Goal: Transaction & Acquisition: Purchase product/service

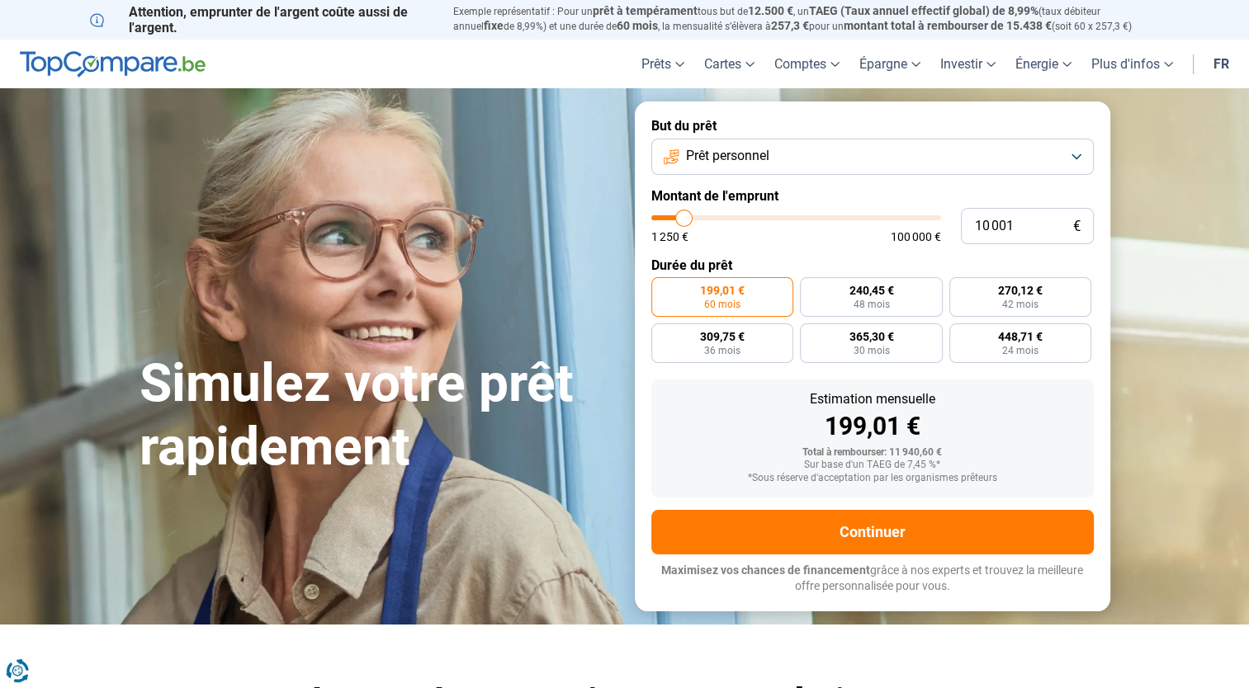
click at [795, 153] on button "Prêt personnel" at bounding box center [872, 157] width 442 height 36
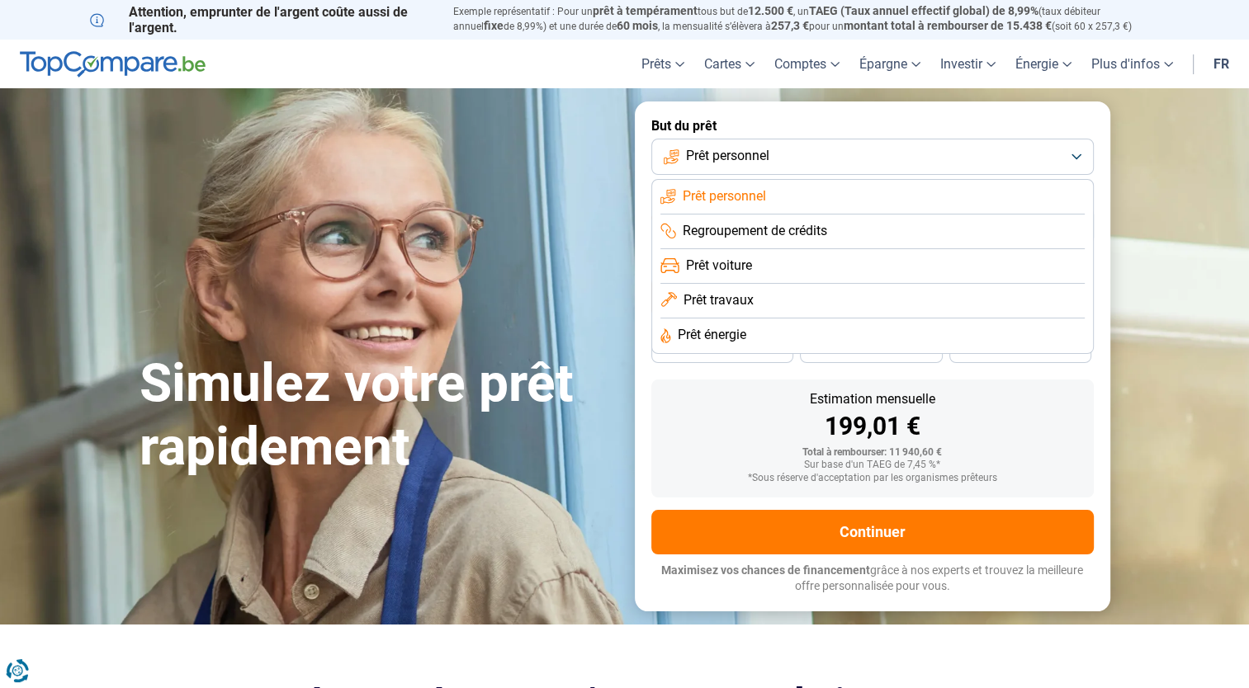
click at [795, 225] on span "Regroupement de crédits" at bounding box center [754, 231] width 144 height 18
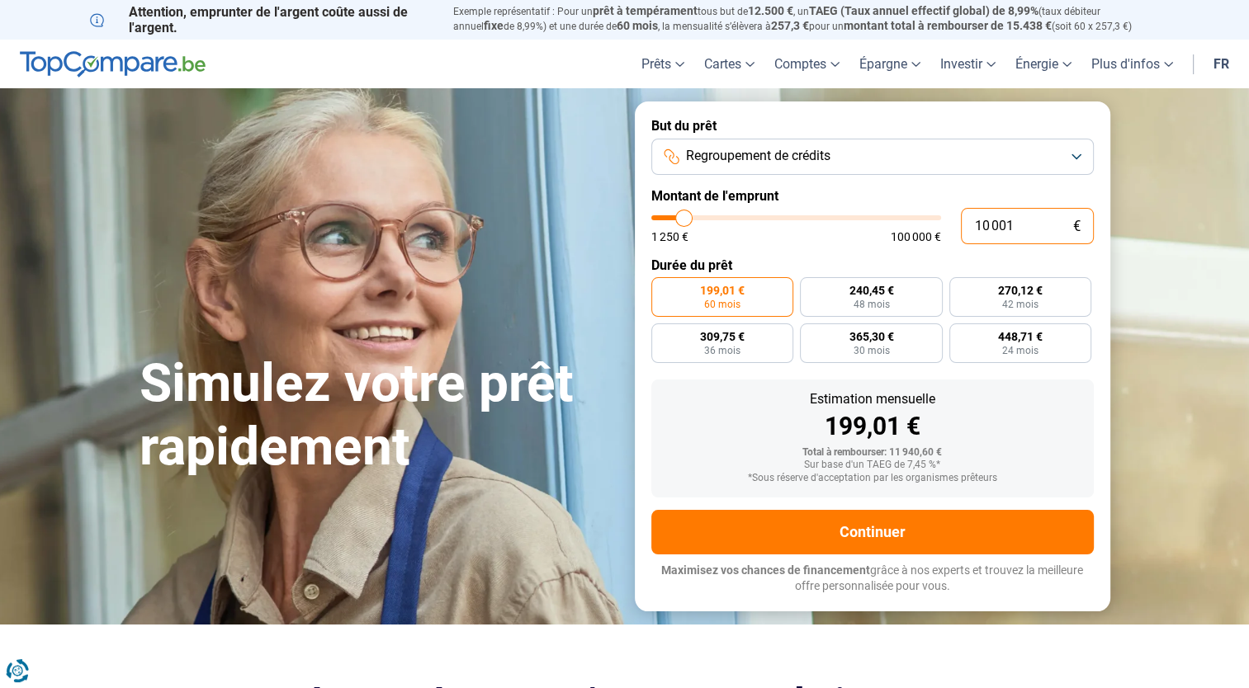
drag, startPoint x: 1057, startPoint y: 225, endPoint x: 918, endPoint y: 233, distance: 139.7
click at [918, 233] on div "10 001 € 1 250 € 100 000 €" at bounding box center [872, 226] width 442 height 36
type input "8"
type input "1250"
type input "85"
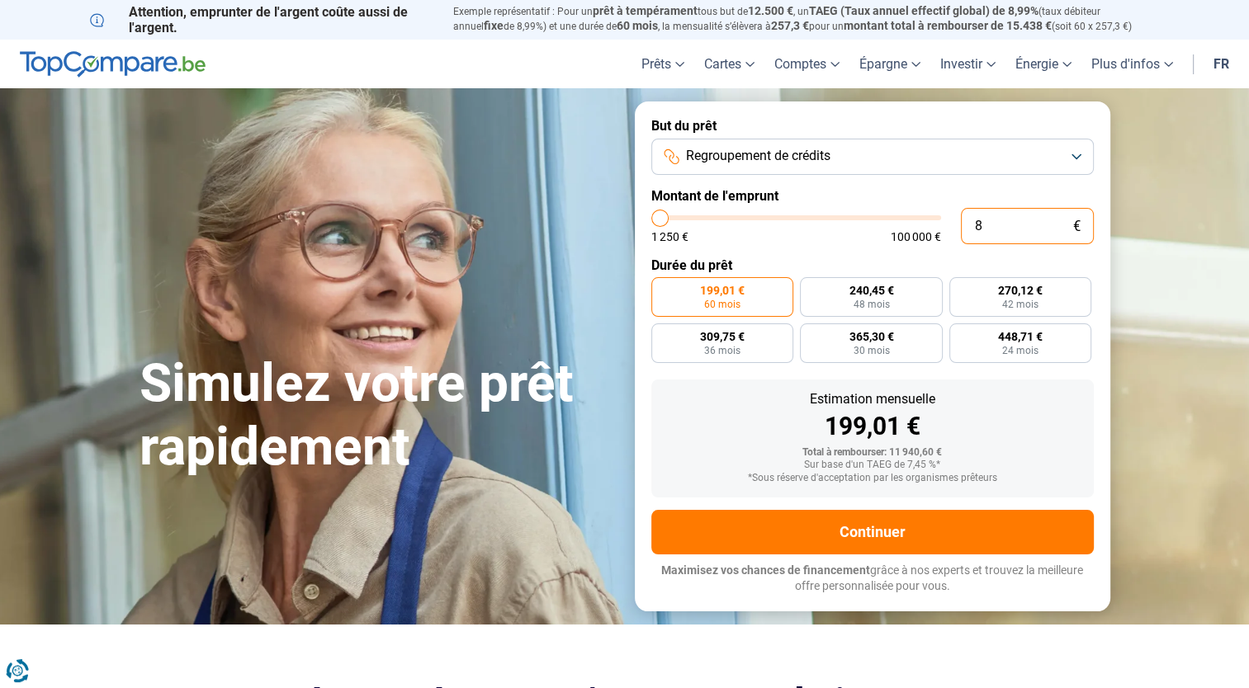
type input "1250"
type input "850"
type input "1250"
type input "8 500"
type input "8500"
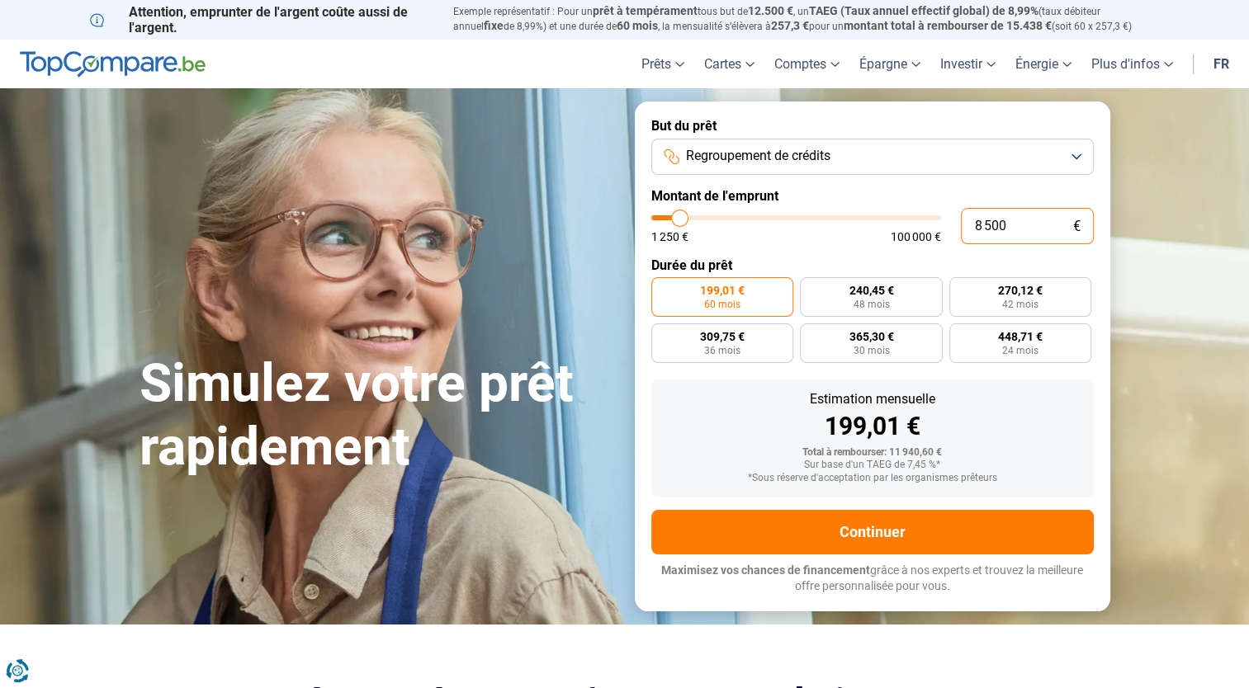
radio input "true"
click at [754, 306] on label "204,36 € 48 mois" at bounding box center [722, 297] width 143 height 40
click at [662, 288] on input "204,36 € 48 mois" at bounding box center [656, 282] width 11 height 11
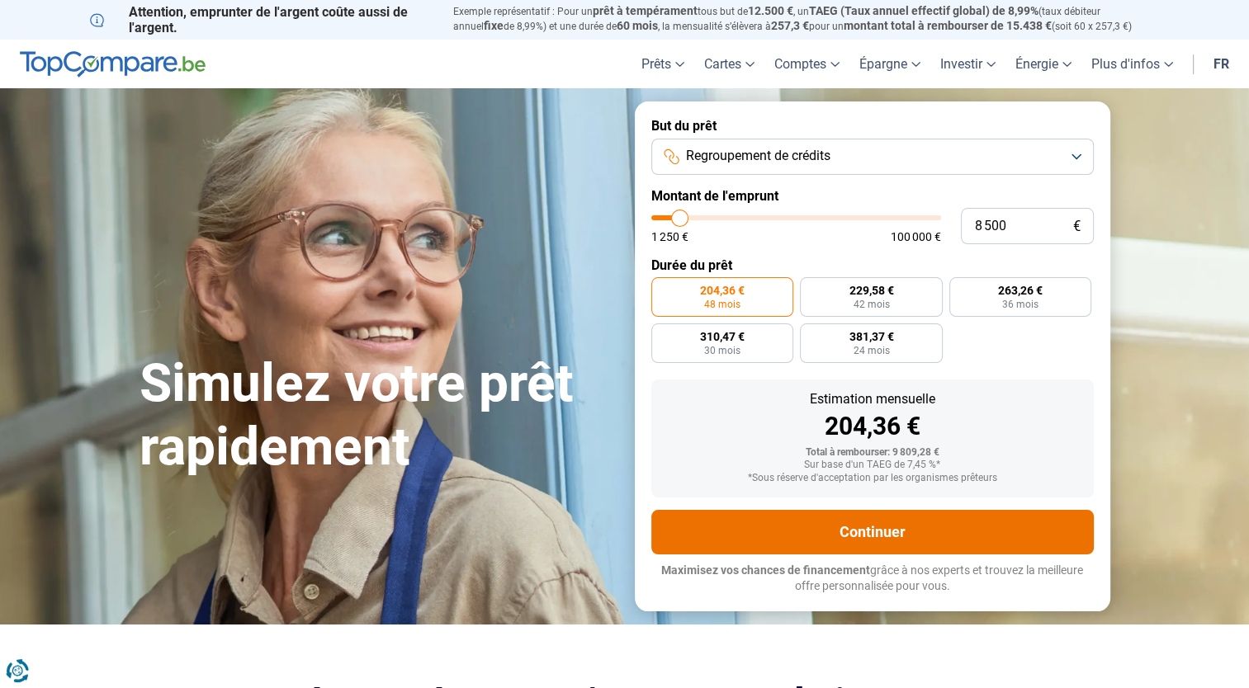
click at [925, 533] on button "Continuer" at bounding box center [872, 532] width 442 height 45
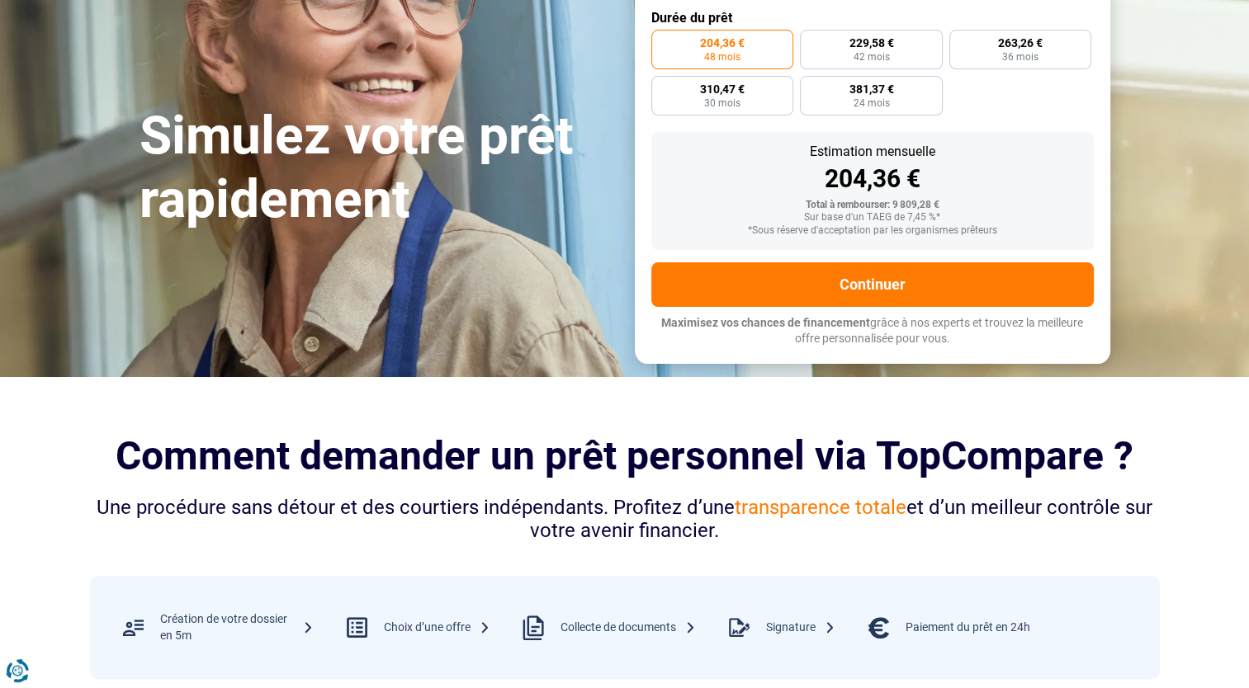
scroll to position [413, 0]
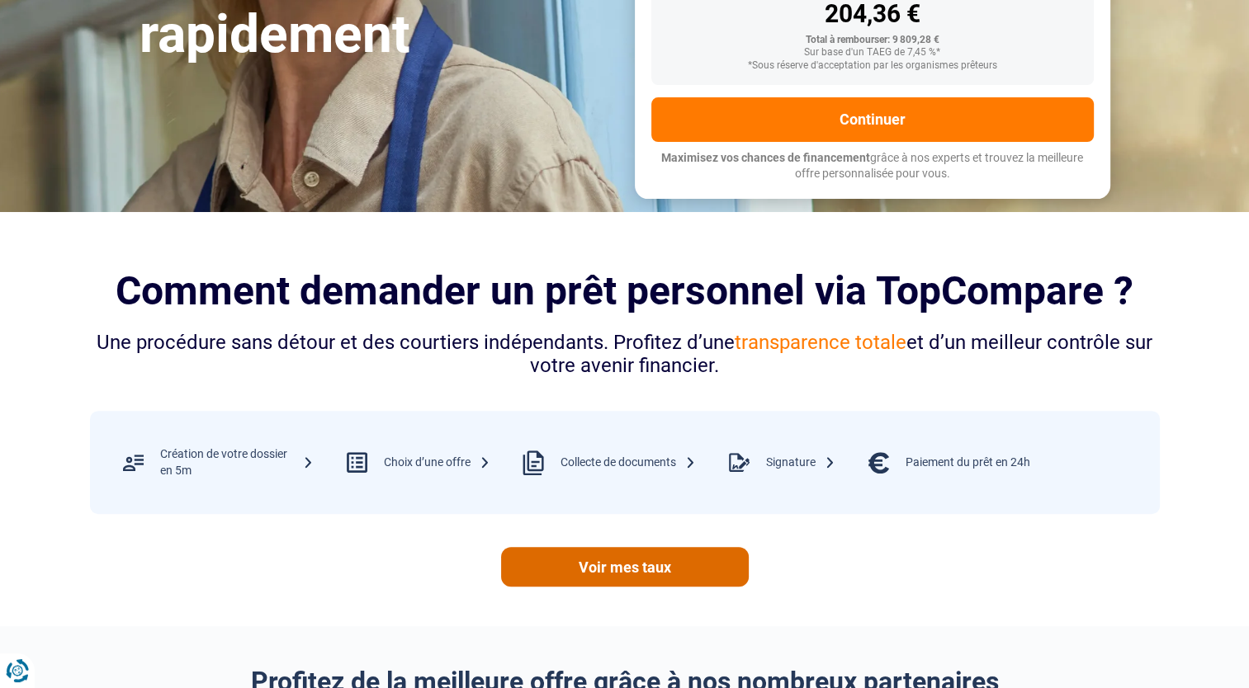
click at [667, 561] on link "Voir mes taux" at bounding box center [625, 567] width 248 height 40
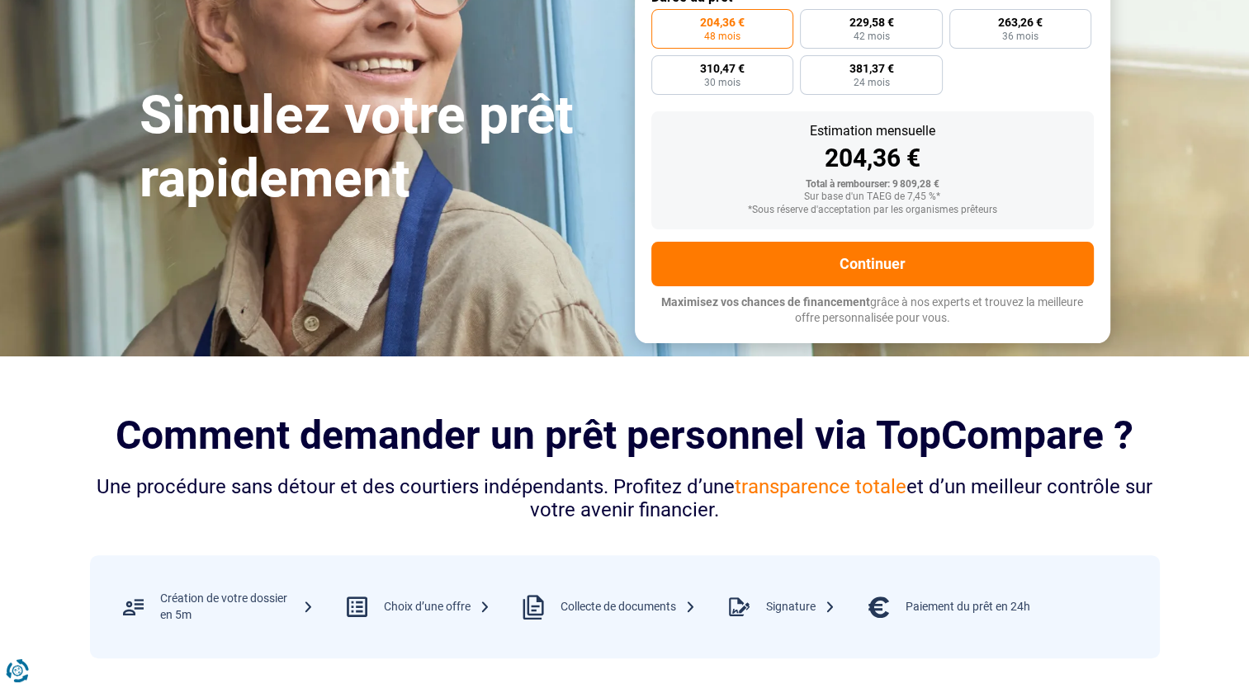
scroll to position [165, 0]
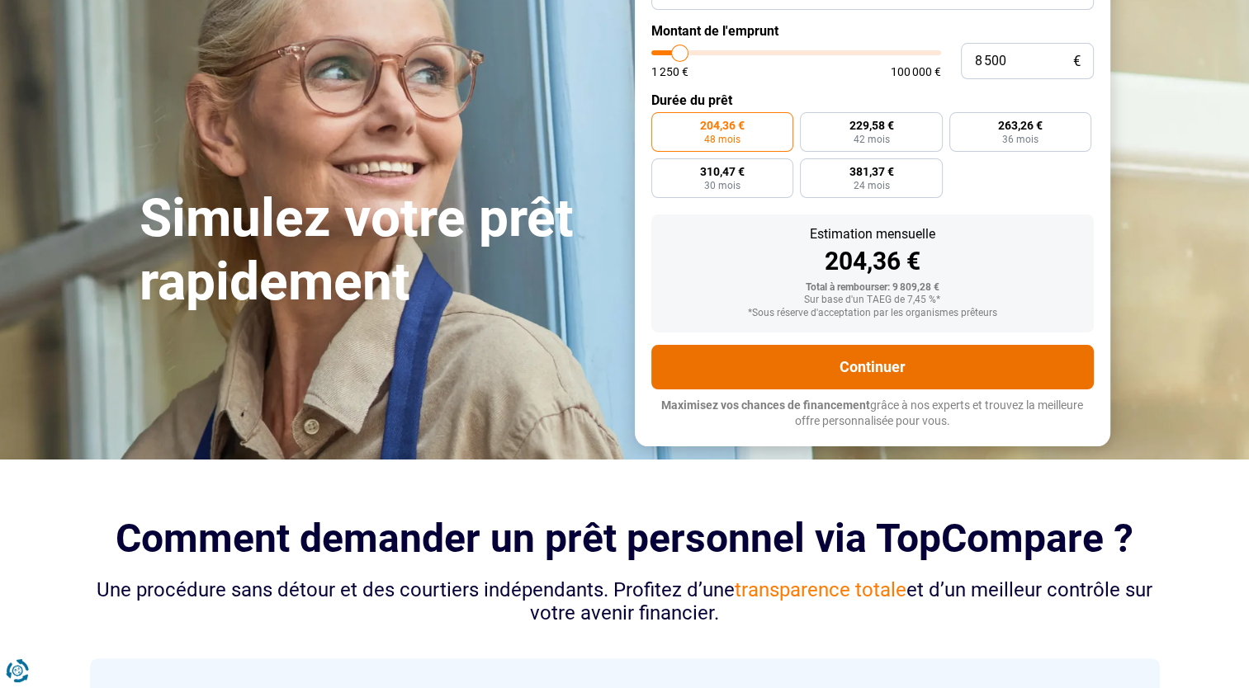
click at [802, 371] on button "Continuer" at bounding box center [872, 367] width 442 height 45
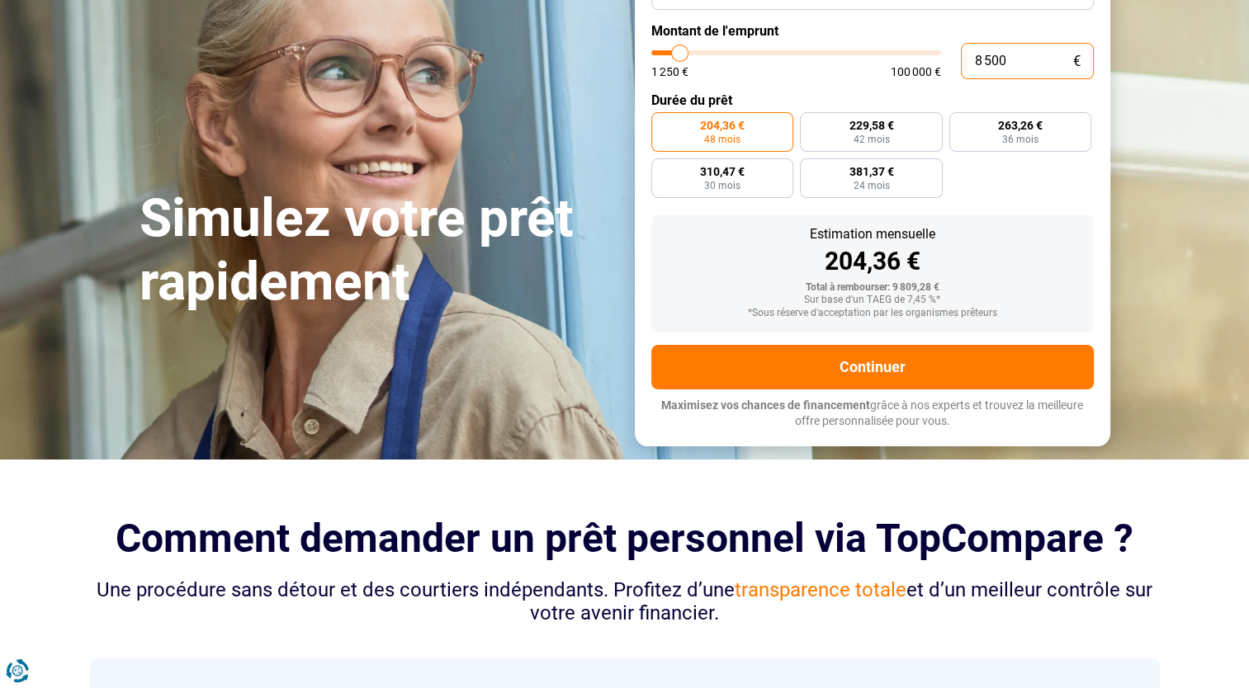
click at [980, 61] on input "8 500" at bounding box center [1027, 61] width 133 height 36
type input "500"
type input "1250"
type input "5 007"
type input "5000"
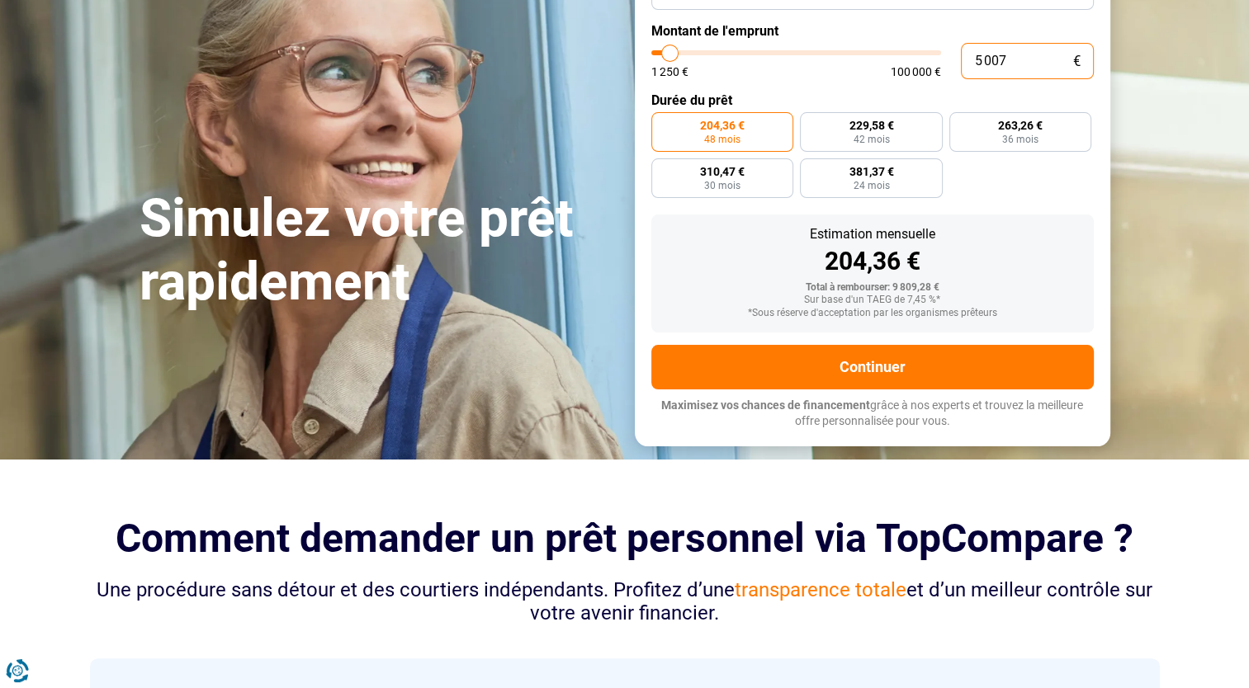
radio input "true"
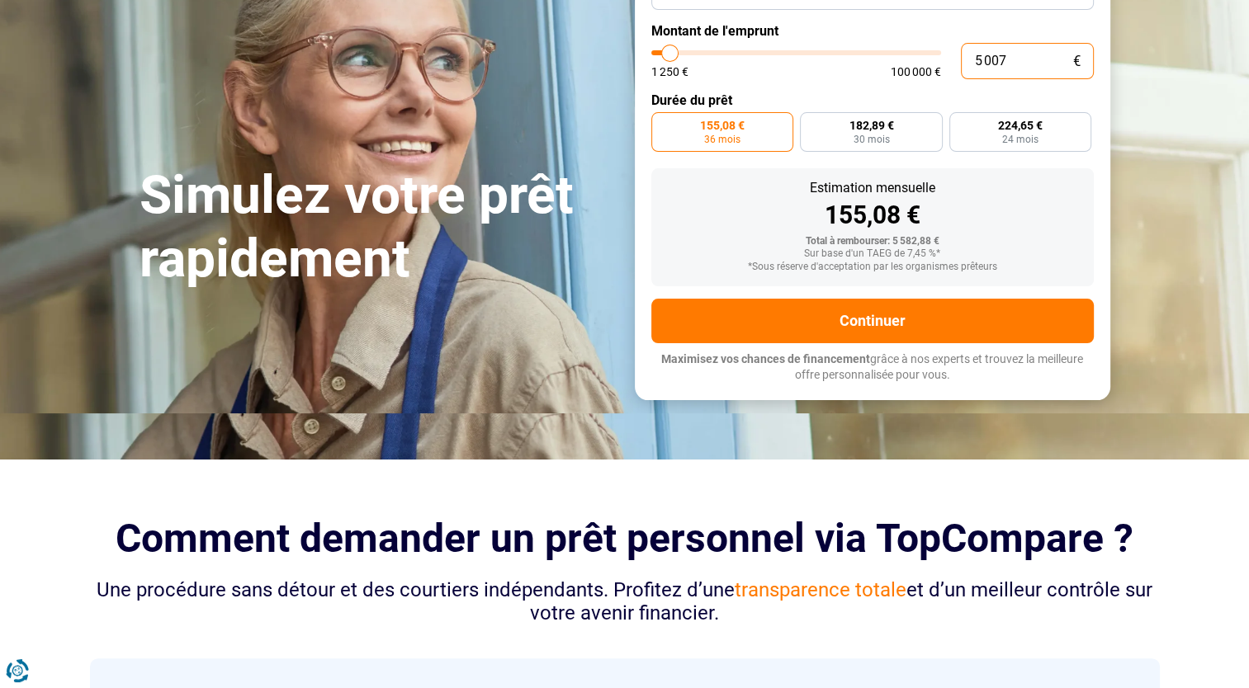
drag, startPoint x: 1030, startPoint y: 55, endPoint x: 917, endPoint y: 46, distance: 113.4
click at [936, 62] on div "5 007 € 1 250 € 100 000 €" at bounding box center [872, 61] width 442 height 36
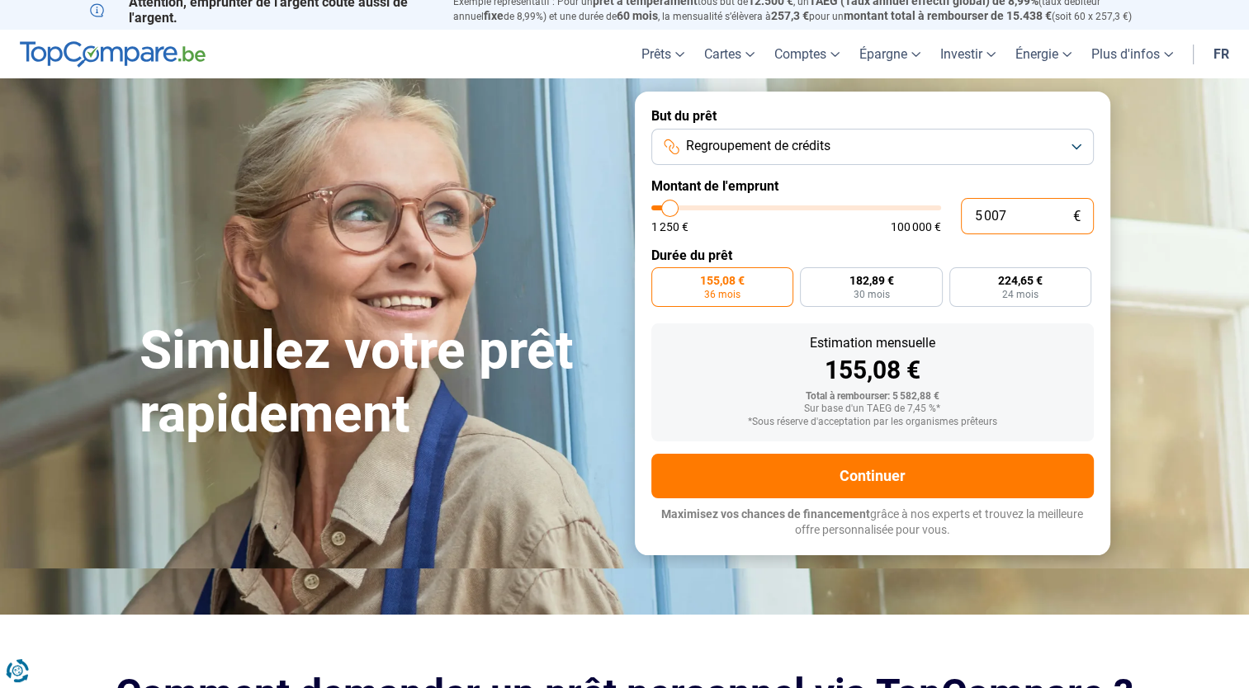
scroll to position [0, 0]
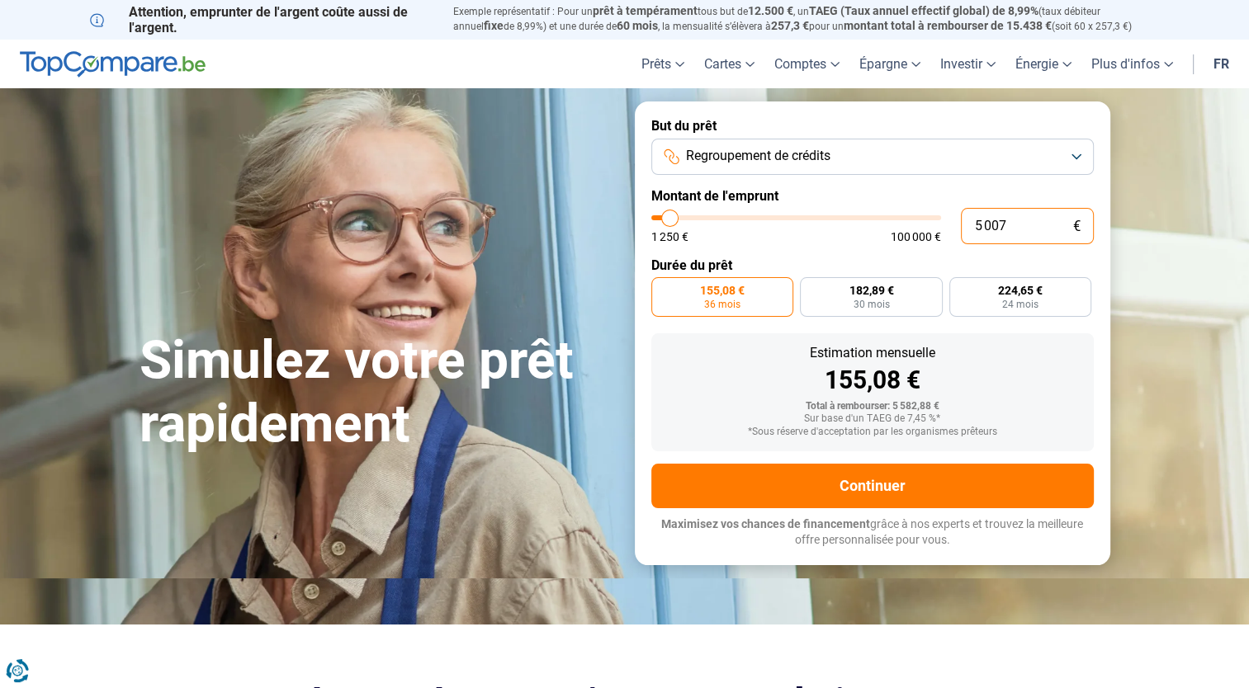
type input "7"
type input "1250"
type input "75"
type input "1250"
type input "750"
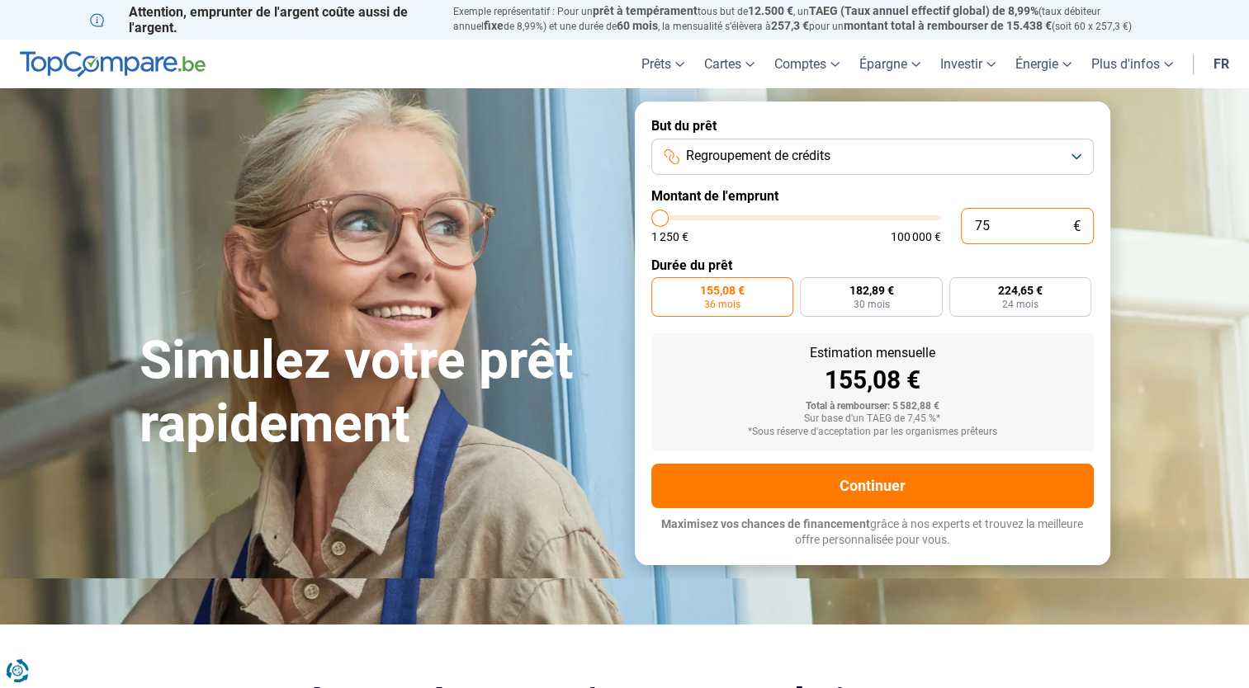
type input "1250"
type input "7 500"
type input "7500"
radio input "false"
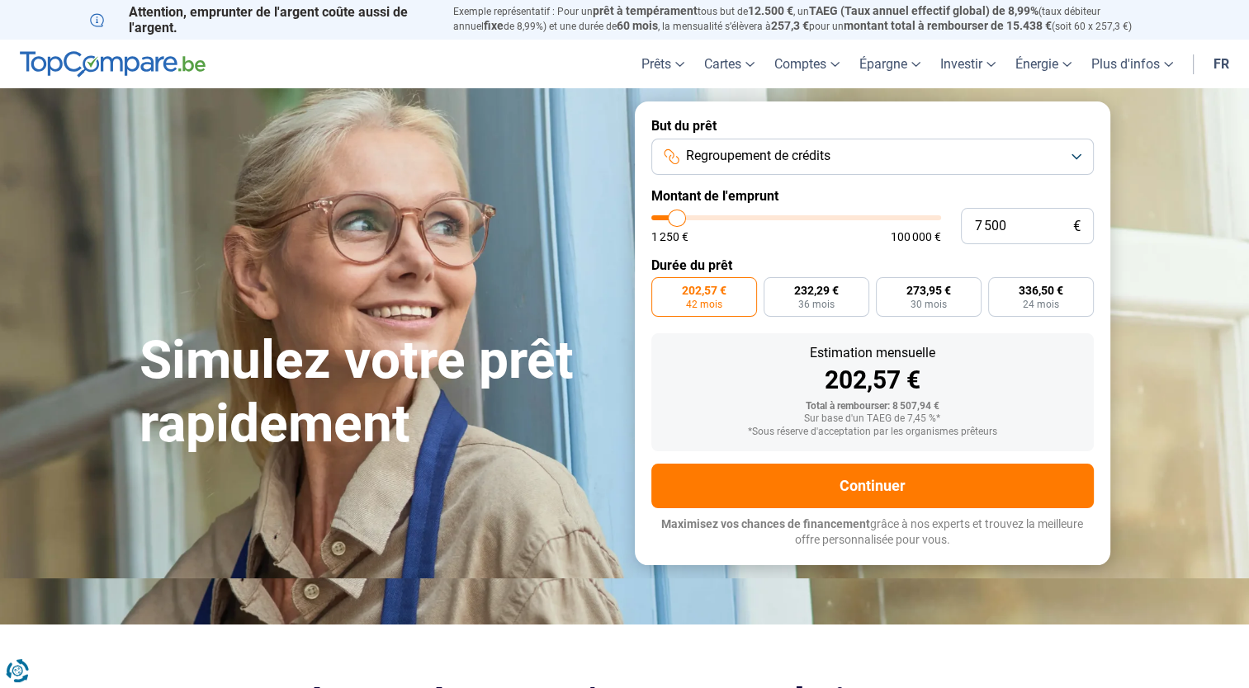
click at [681, 298] on label "202,57 € 42 mois" at bounding box center [704, 297] width 106 height 40
click at [662, 288] on input "202,57 € 42 mois" at bounding box center [656, 282] width 11 height 11
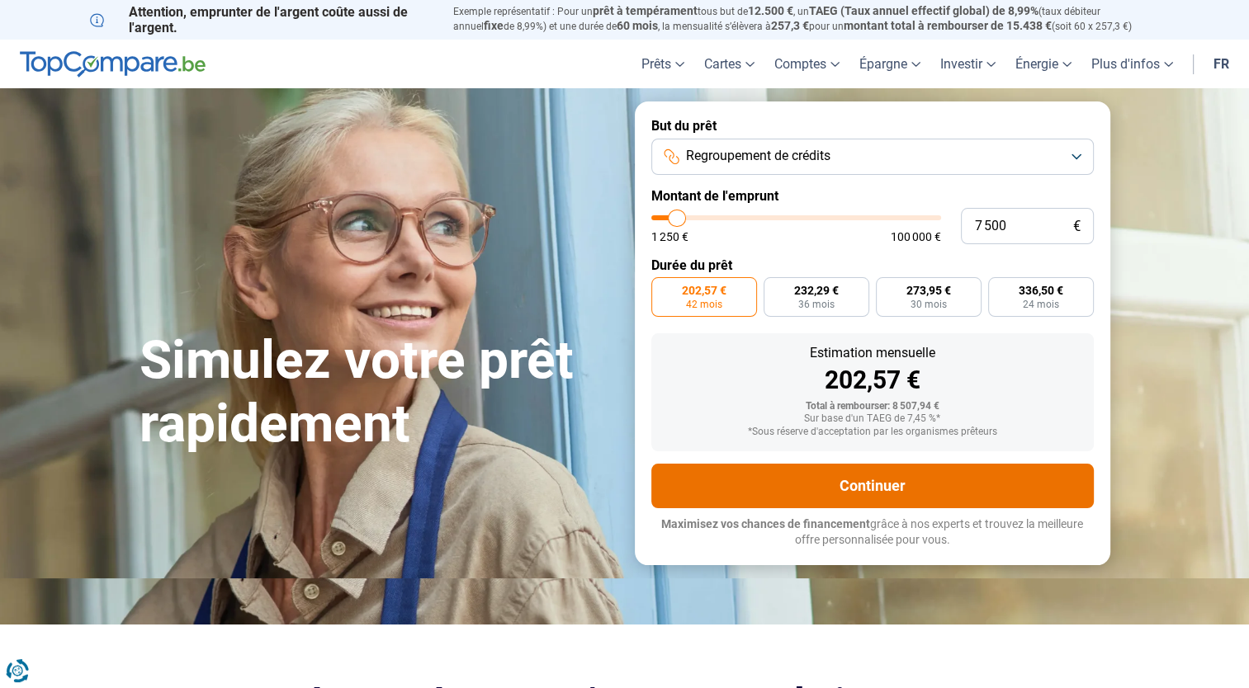
click at [902, 485] on button "Continuer" at bounding box center [872, 486] width 442 height 45
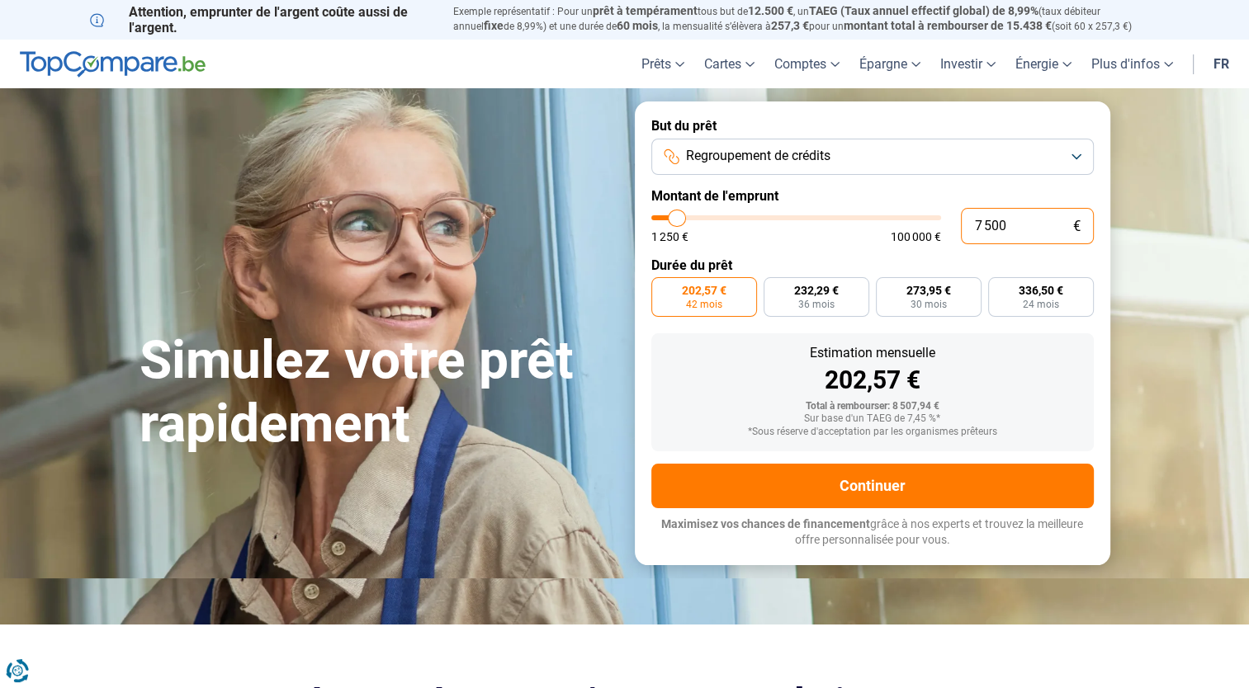
drag, startPoint x: 1013, startPoint y: 229, endPoint x: 931, endPoint y: 228, distance: 82.5
click at [931, 228] on div "7 500 € 1 250 € 100 000 €" at bounding box center [872, 226] width 442 height 36
type input "8"
type input "1250"
type input "80"
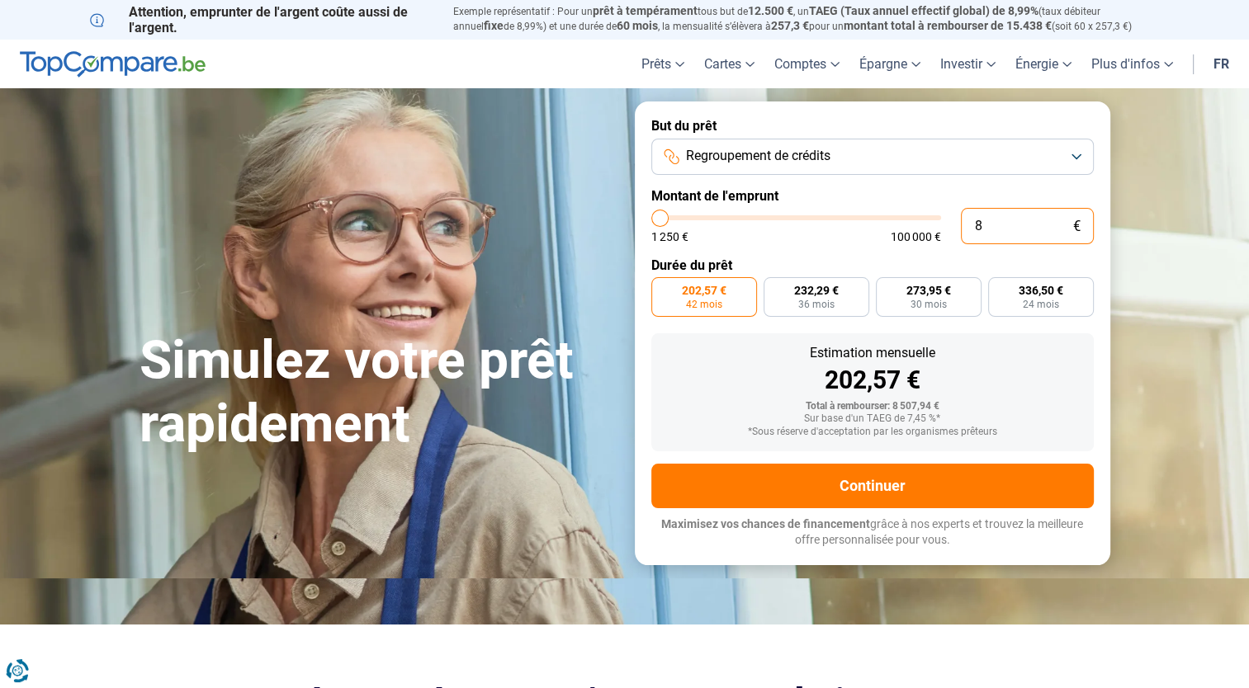
type input "1250"
type input "800"
type input "1250"
type input "8 000"
type input "8000"
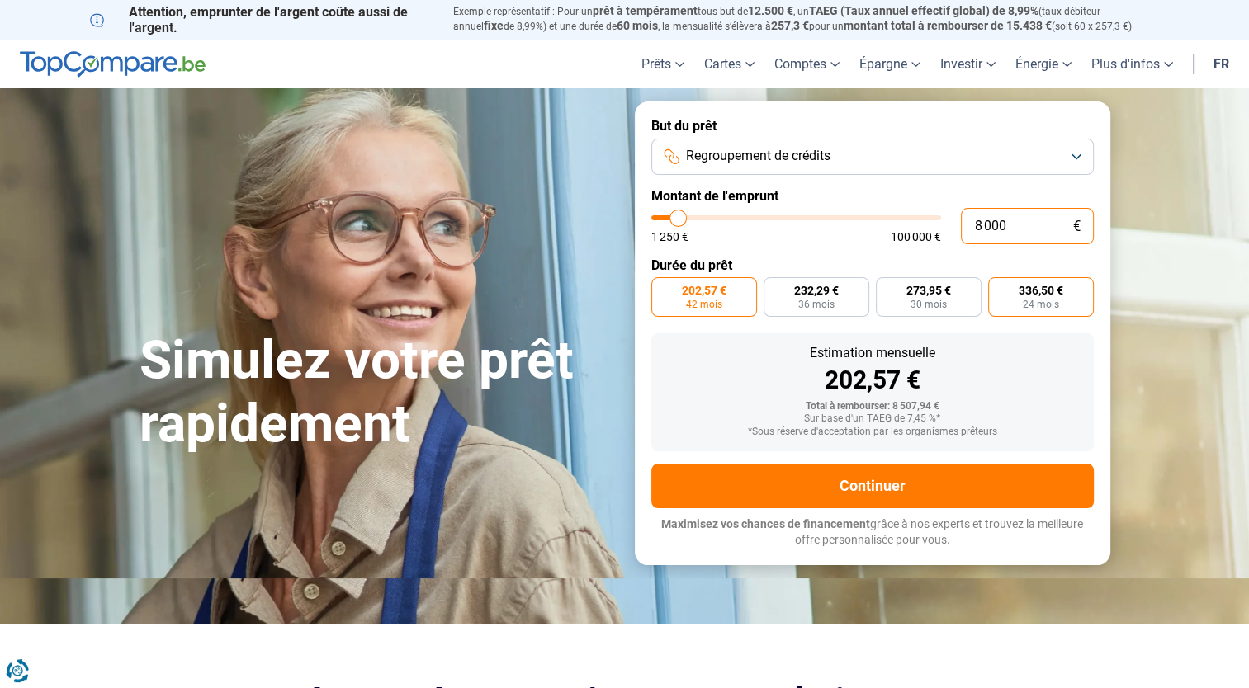
radio input "false"
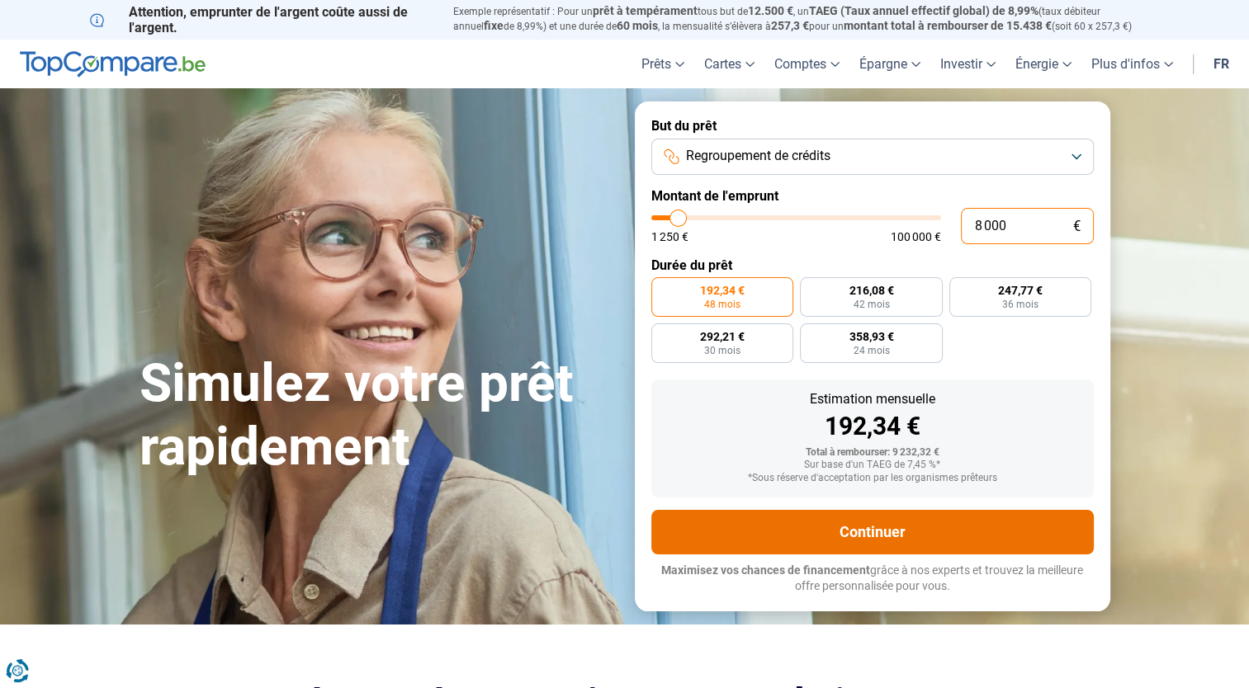
type input "8 000"
click at [891, 520] on button "Continuer" at bounding box center [872, 532] width 442 height 45
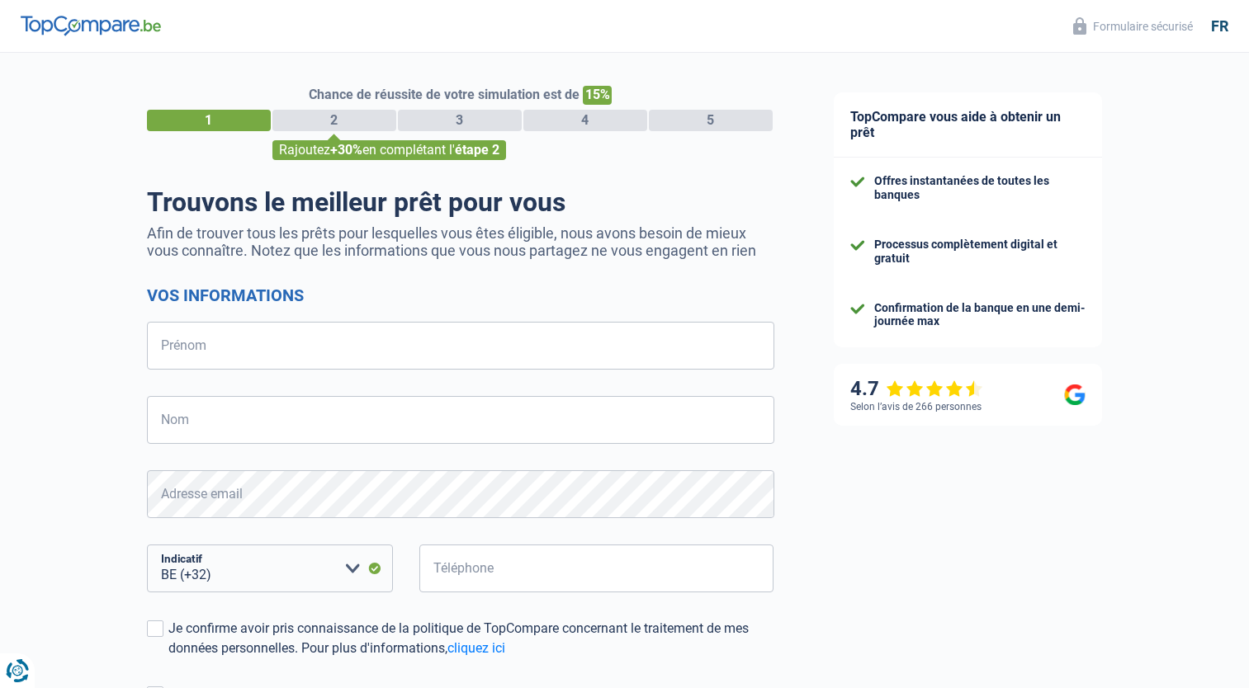
select select "32"
drag, startPoint x: 237, startPoint y: 348, endPoint x: 238, endPoint y: 338, distance: 10.8
click at [238, 349] on input "Prénom" at bounding box center [460, 346] width 627 height 48
type input "Dörthe"
type input "Rogas"
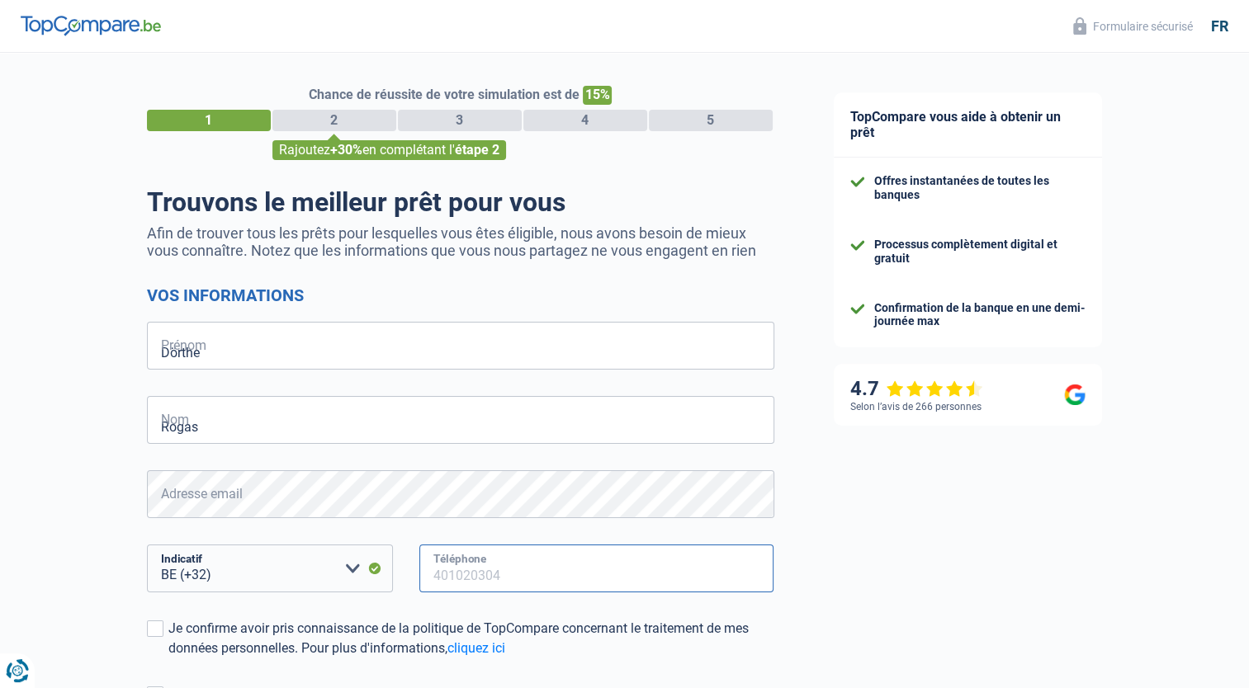
type input "494350732"
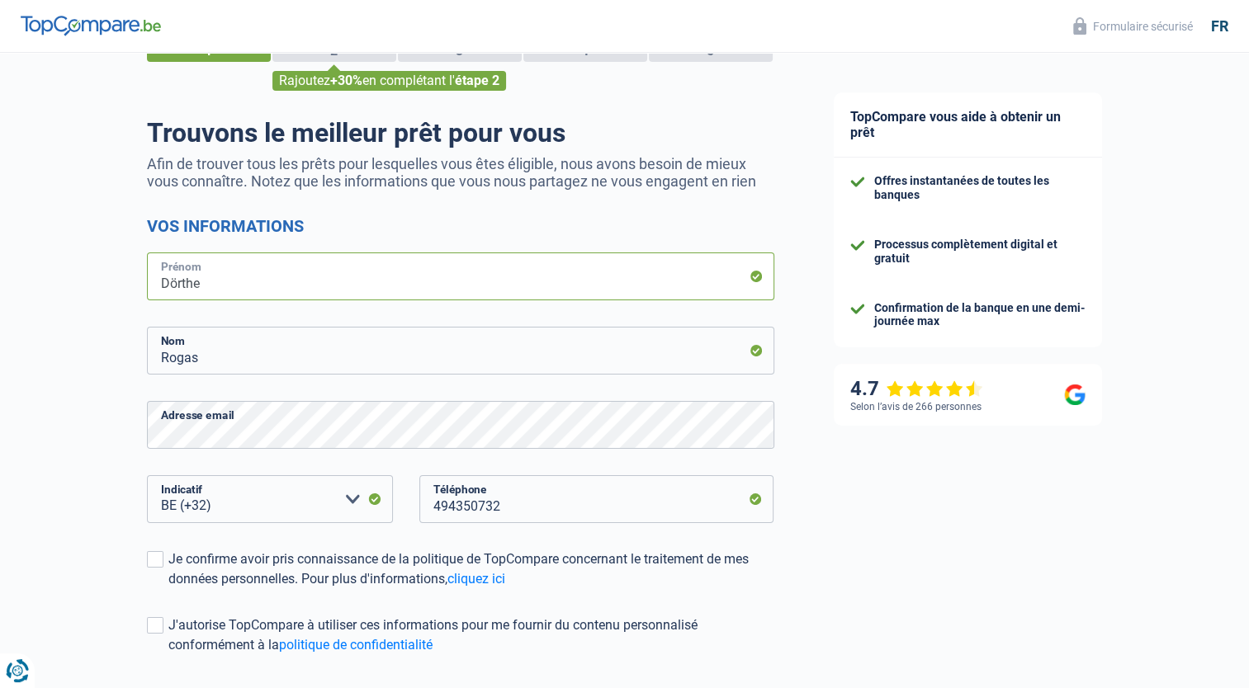
scroll to position [165, 0]
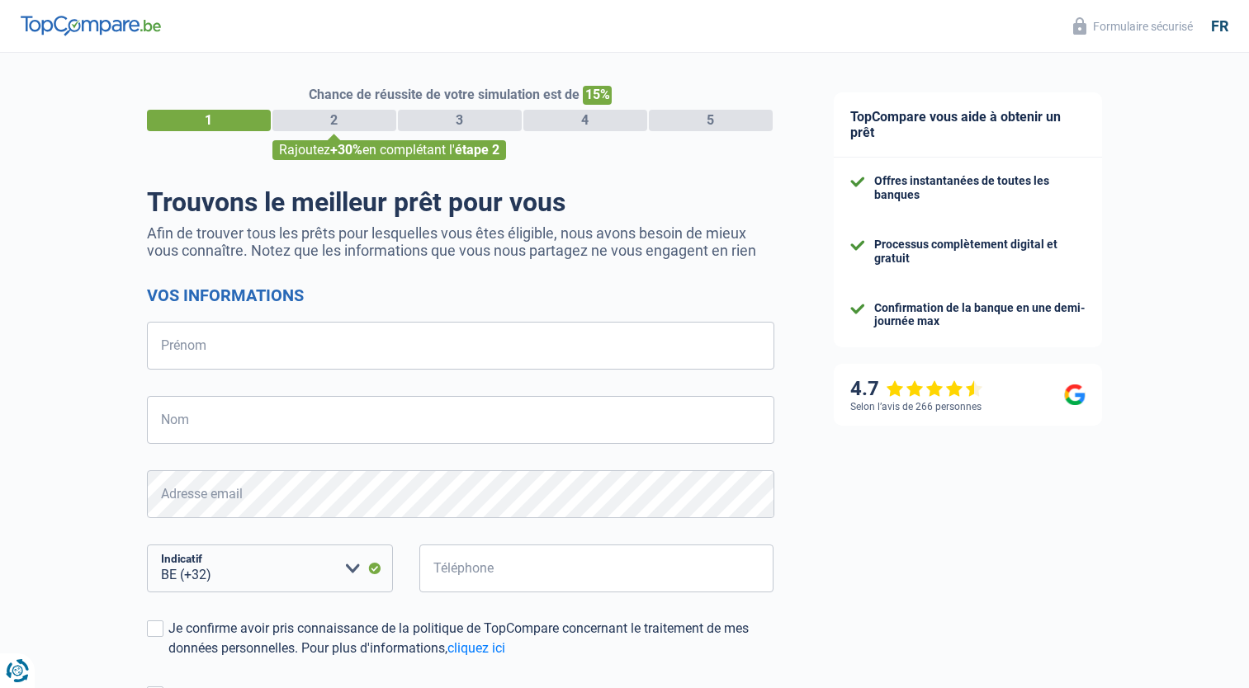
select select "32"
click at [307, 352] on input "Prénom" at bounding box center [460, 346] width 627 height 48
type input "Dörthe"
type input "Rogas"
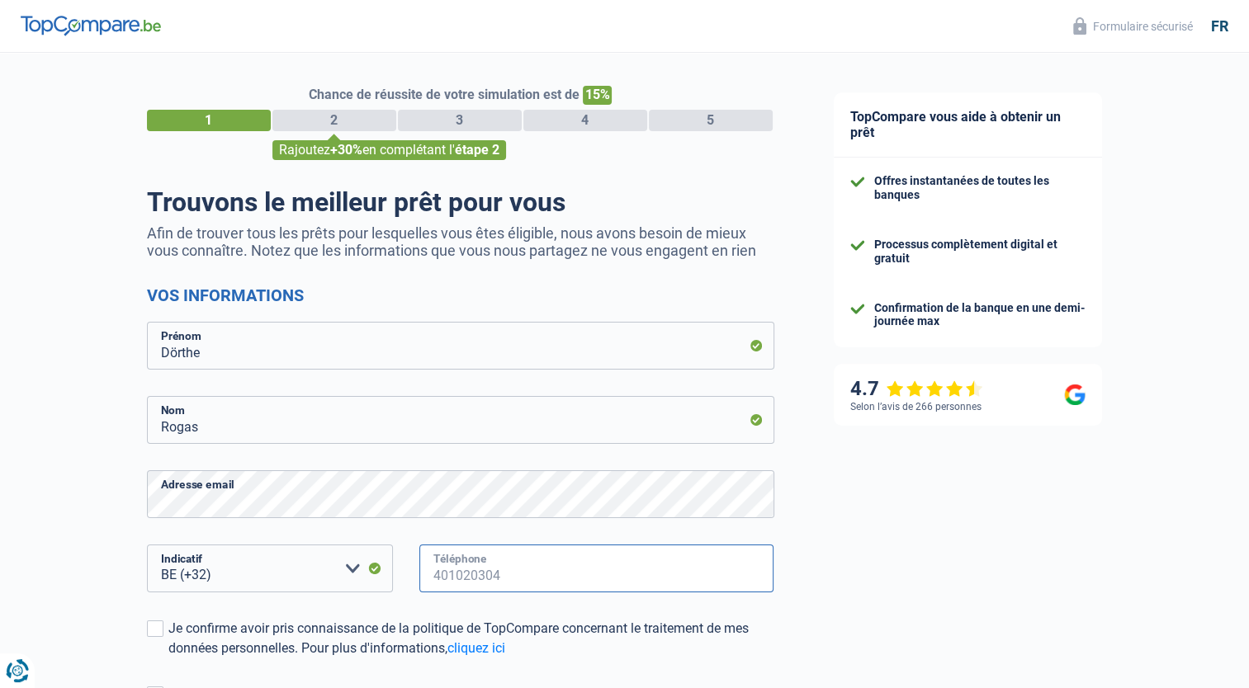
click at [489, 569] on input "Téléphone" at bounding box center [596, 569] width 355 height 48
drag, startPoint x: 526, startPoint y: 578, endPoint x: 429, endPoint y: 583, distance: 97.5
click at [429, 583] on input "494357934" at bounding box center [596, 569] width 355 height 48
type input "494350732"
click at [482, 655] on link "cliquez ici" at bounding box center [476, 648] width 58 height 16
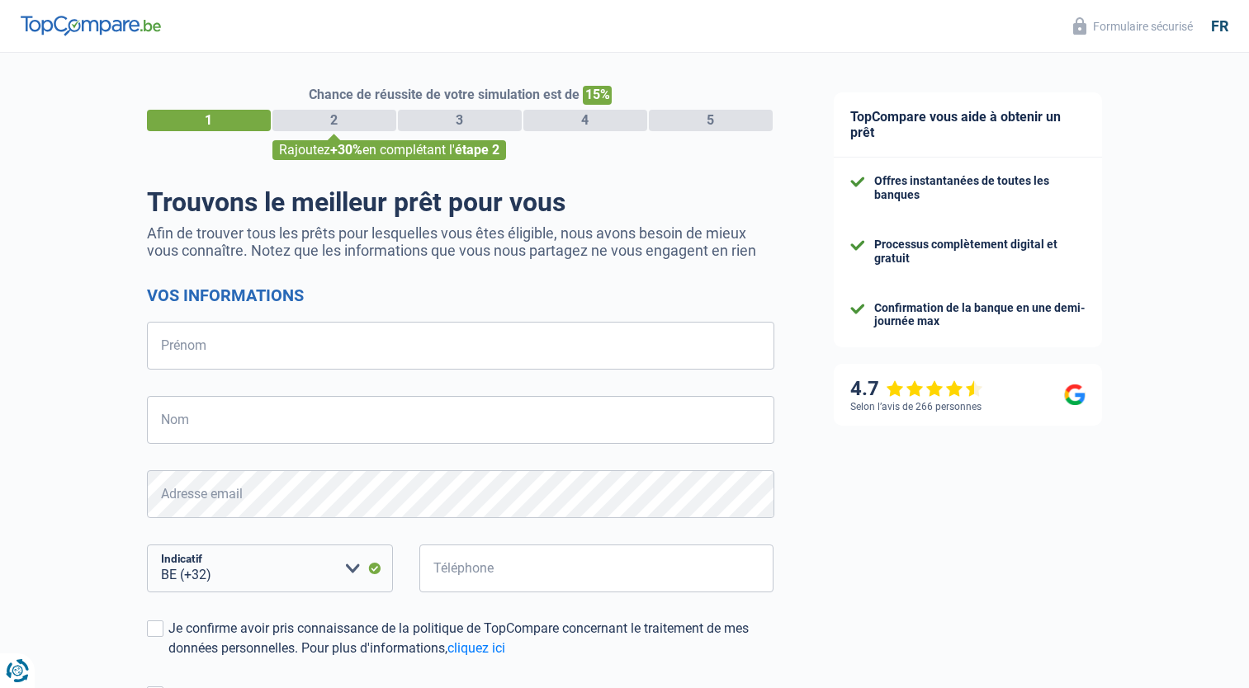
select select "32"
click at [276, 348] on input "Prénom" at bounding box center [460, 346] width 627 height 48
type input "Dörthe"
type input "Rogas"
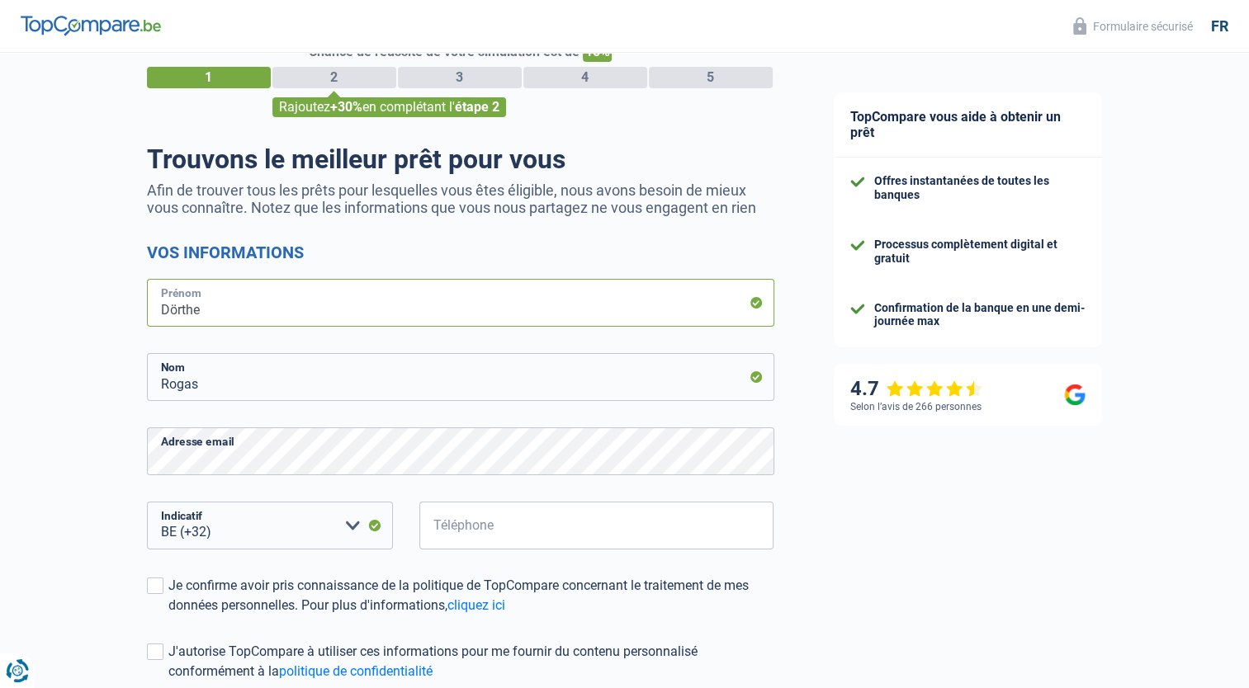
scroll to position [83, 0]
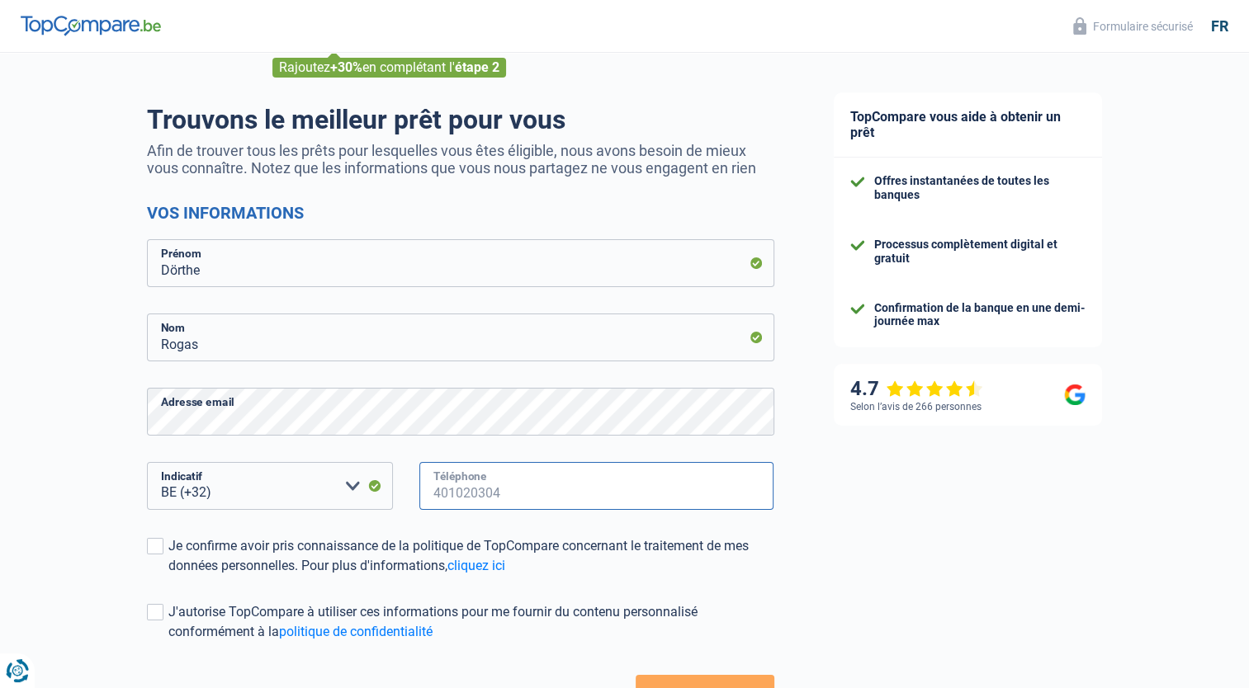
click at [474, 493] on input "Téléphone" at bounding box center [596, 486] width 355 height 48
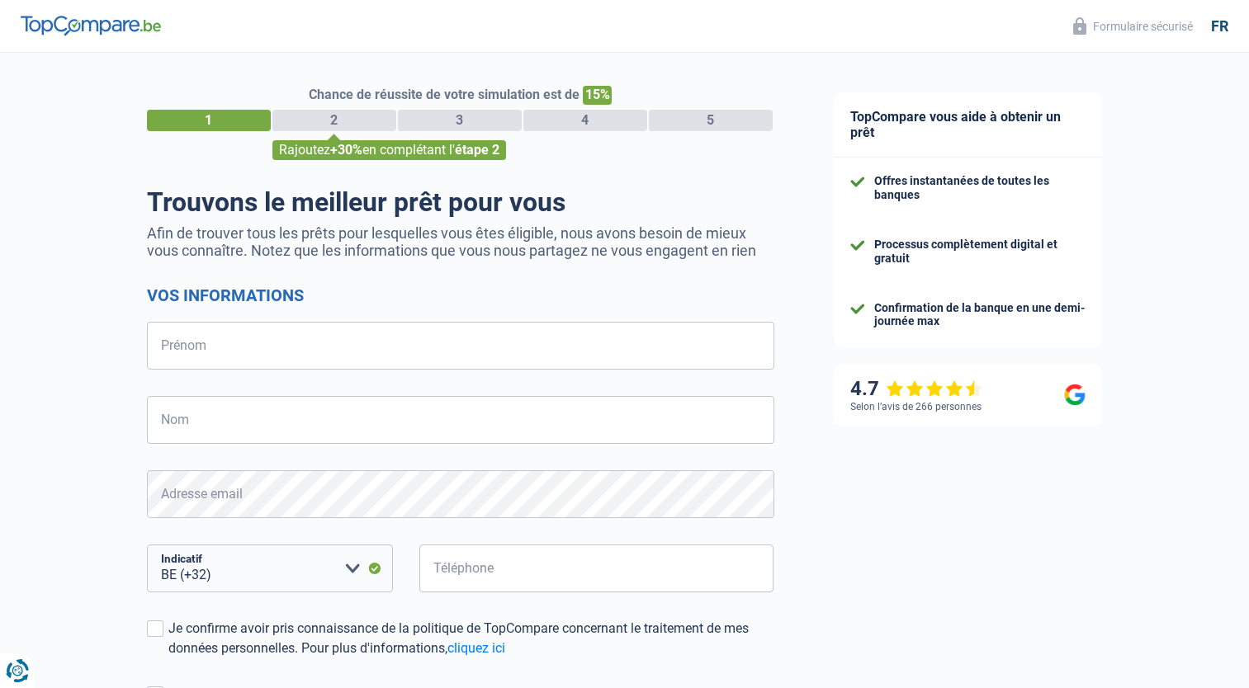
select select "32"
click at [225, 343] on input "Prénom" at bounding box center [460, 346] width 627 height 48
type input "Dörthe"
type input "Rogas"
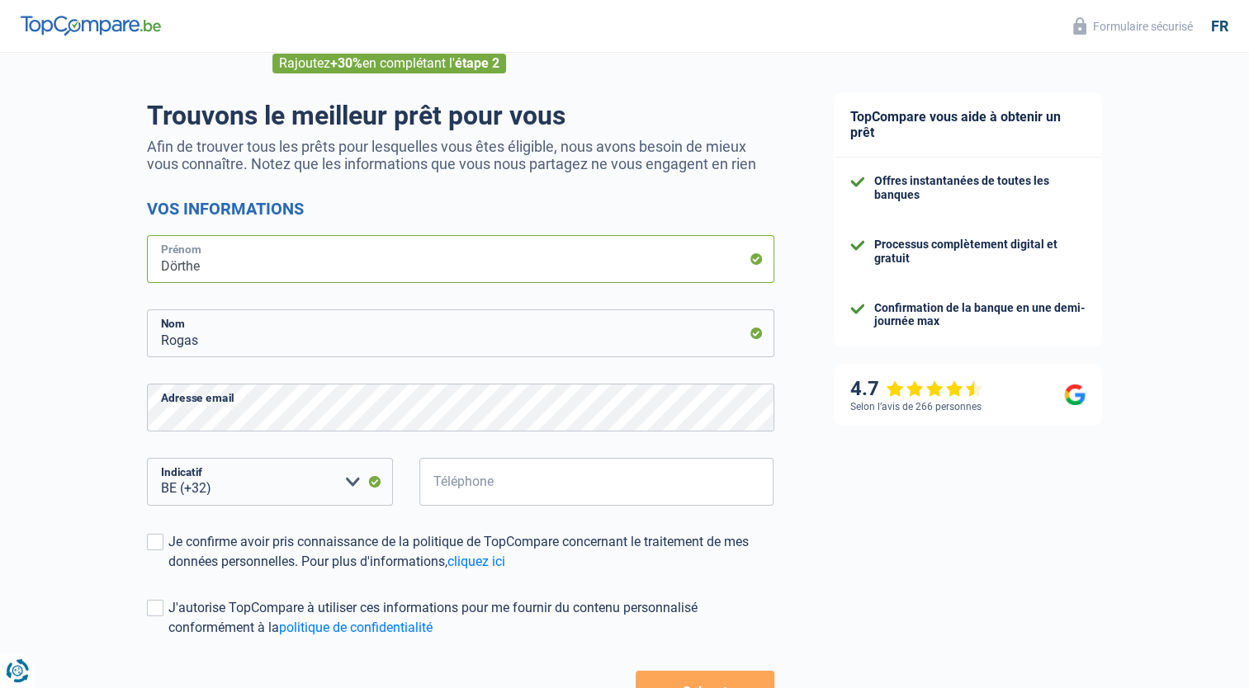
scroll to position [209, 0]
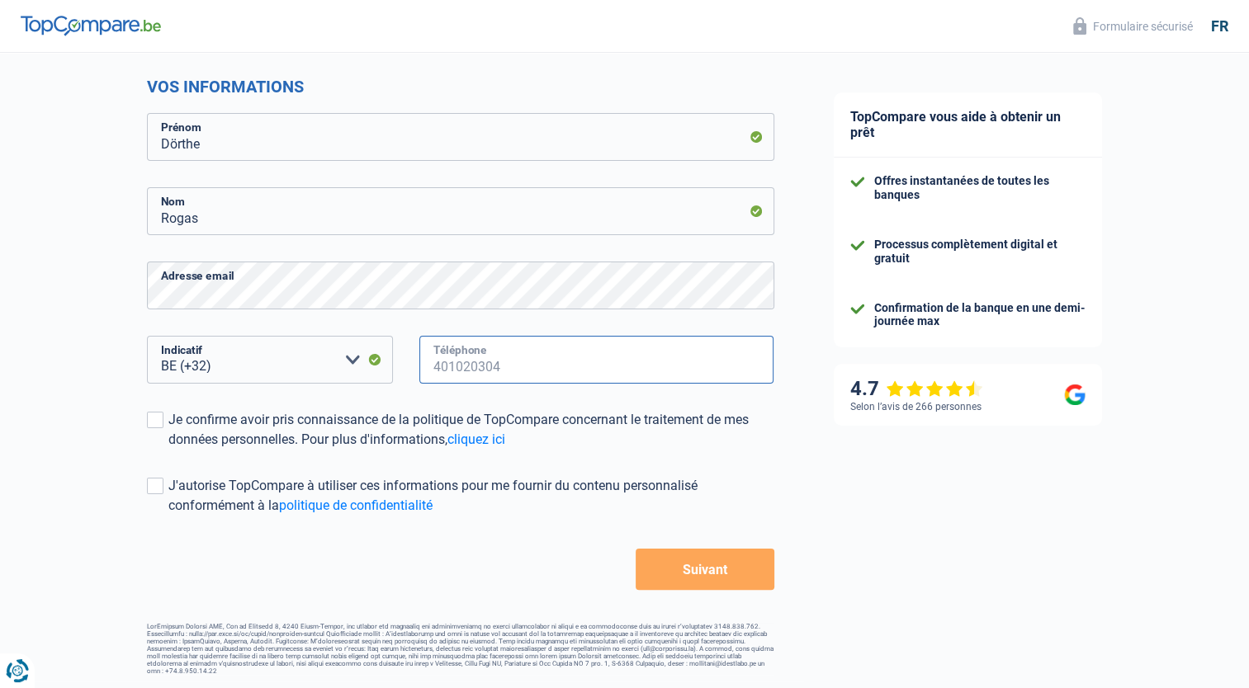
click at [504, 361] on input "Téléphone" at bounding box center [596, 360] width 355 height 48
type input "494350732"
click at [160, 429] on label "Je confirme avoir pris connaissance de la politique de TopCompare concernant le…" at bounding box center [460, 430] width 627 height 40
click at [168, 450] on input "Je confirme avoir pris connaissance de la politique de TopCompare concernant le…" at bounding box center [168, 450] width 0 height 0
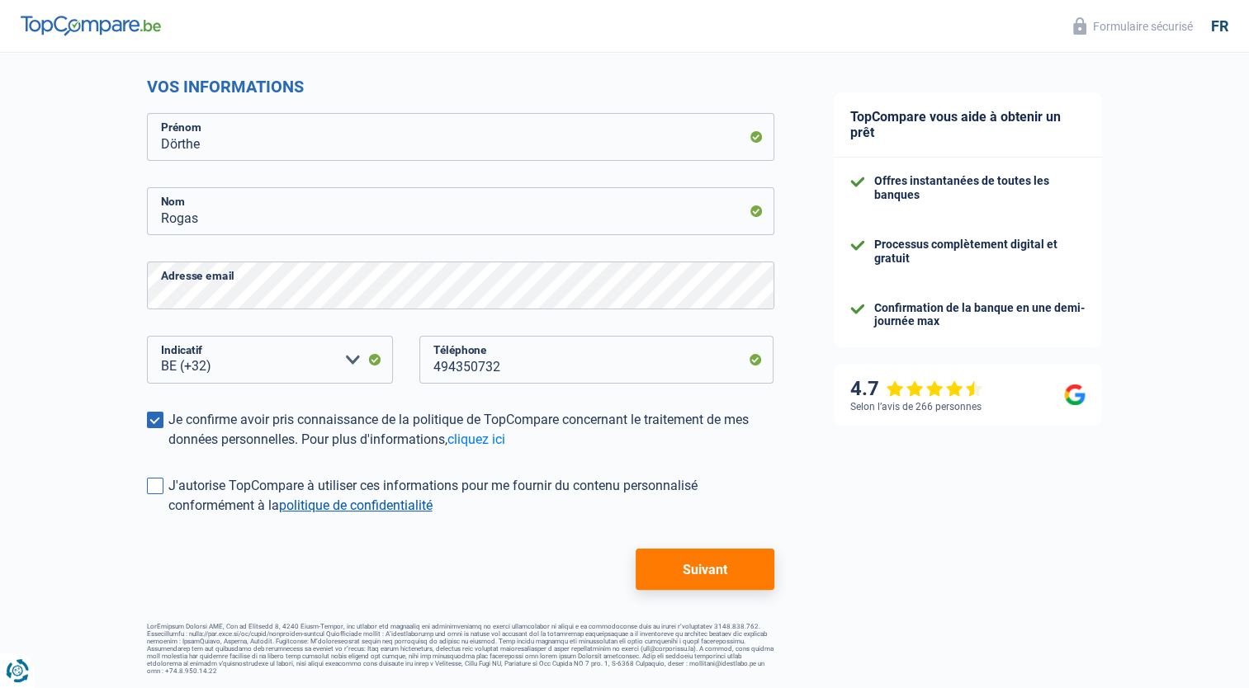
click at [353, 507] on link "politique de confidentialité" at bounding box center [355, 506] width 153 height 16
click at [155, 488] on span at bounding box center [155, 486] width 17 height 17
click at [168, 516] on input "J'autorise TopCompare à utiliser ces informations pour me fournir du contenu pe…" at bounding box center [168, 516] width 0 height 0
click at [699, 552] on button "Suivant" at bounding box center [704, 569] width 138 height 41
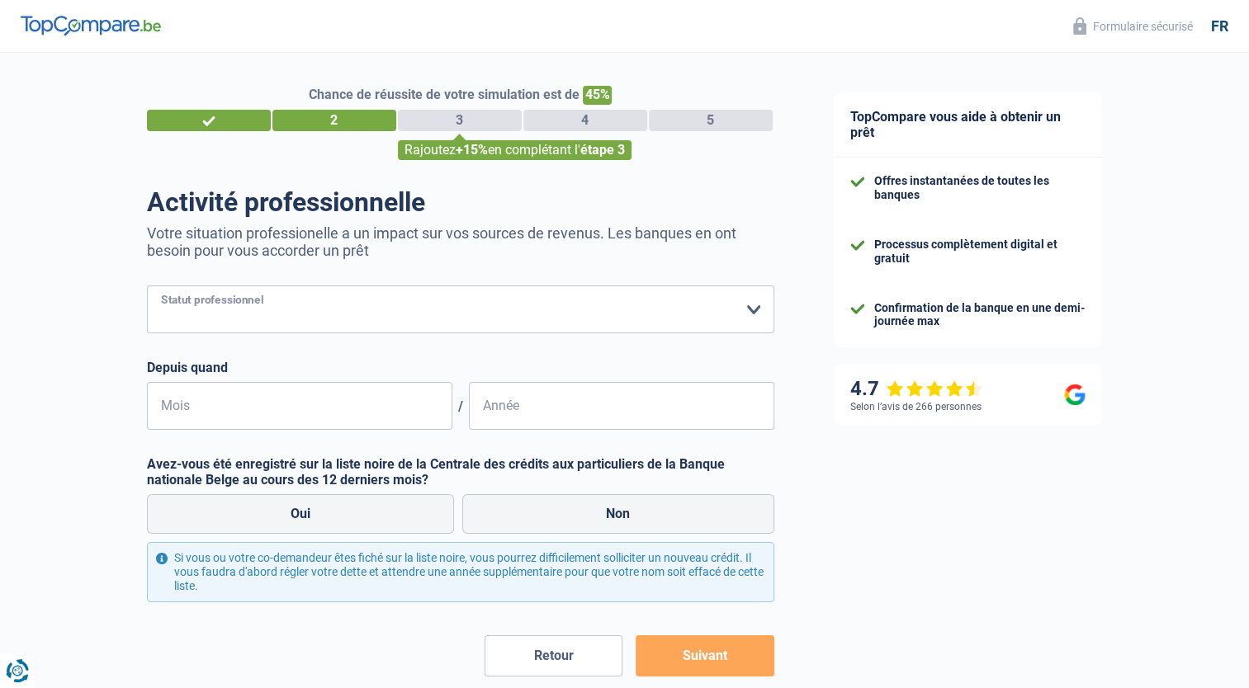
click at [276, 321] on select "Ouvrier Employé privé Employé public Invalide Indépendant Pensionné Chômeur Mut…" at bounding box center [460, 310] width 627 height 48
click at [147, 286] on select "Ouvrier Employé privé Employé public Invalide Indépendant Pensionné Chômeur Mut…" at bounding box center [460, 310] width 627 height 48
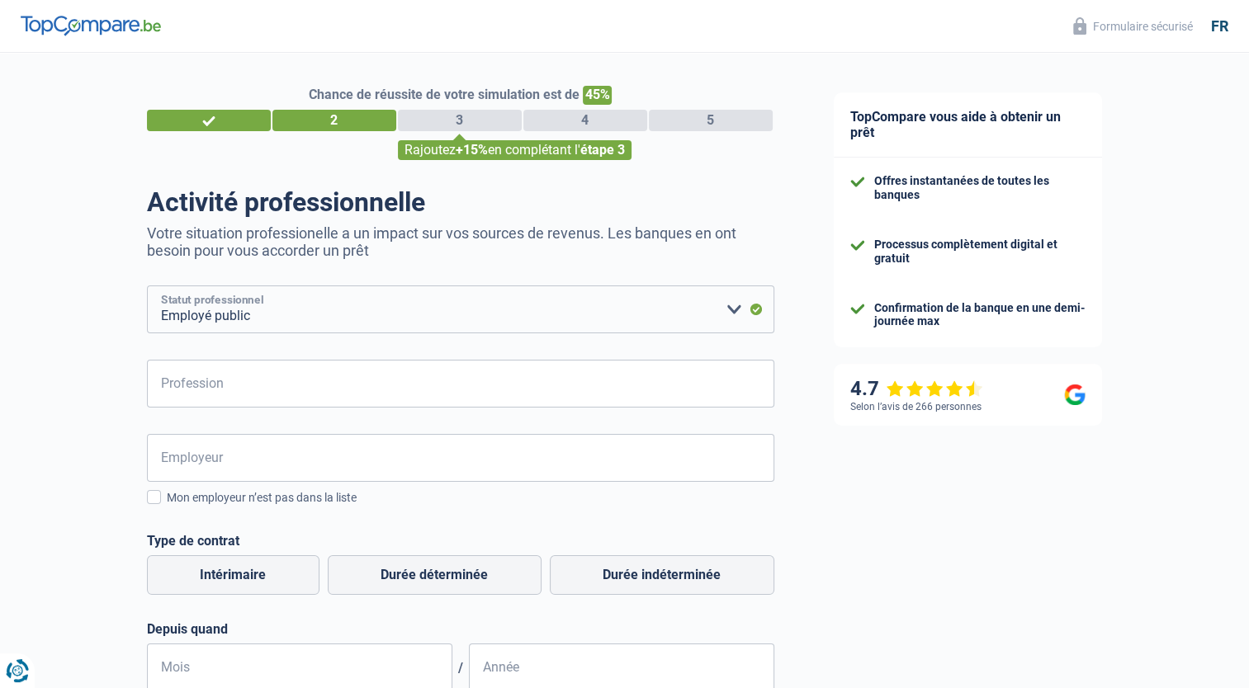
click at [343, 311] on select "Ouvrier Employé privé Employé public Invalide Indépendant Pensionné Chômeur Mut…" at bounding box center [460, 310] width 627 height 48
select select "privateEmployee"
click at [147, 286] on select "Ouvrier Employé privé Employé public Invalide Indépendant Pensionné Chômeur Mut…" at bounding box center [460, 310] width 627 height 48
click at [201, 393] on input "Profession" at bounding box center [460, 384] width 627 height 48
click at [361, 339] on form "Ouvrier Employé privé Employé public Invalide Indépendant Pensionné Chômeur Mut…" at bounding box center [460, 612] width 627 height 652
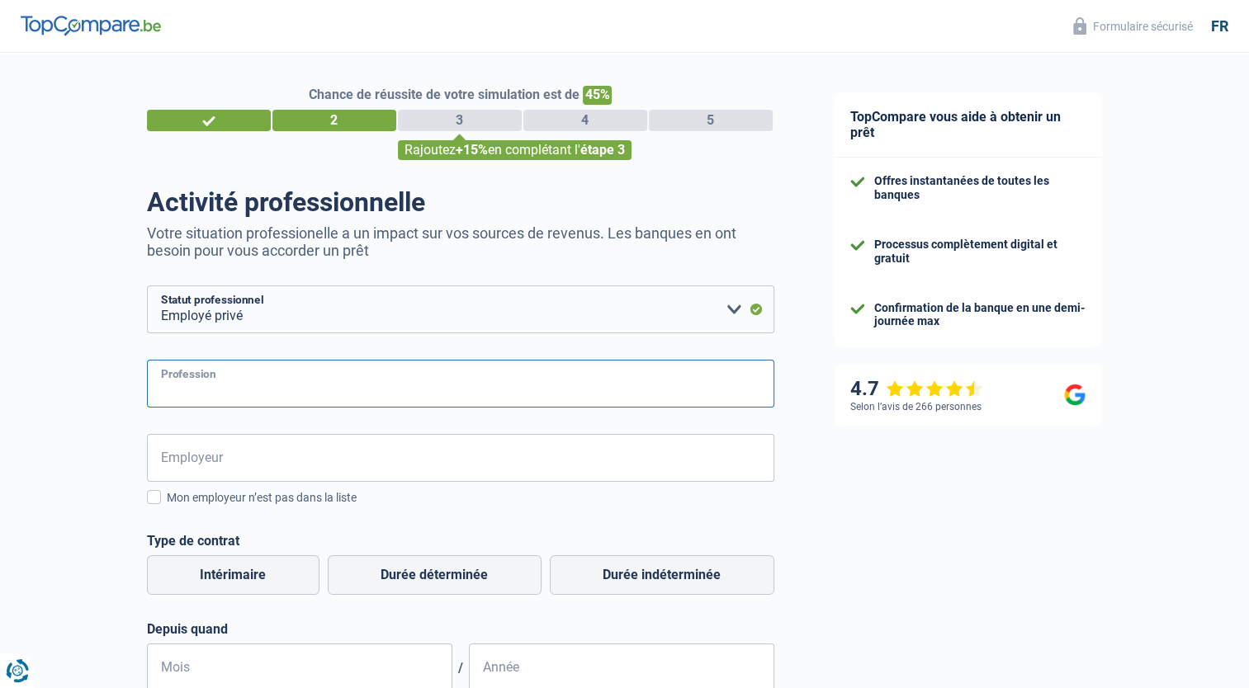
click at [327, 385] on input "Profession" at bounding box center [460, 384] width 627 height 48
type input "assistante de la direction"
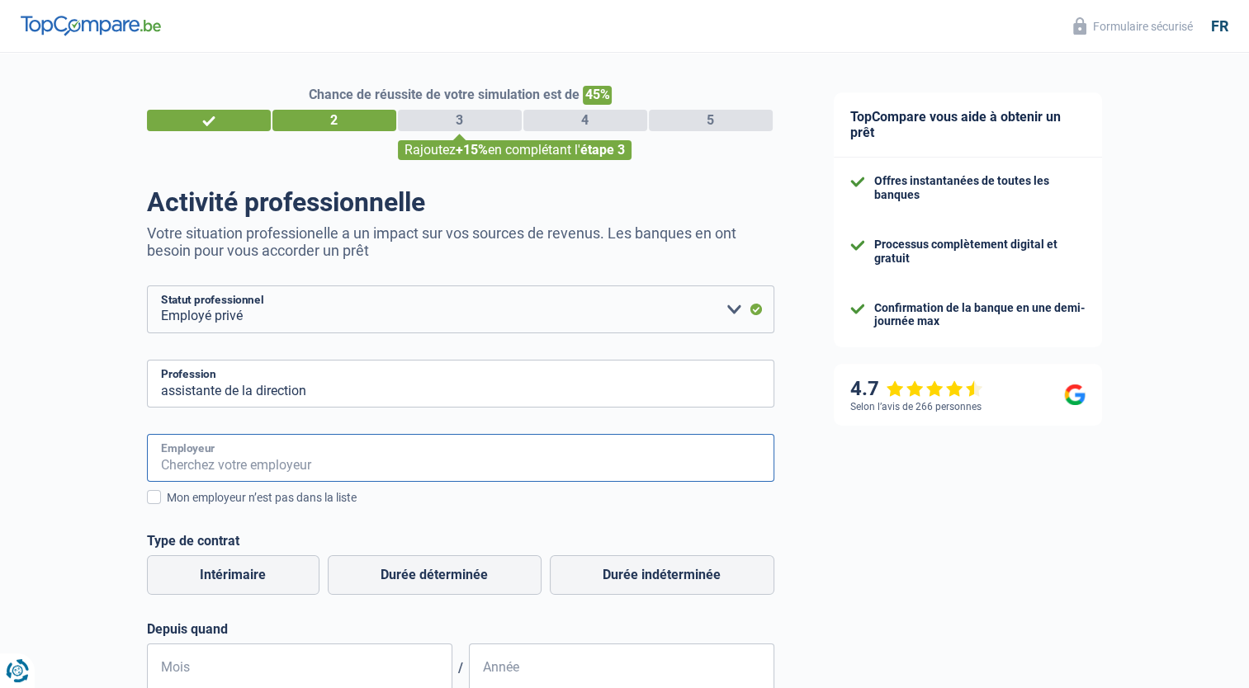
click at [279, 470] on input "Employeur" at bounding box center [460, 458] width 627 height 48
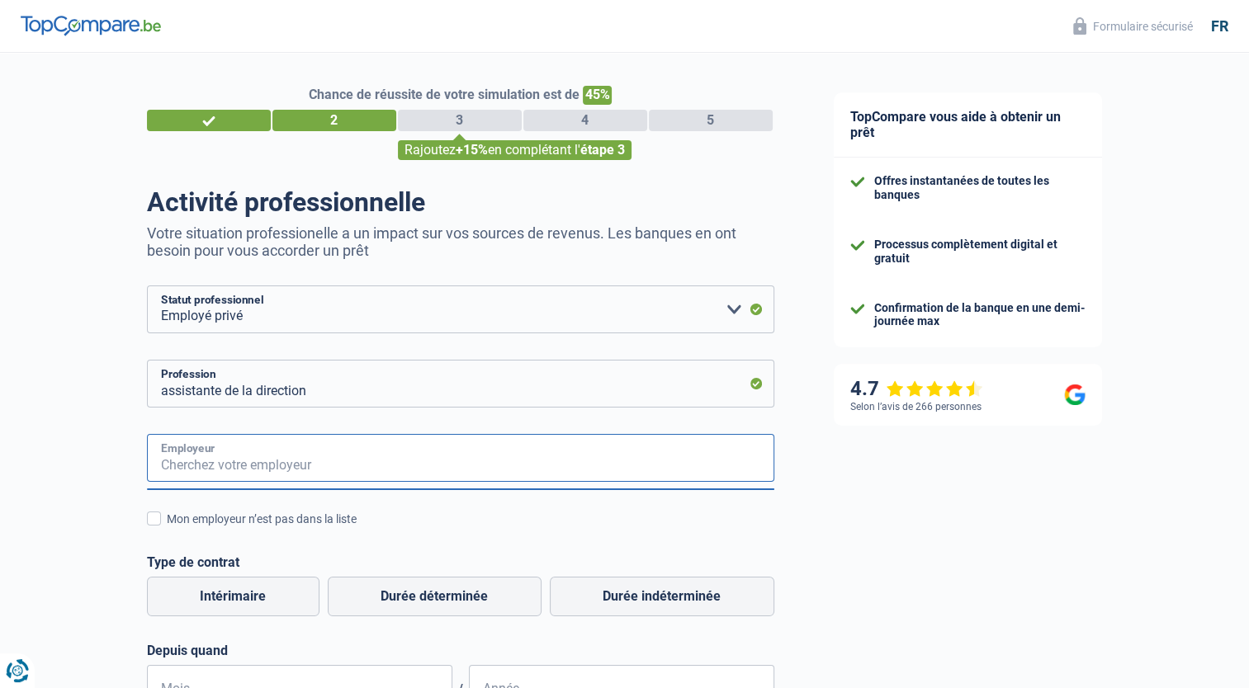
click at [276, 478] on input "Employeur" at bounding box center [460, 458] width 627 height 48
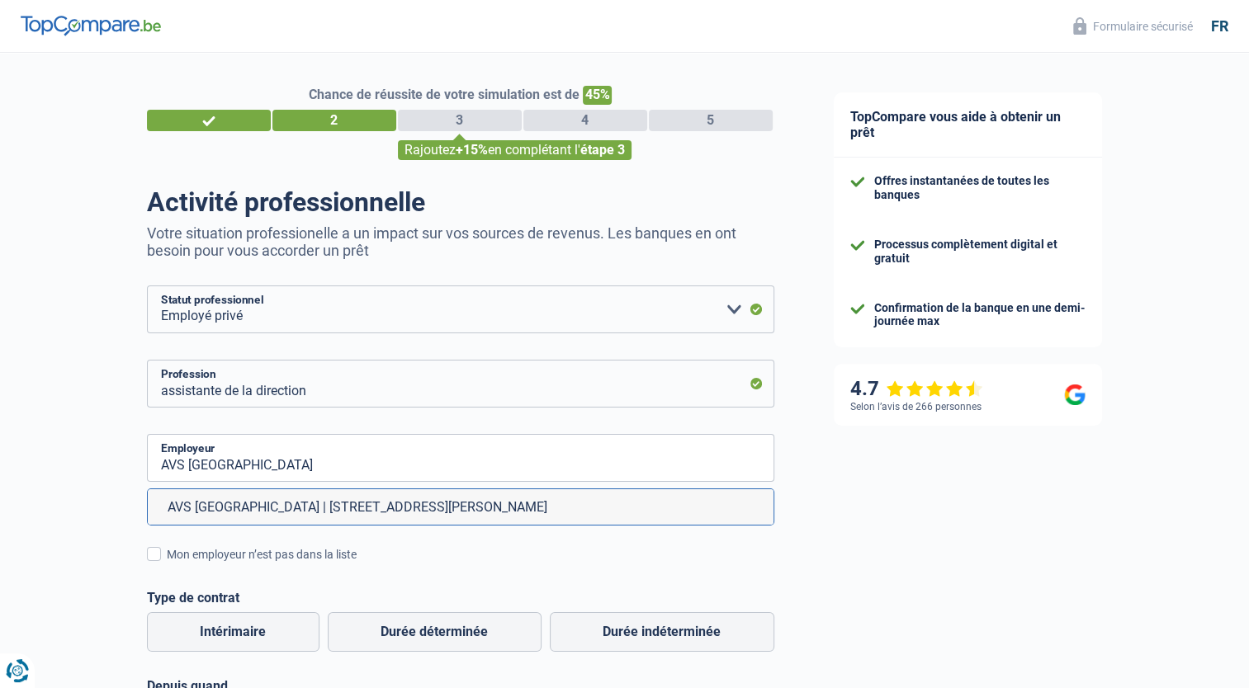
click at [286, 499] on li "AVS [GEOGRAPHIC_DATA] | [STREET_ADDRESS][PERSON_NAME]" at bounding box center [460, 506] width 625 height 35
type input "AVS [GEOGRAPHIC_DATA] | [STREET_ADDRESS][PERSON_NAME]"
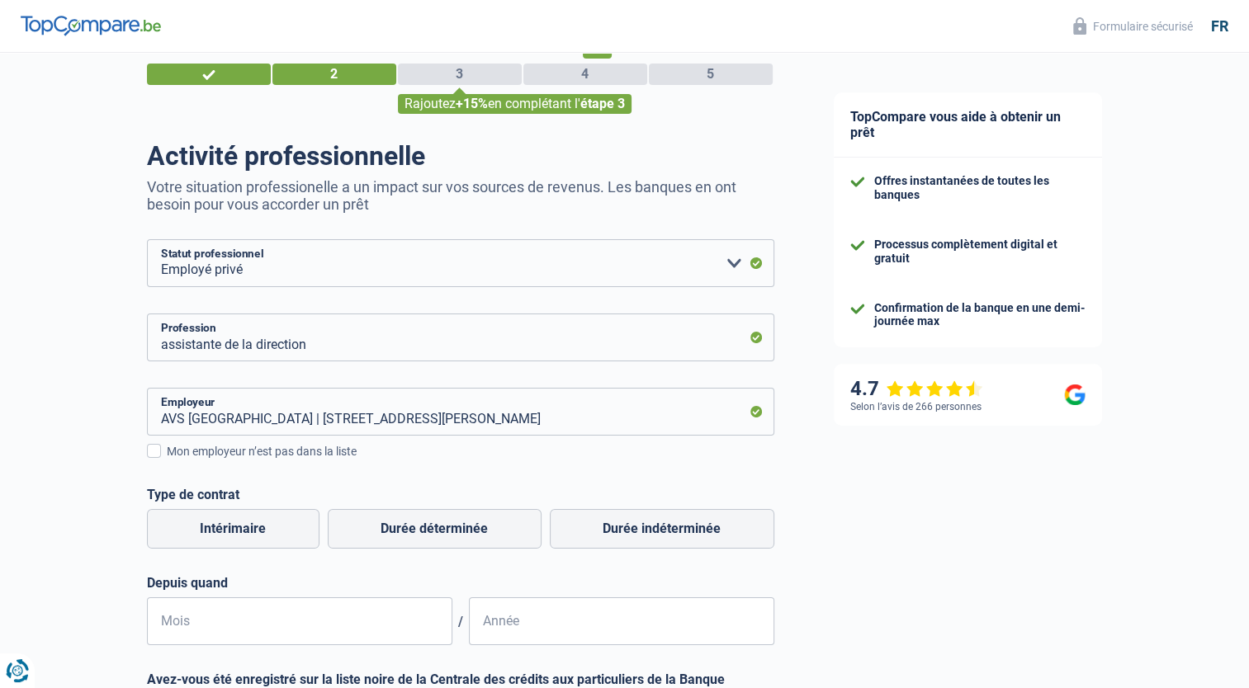
scroll to position [83, 0]
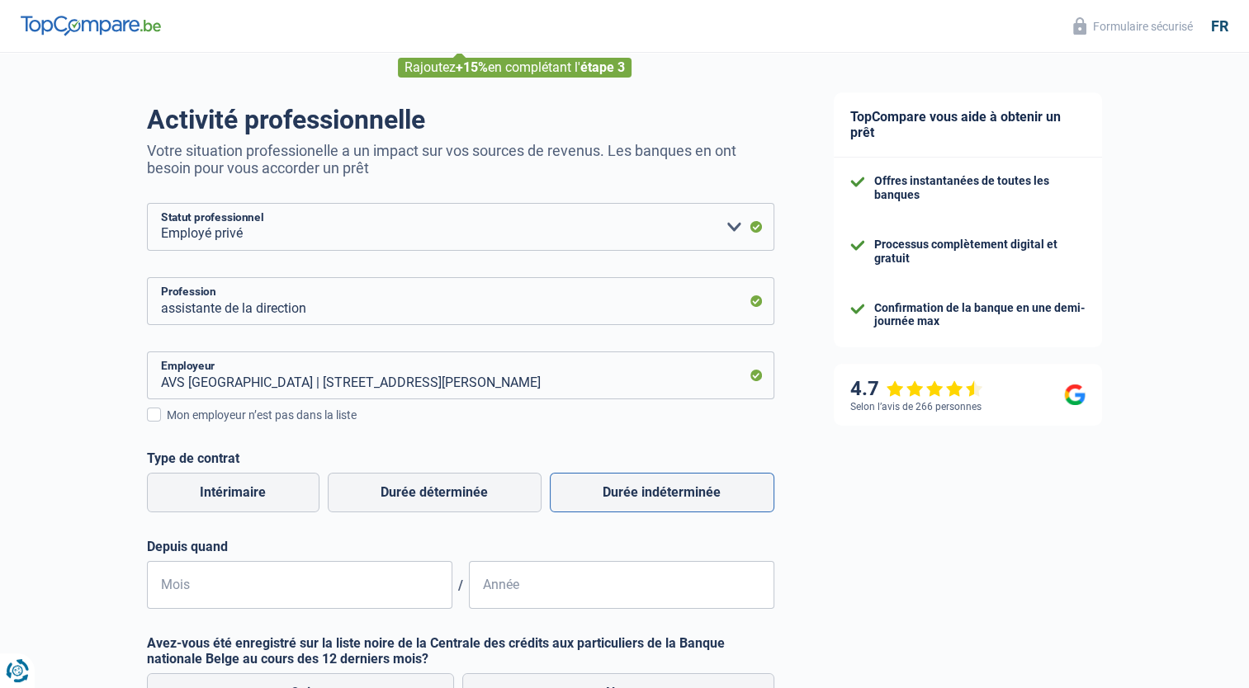
click at [613, 502] on label "Durée indéterminée" at bounding box center [662, 493] width 224 height 40
click at [613, 502] on input "Durée indéterminée" at bounding box center [662, 493] width 224 height 40
radio input "true"
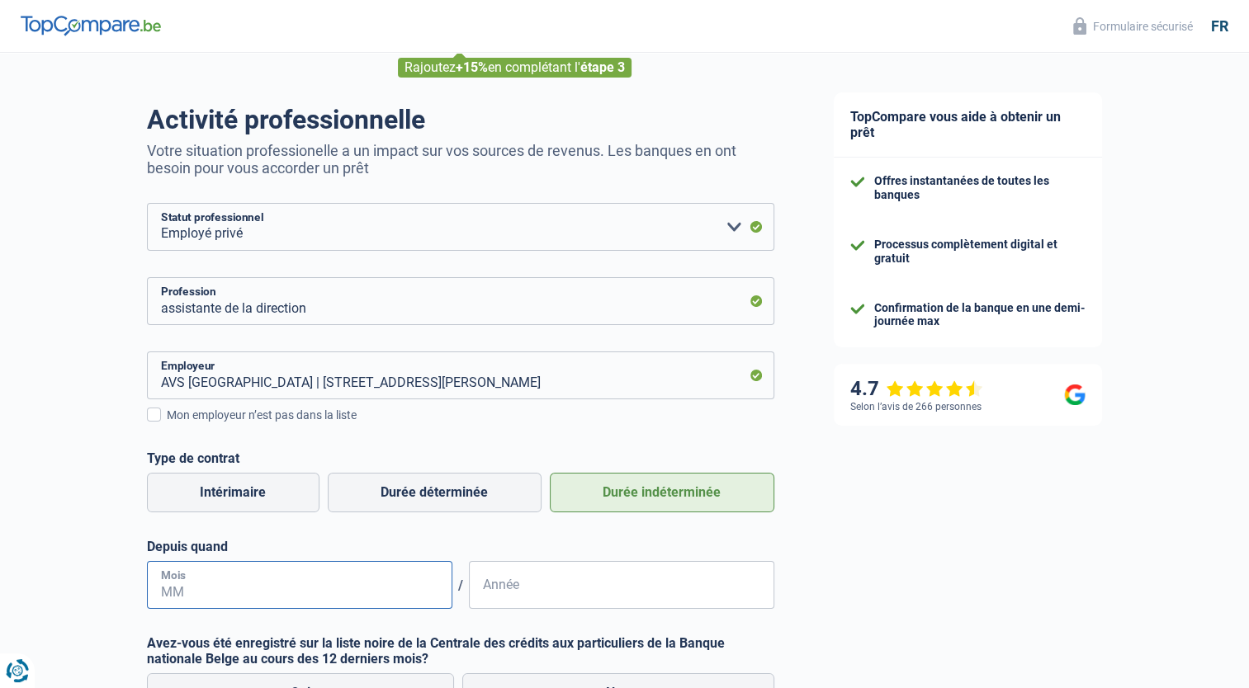
click at [256, 594] on input "Mois" at bounding box center [299, 585] width 305 height 48
type input "11"
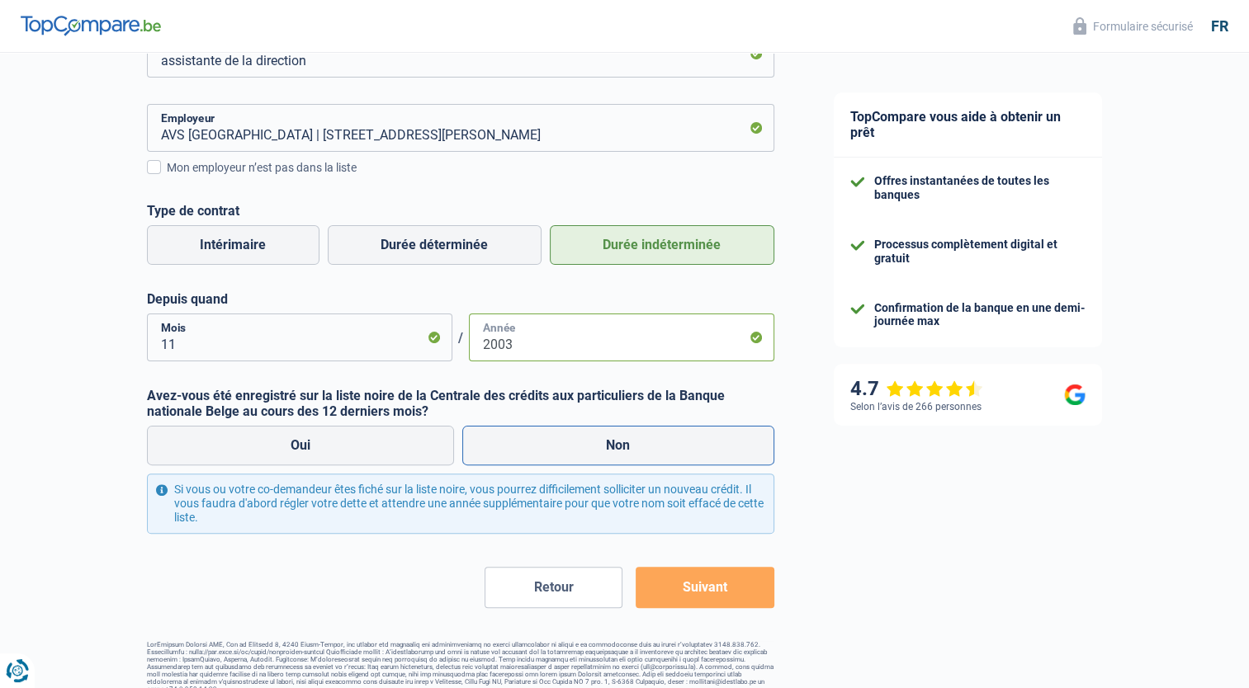
type input "2003"
click at [527, 441] on label "Non" at bounding box center [618, 446] width 312 height 40
click at [527, 441] on input "Non" at bounding box center [618, 446] width 312 height 40
radio input "true"
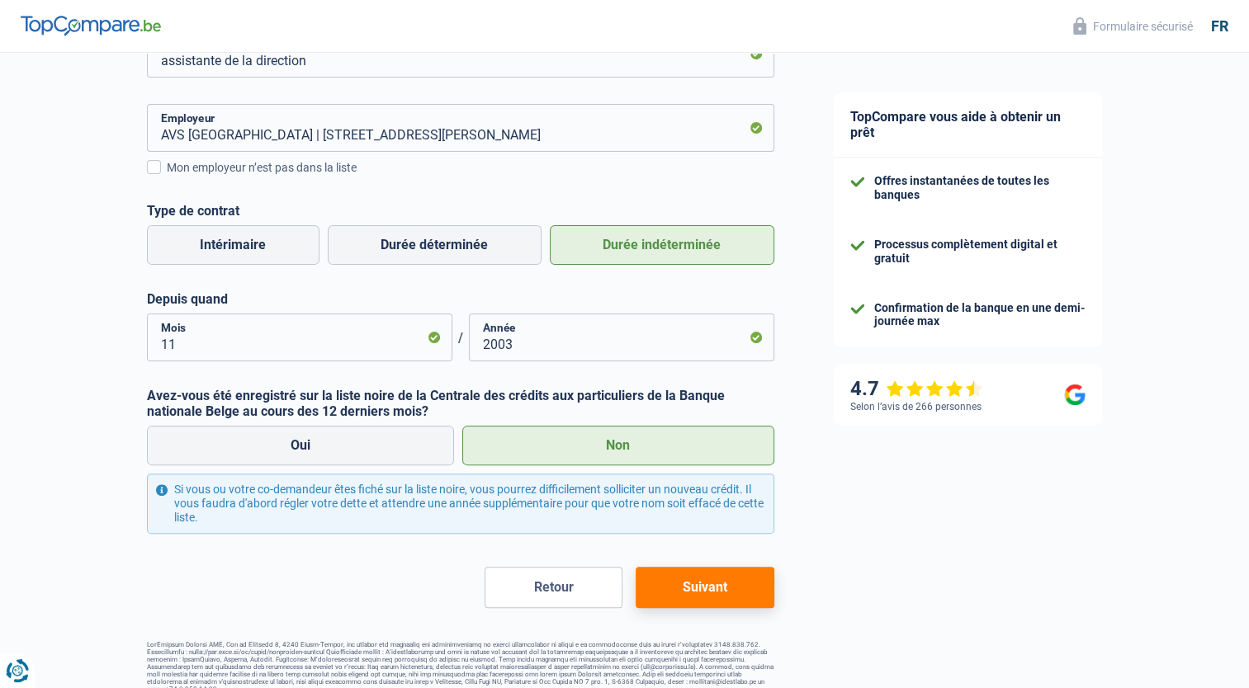
scroll to position [348, 0]
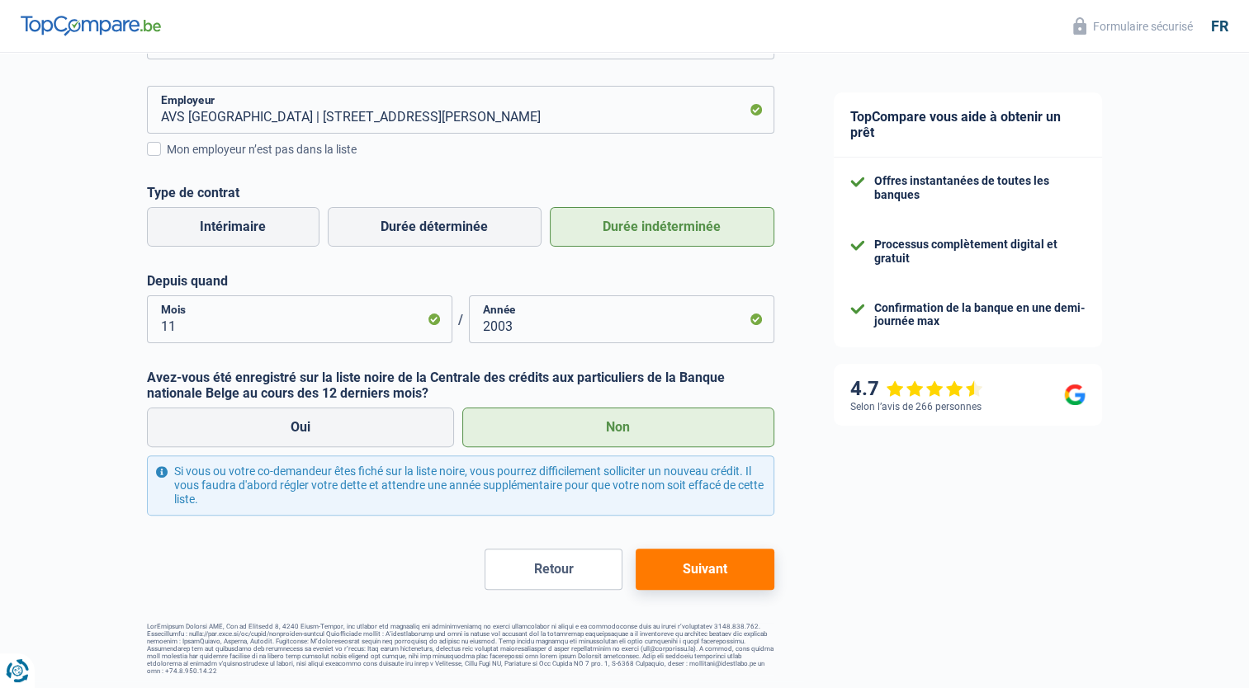
click at [689, 576] on button "Suivant" at bounding box center [704, 569] width 138 height 41
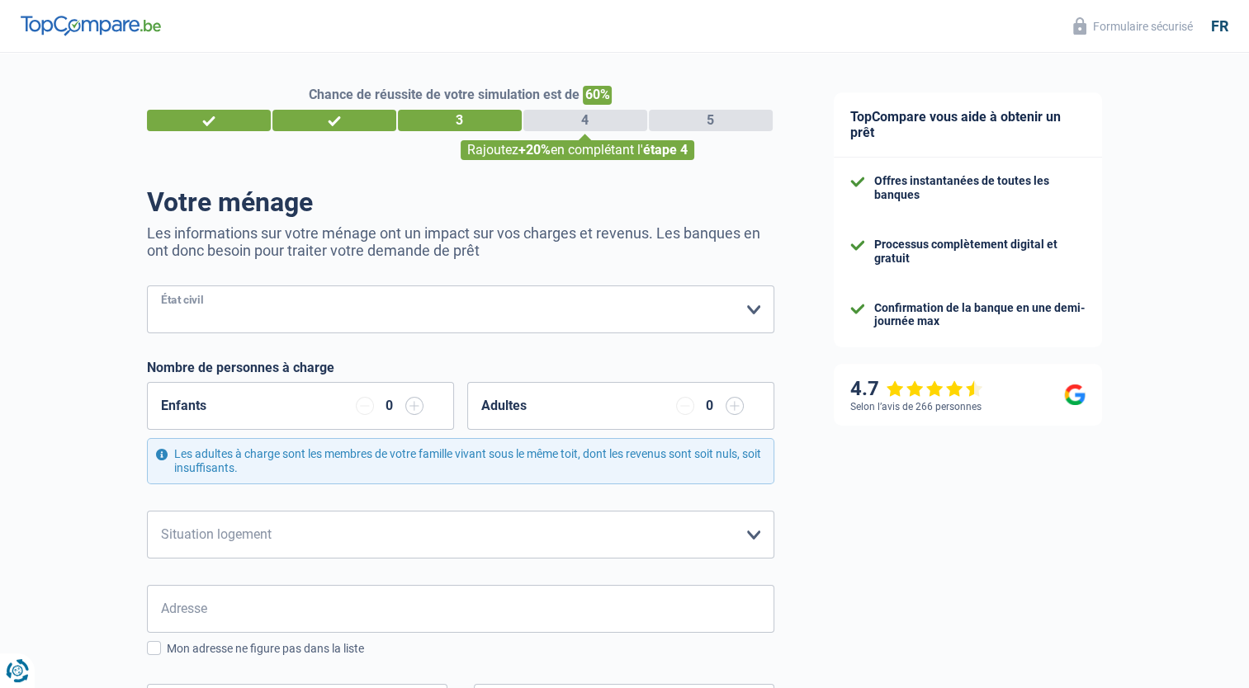
click at [220, 312] on select "[PERSON_NAME](e) Cohabitant(e) légal(e) Divorcé(e) Veuf(ve) Séparé (de fait) Ve…" at bounding box center [460, 310] width 627 height 48
select select "single"
click at [147, 286] on select "[PERSON_NAME](e) Cohabitant(e) légal(e) Divorcé(e) Veuf(ve) Séparé (de fait) Ve…" at bounding box center [460, 310] width 627 height 48
click at [733, 408] on input "button" at bounding box center [734, 406] width 18 height 18
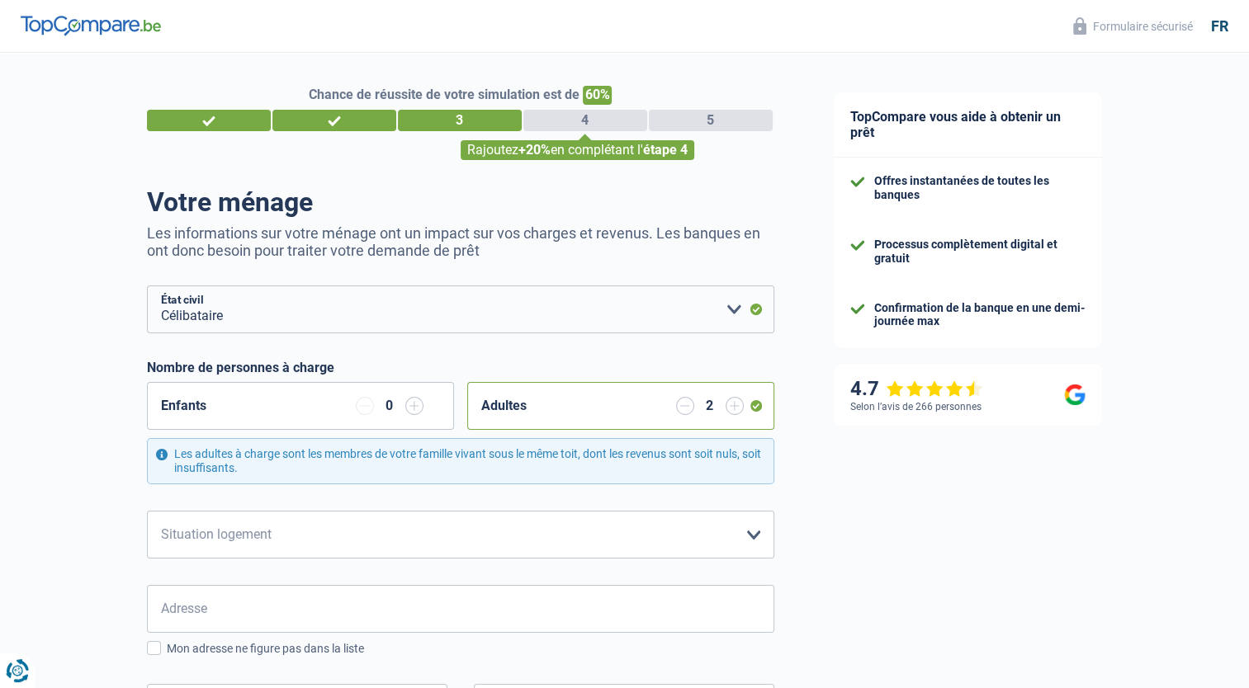
click at [409, 409] on input "button" at bounding box center [414, 406] width 18 height 18
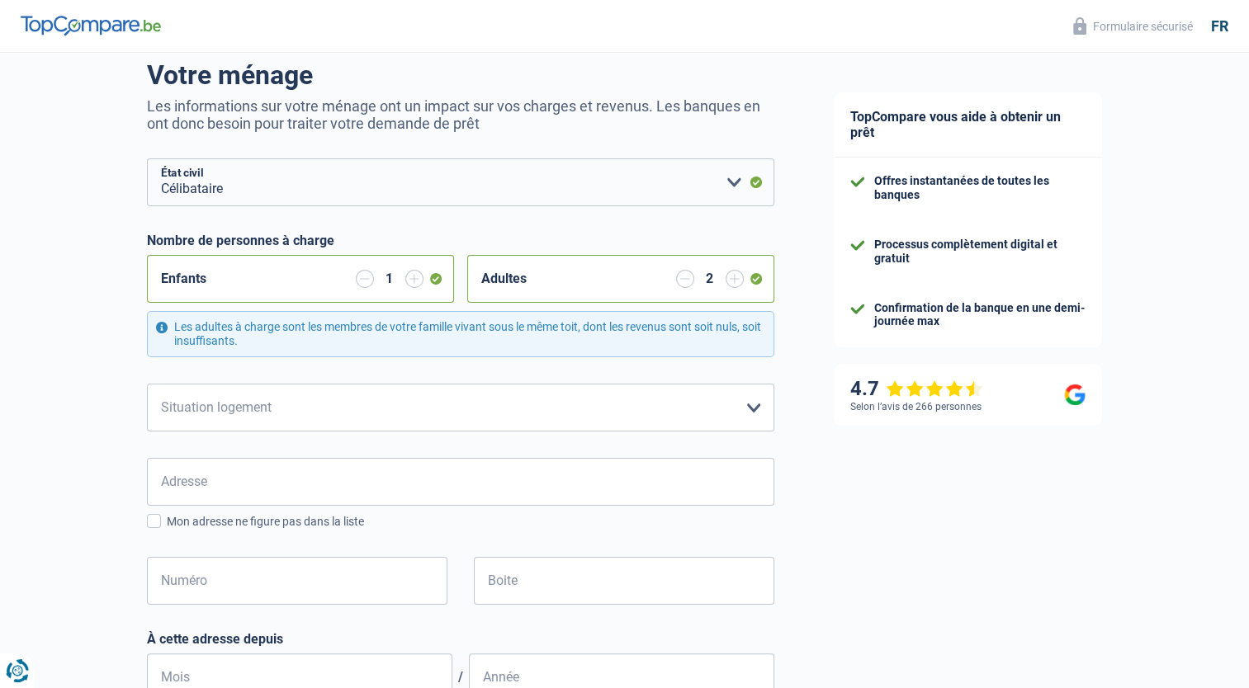
scroll to position [165, 0]
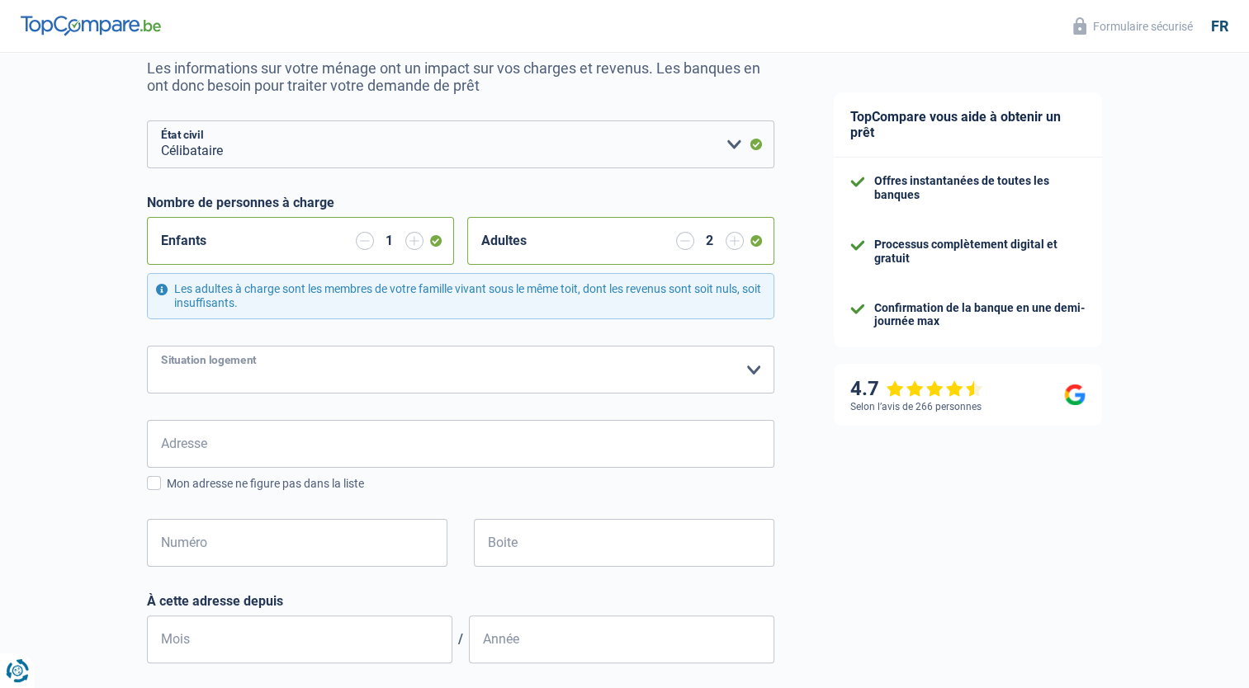
click at [354, 371] on select "Locataire Propriétaire avec prêt hypothécaire Propriétaire sans prêt hypothécai…" at bounding box center [460, 370] width 627 height 48
select select "rents"
click at [147, 346] on select "Locataire Propriétaire avec prêt hypothécaire Propriétaire sans prêt hypothécai…" at bounding box center [460, 370] width 627 height 48
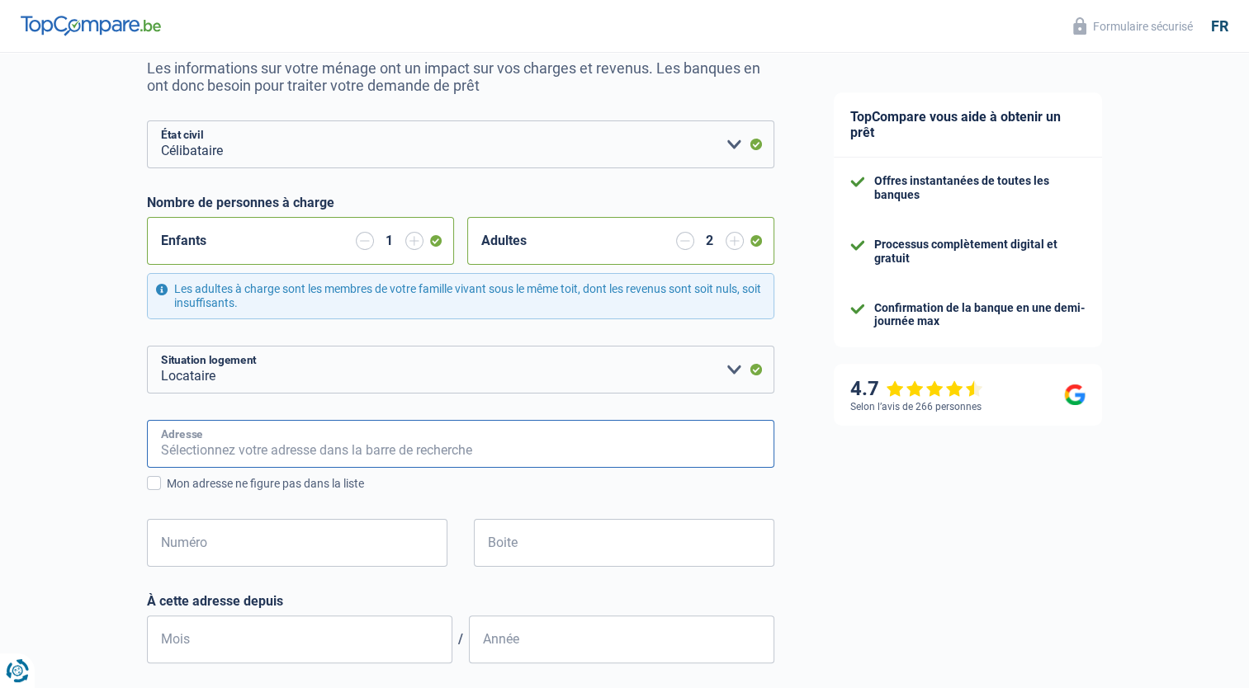
click at [293, 457] on input "Adresse" at bounding box center [460, 444] width 627 height 48
type input "Rue de la Fosse au Sable 33 / b31, 1420 Braine-l'Alleud"
type input "[GEOGRAPHIC_DATA]"
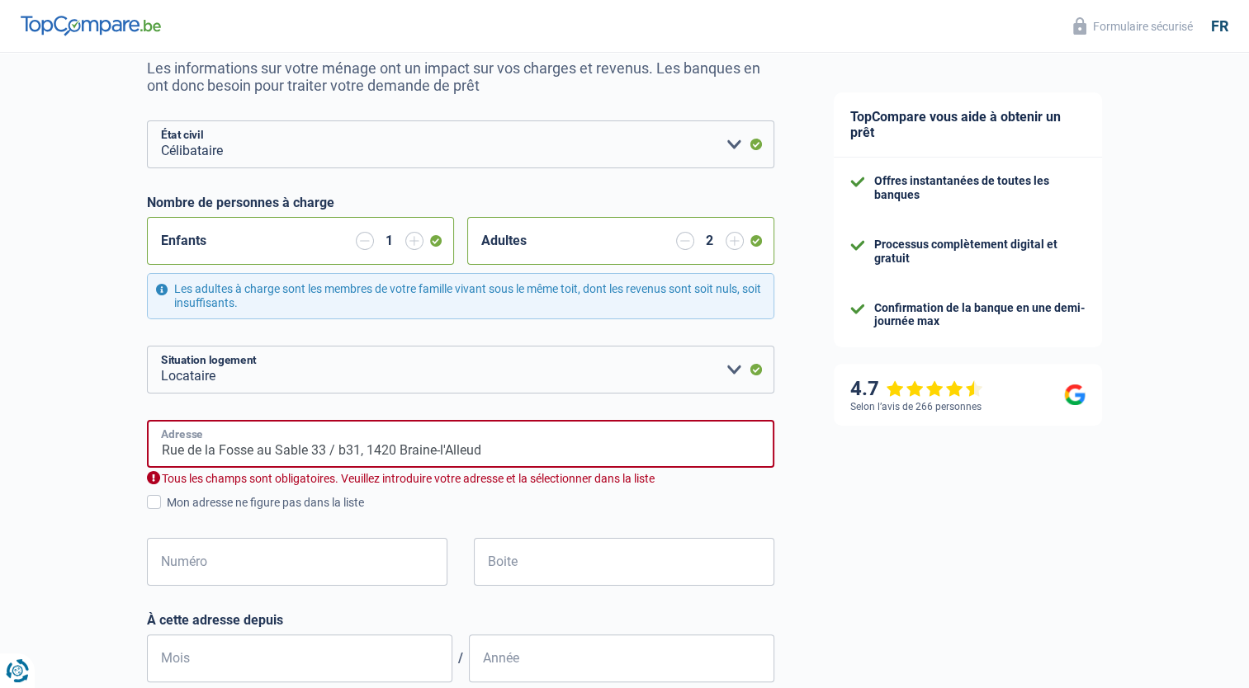
type input "Rue de la Fosse au Sable 33 / b 31"
type input "[GEOGRAPHIC_DATA]"
drag, startPoint x: 396, startPoint y: 457, endPoint x: 234, endPoint y: 456, distance: 161.7
click at [234, 456] on input "Rue de la Fosse au Sable 33 / b 31" at bounding box center [460, 444] width 627 height 48
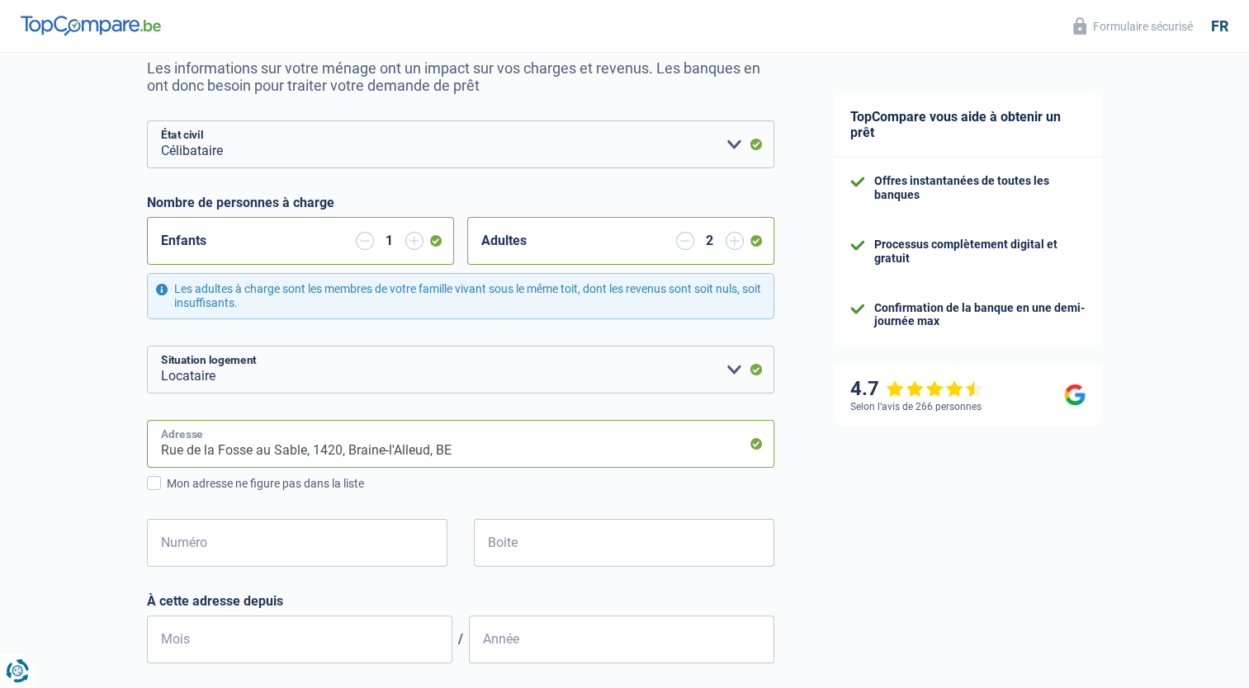
click at [305, 458] on input "Rue de la Fosse au Sable, 1420, Braine-l'Alleud, BE" at bounding box center [460, 444] width 627 height 48
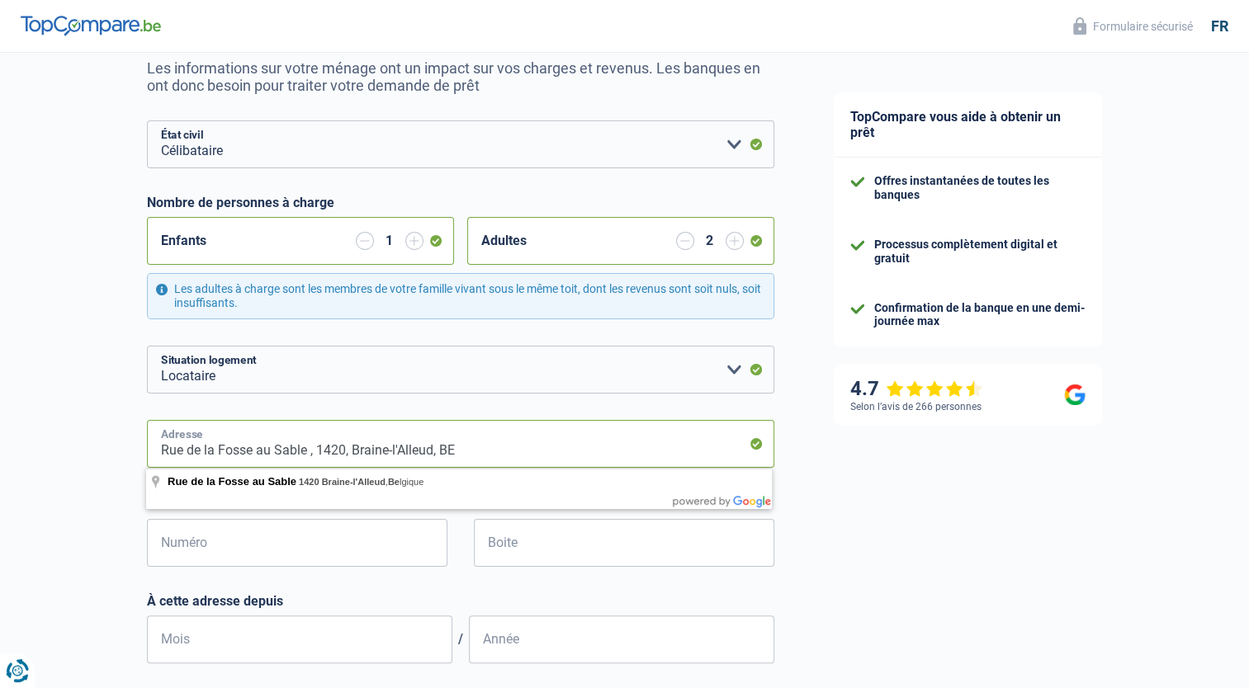
type input "Rue de la Fosse au Sable, 1420, Braine-l'Alleud, BE"
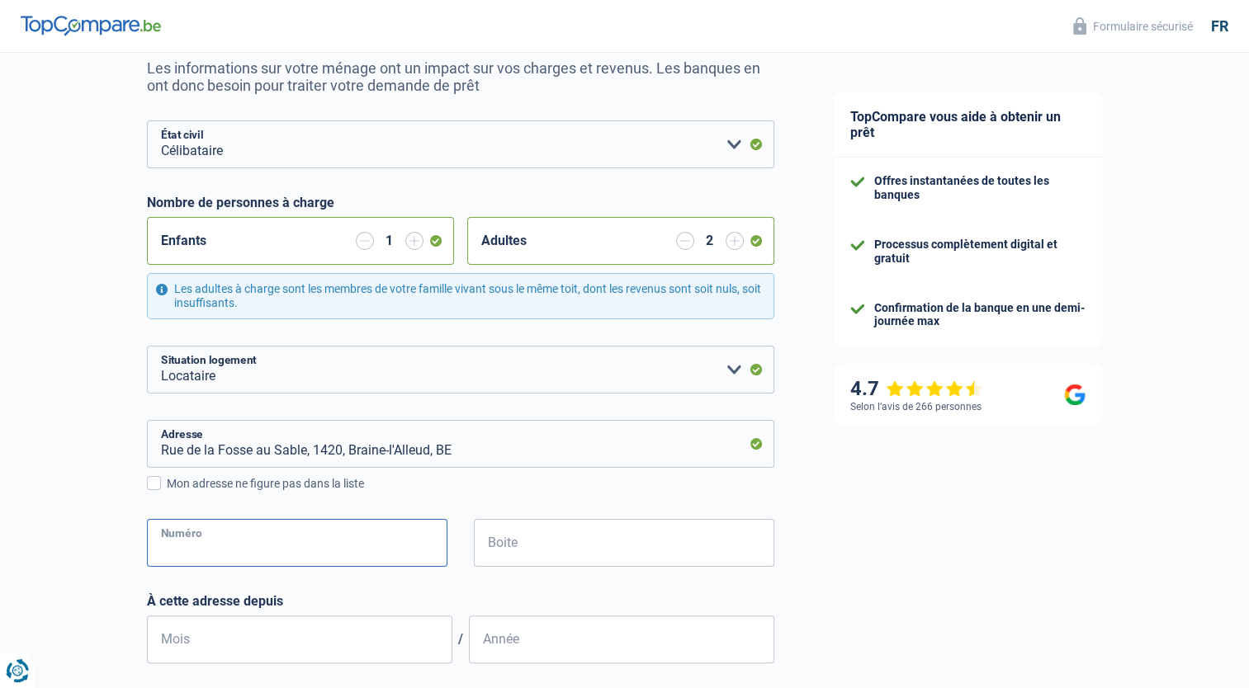
click at [274, 543] on input "Numéro" at bounding box center [297, 543] width 300 height 48
type input "33"
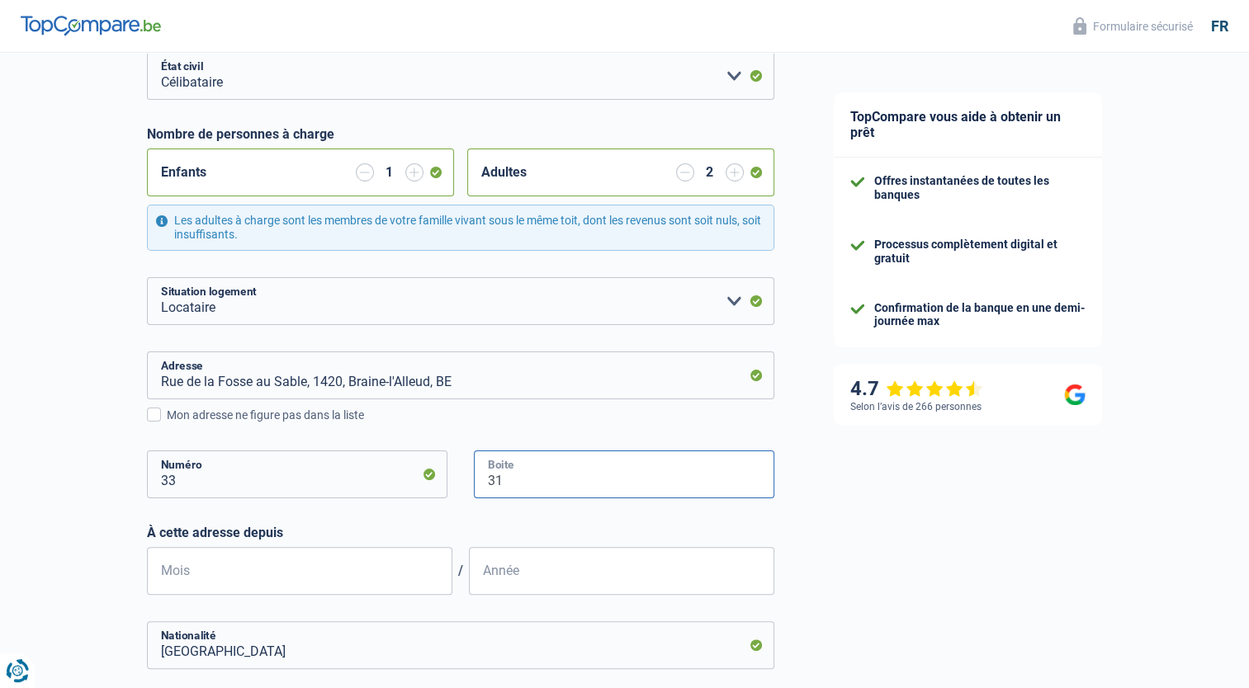
scroll to position [330, 0]
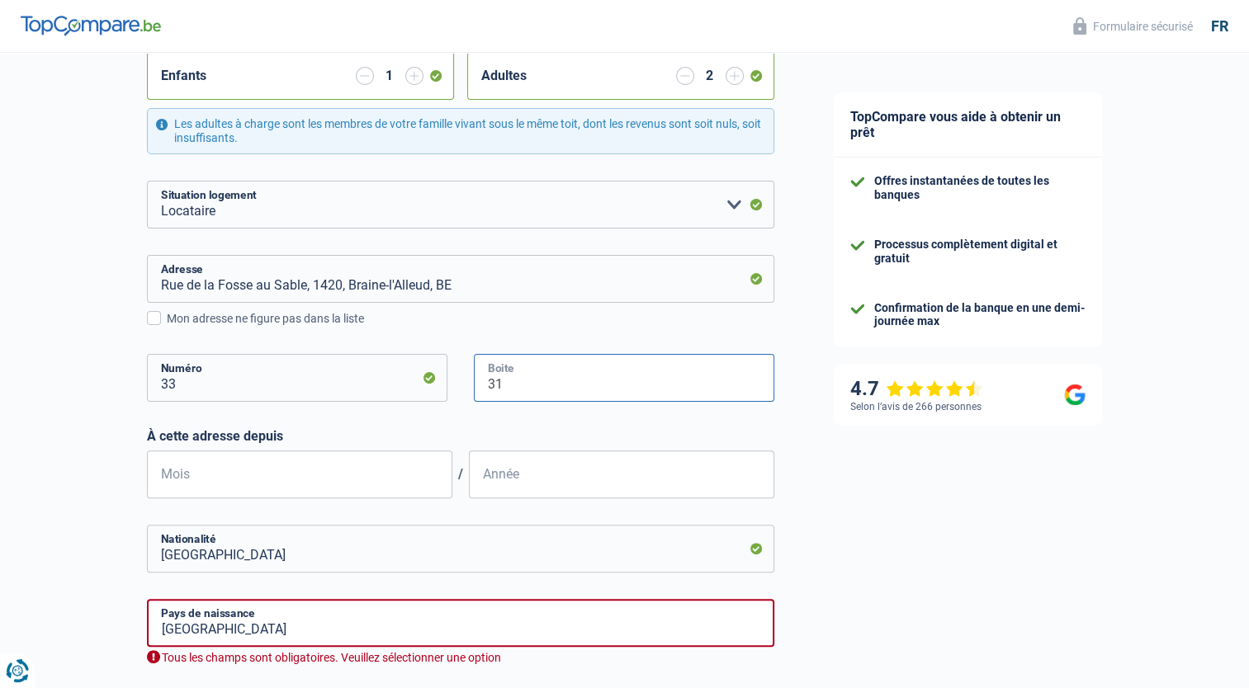
type input "31"
click at [298, 474] on input "Mois" at bounding box center [299, 475] width 305 height 48
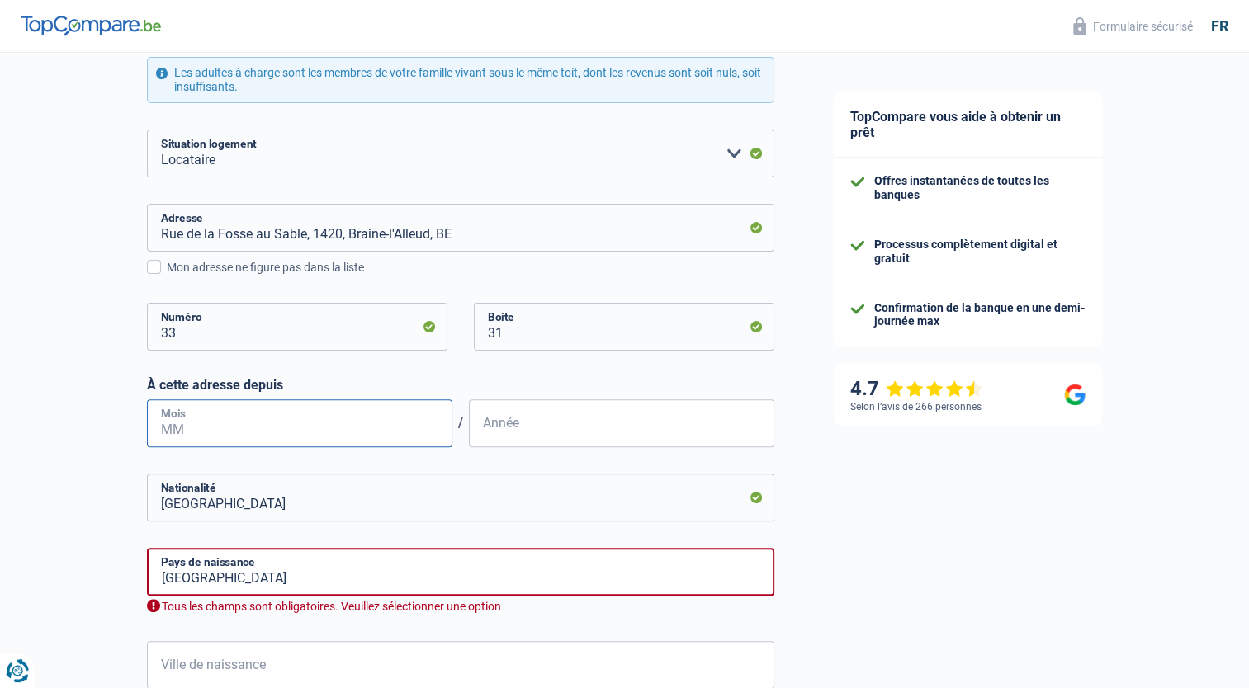
scroll to position [380, 0]
drag, startPoint x: 181, startPoint y: 436, endPoint x: 124, endPoint y: 399, distance: 67.5
click at [132, 427] on div "Chance de réussite de votre simulation est de 60% 1 2 3 4 5 Rajoutez +20% en co…" at bounding box center [402, 298] width 804 height 1264
type input "11"
type input "2019"
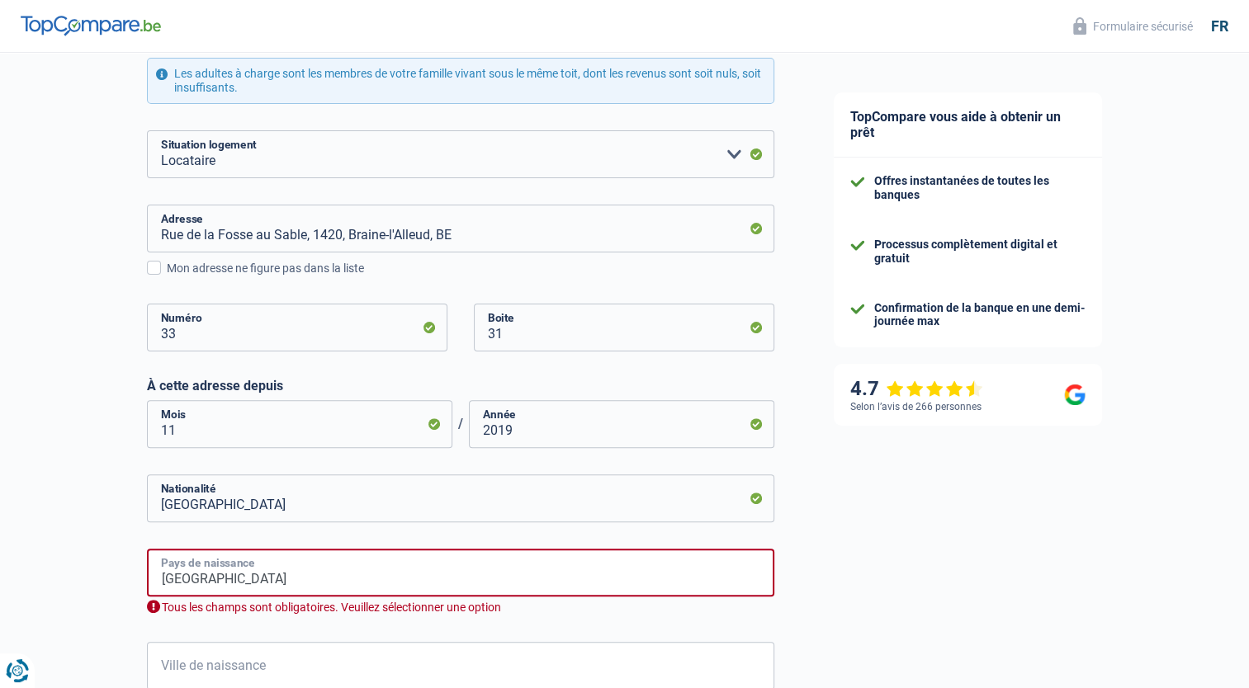
click at [216, 581] on input "[GEOGRAPHIC_DATA]" at bounding box center [460, 573] width 627 height 48
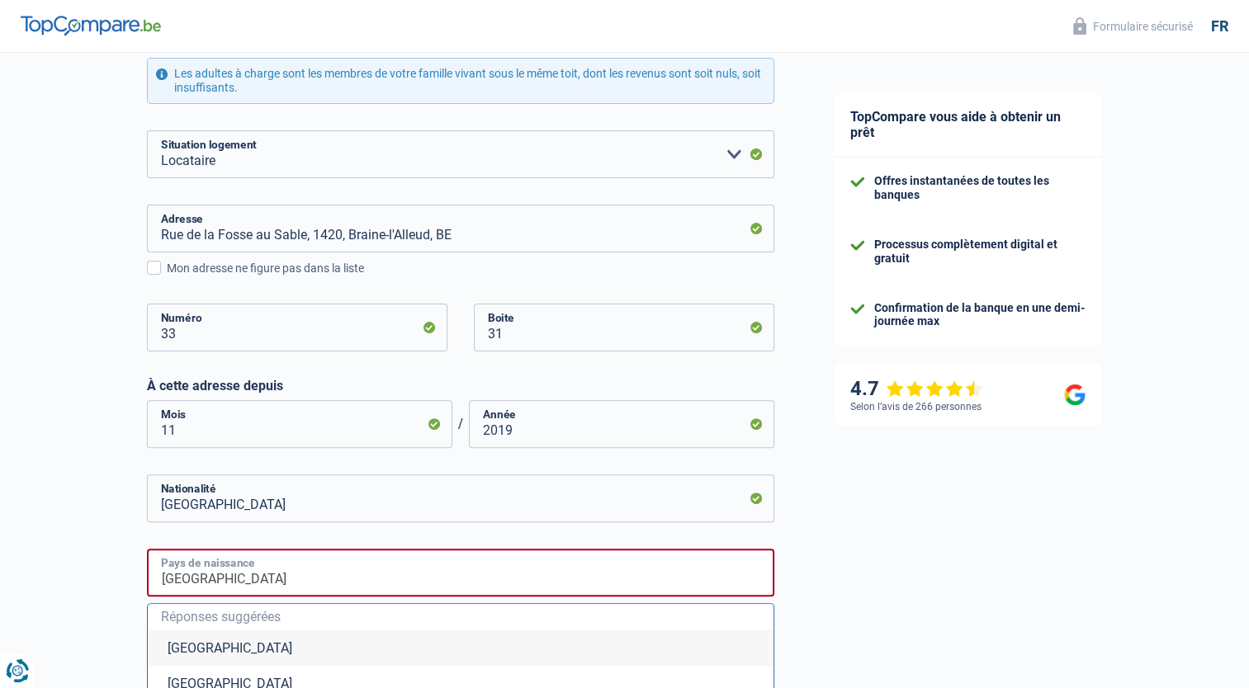
drag, startPoint x: 221, startPoint y: 568, endPoint x: 133, endPoint y: 565, distance: 88.3
click at [133, 565] on div "Chance de réussite de votre simulation est de 60% 1 2 3 4 5 Rajoutez +20% en co…" at bounding box center [402, 387] width 804 height 1442
type input "[GEOGRAPHIC_DATA]"
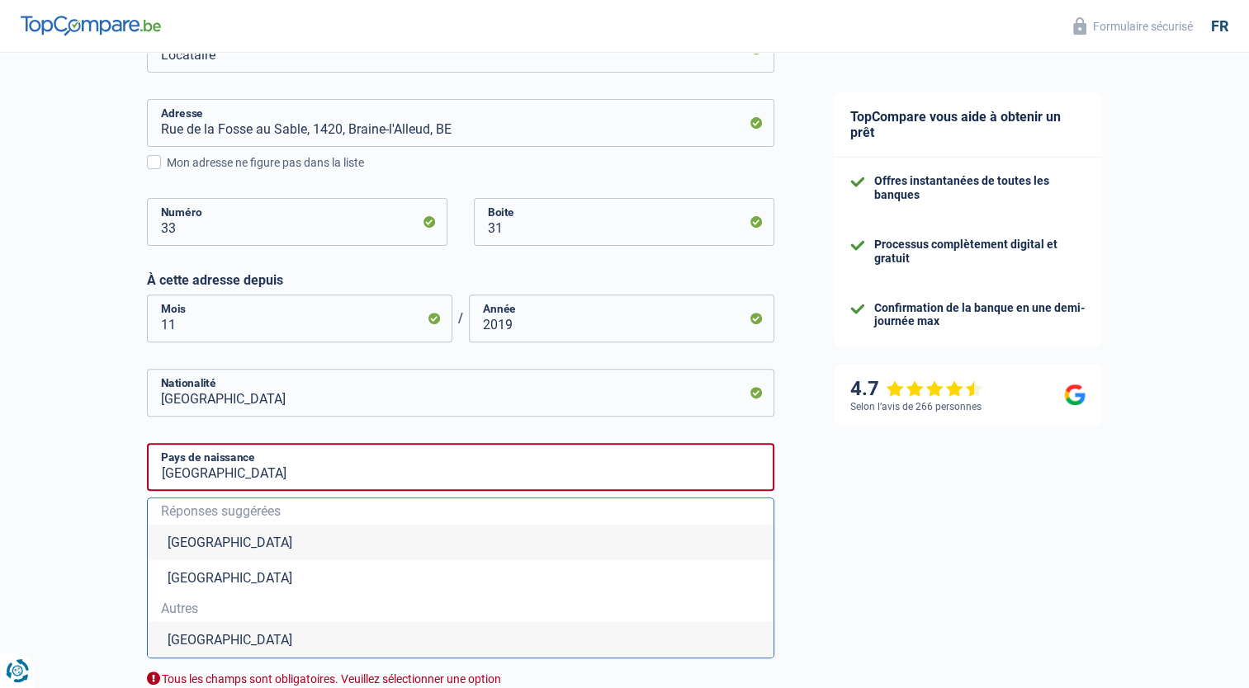
click at [245, 631] on li "[GEOGRAPHIC_DATA]" at bounding box center [460, 639] width 625 height 35
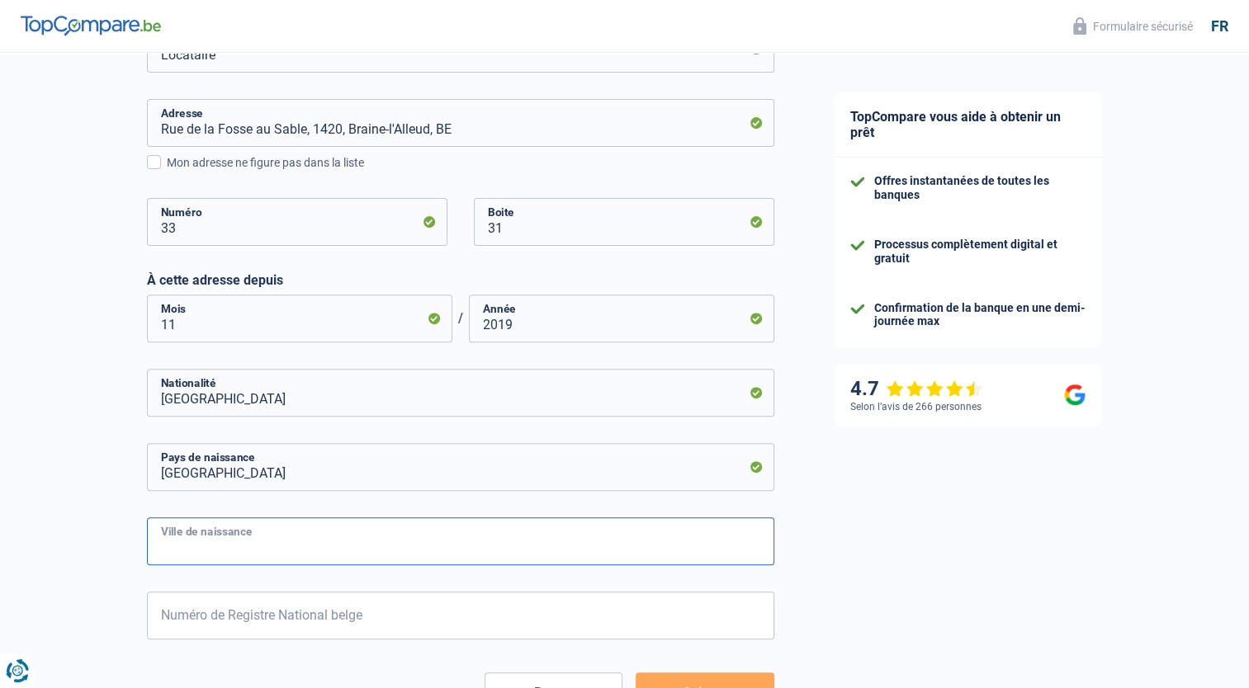
click at [305, 555] on input "Ville de naissance" at bounding box center [460, 541] width 627 height 48
type input "[GEOGRAPHIC_DATA]"
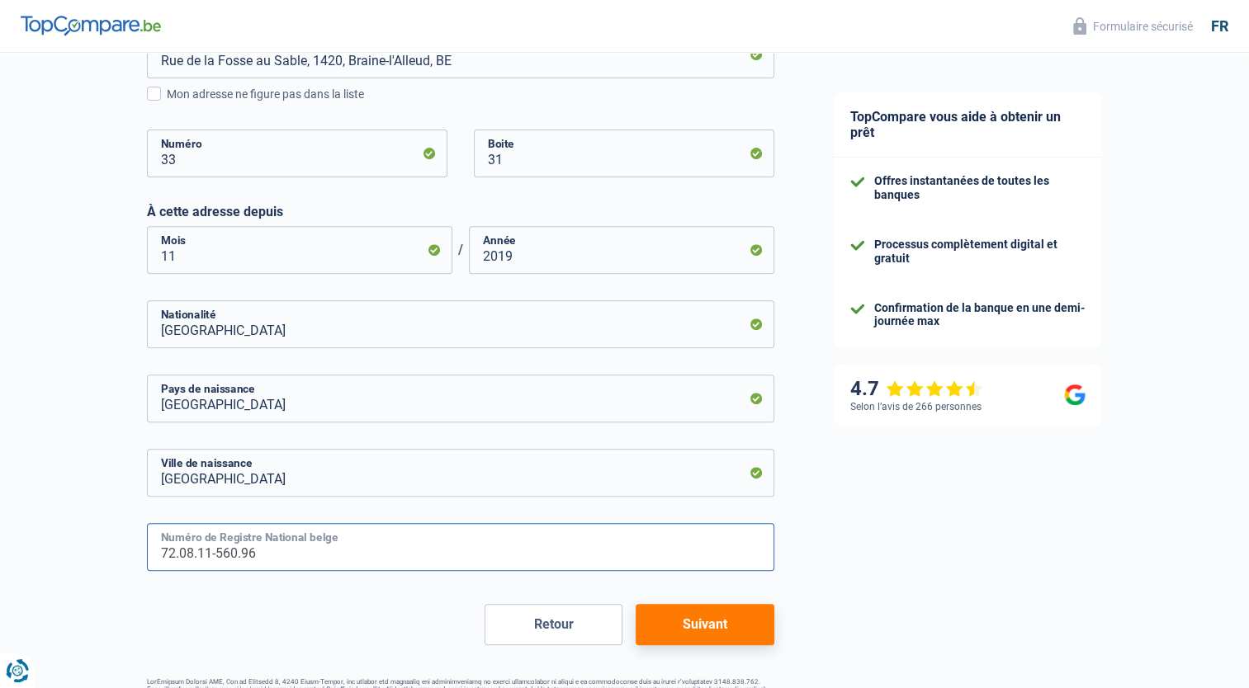
scroll to position [609, 0]
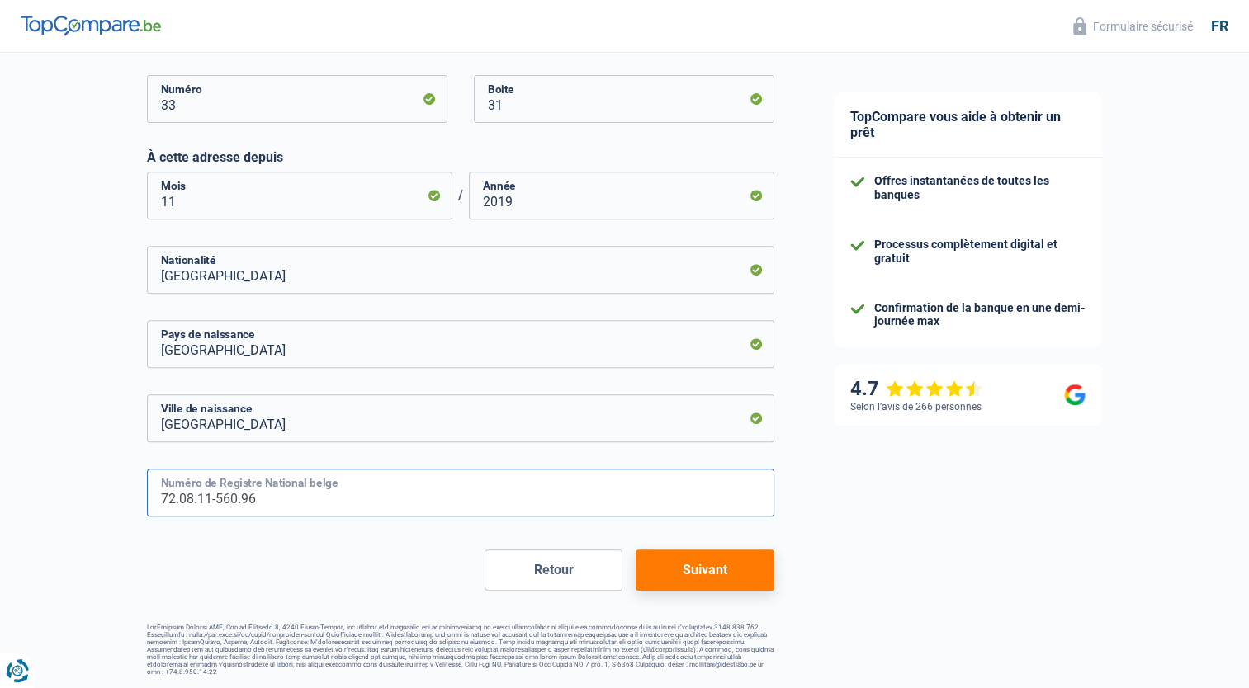
type input "72.08.11-560.96"
click at [710, 565] on button "Suivant" at bounding box center [704, 570] width 138 height 41
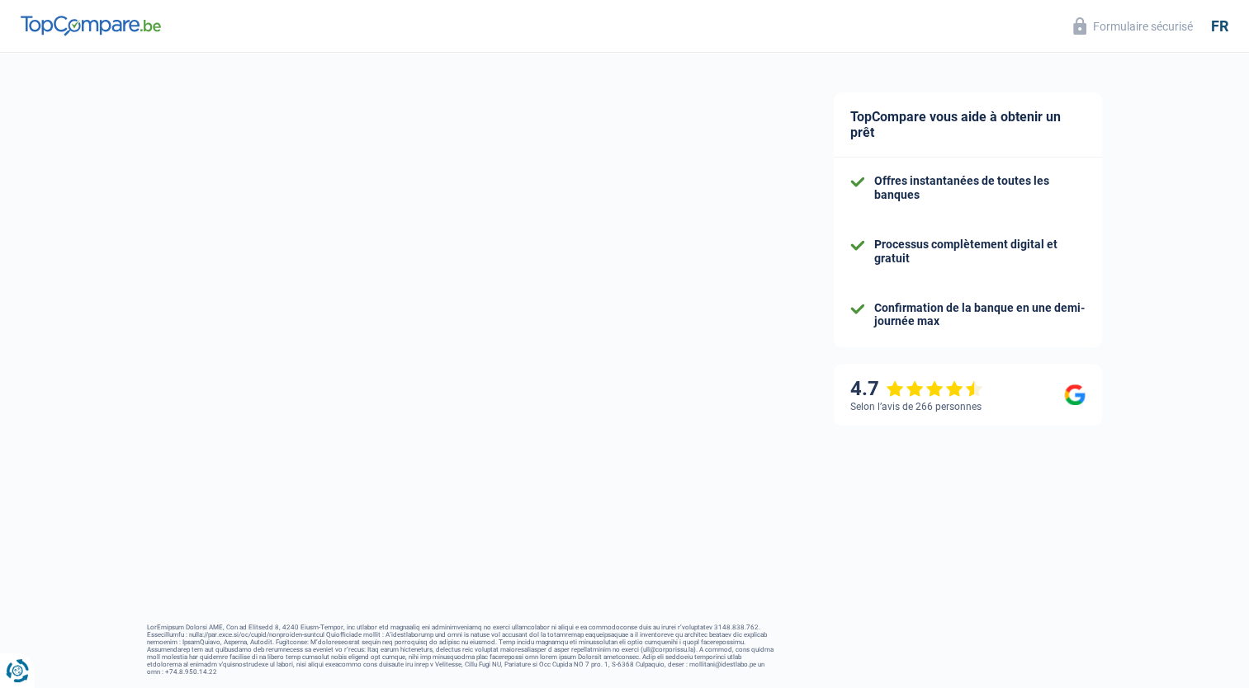
select select "familyAllowances"
select select "netSalary"
select select "mealVouchers"
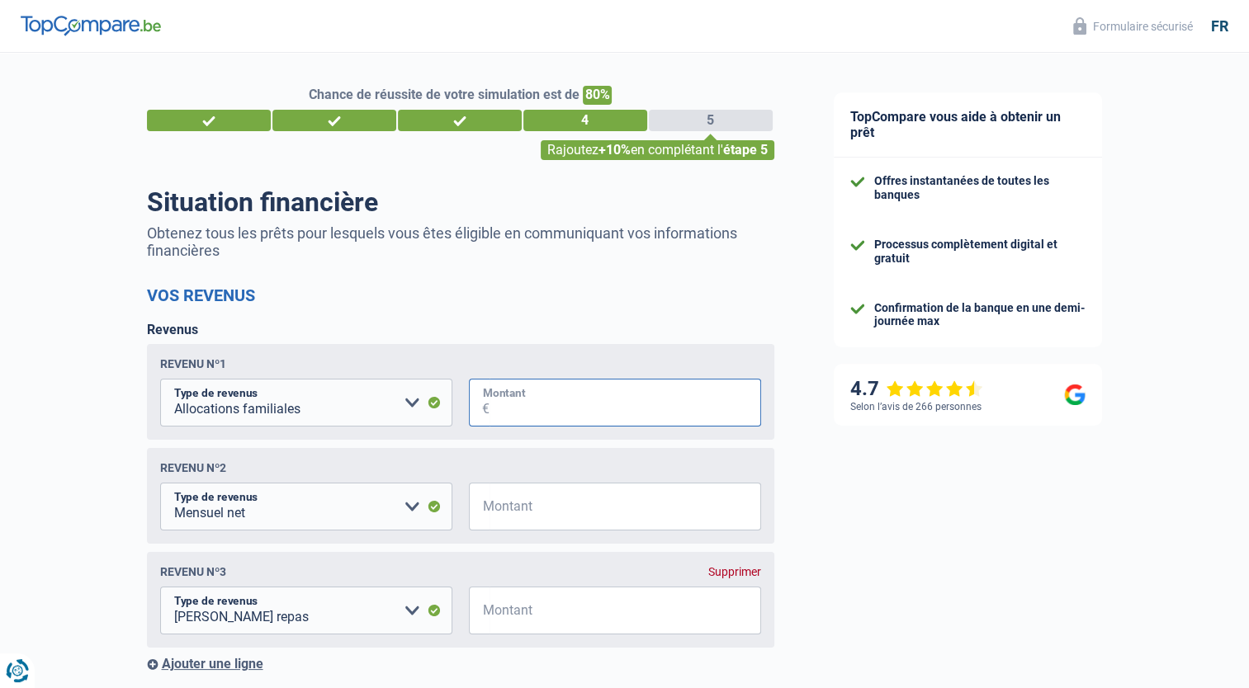
click at [548, 411] on input "Montant" at bounding box center [624, 403] width 271 height 48
type input "848"
click at [512, 508] on input "Montant" at bounding box center [624, 507] width 271 height 48
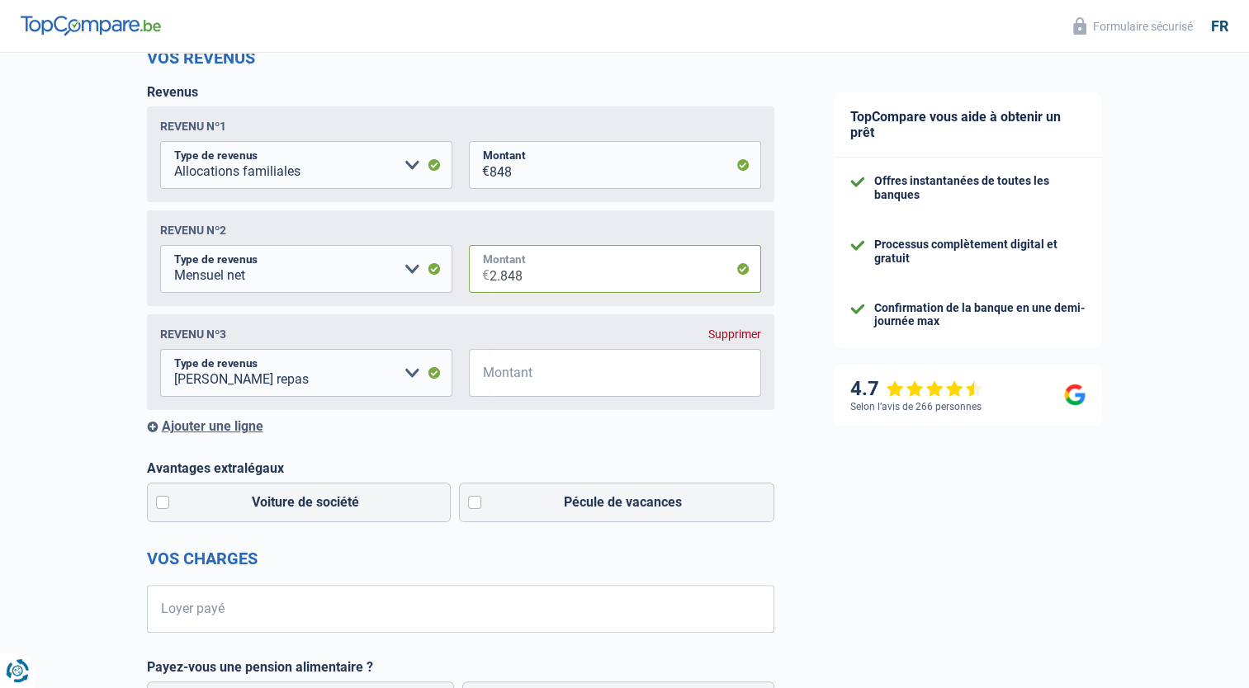
scroll to position [248, 0]
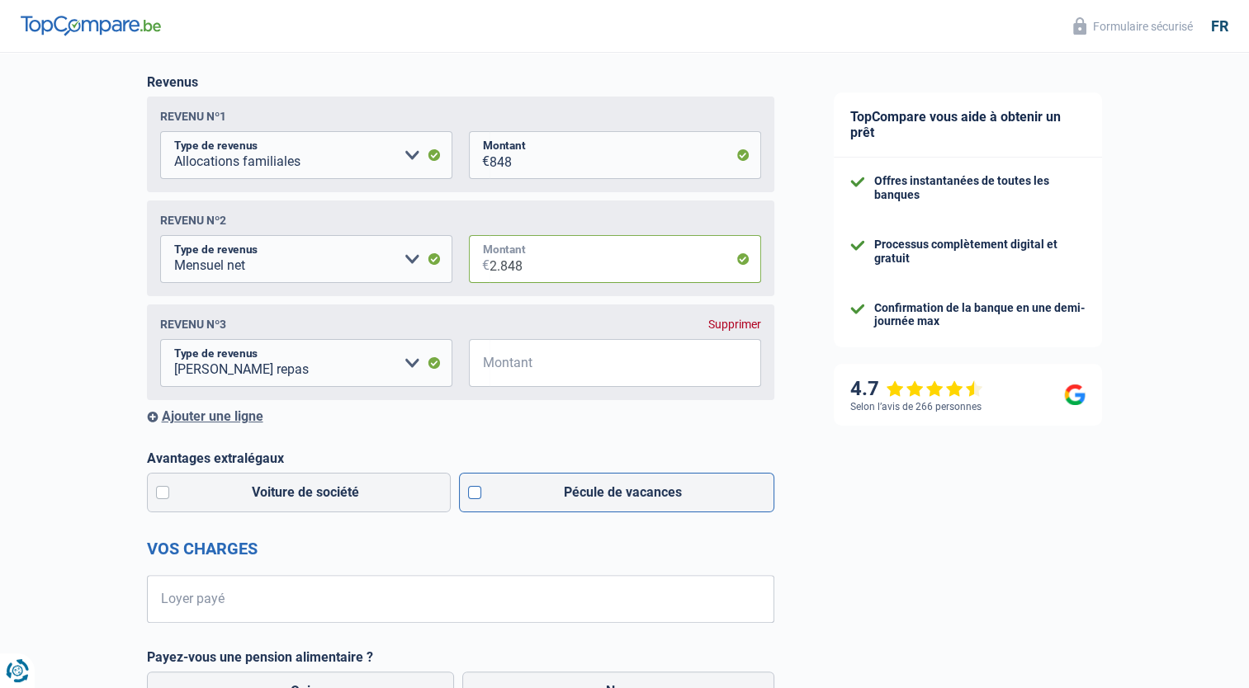
type input "2.848"
click at [479, 500] on label "Pécule de vacances" at bounding box center [616, 493] width 315 height 40
click at [479, 500] on input "Pécule de vacances" at bounding box center [616, 493] width 315 height 40
checkbox input "true"
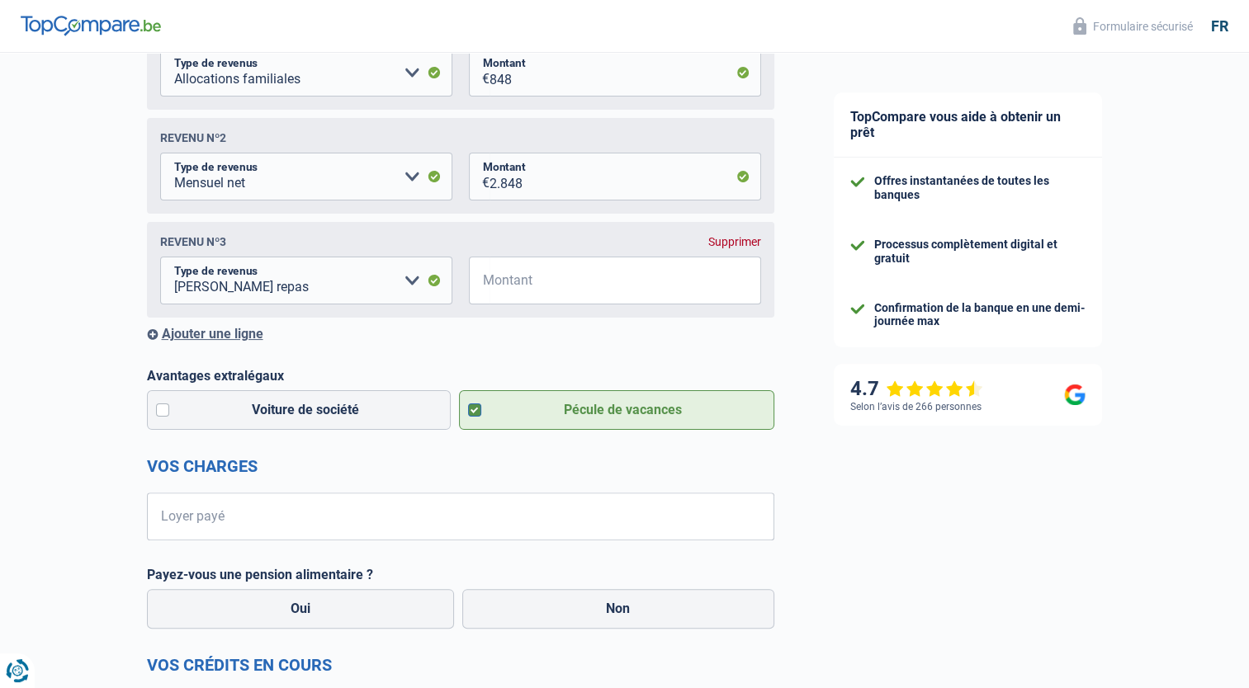
scroll to position [495, 0]
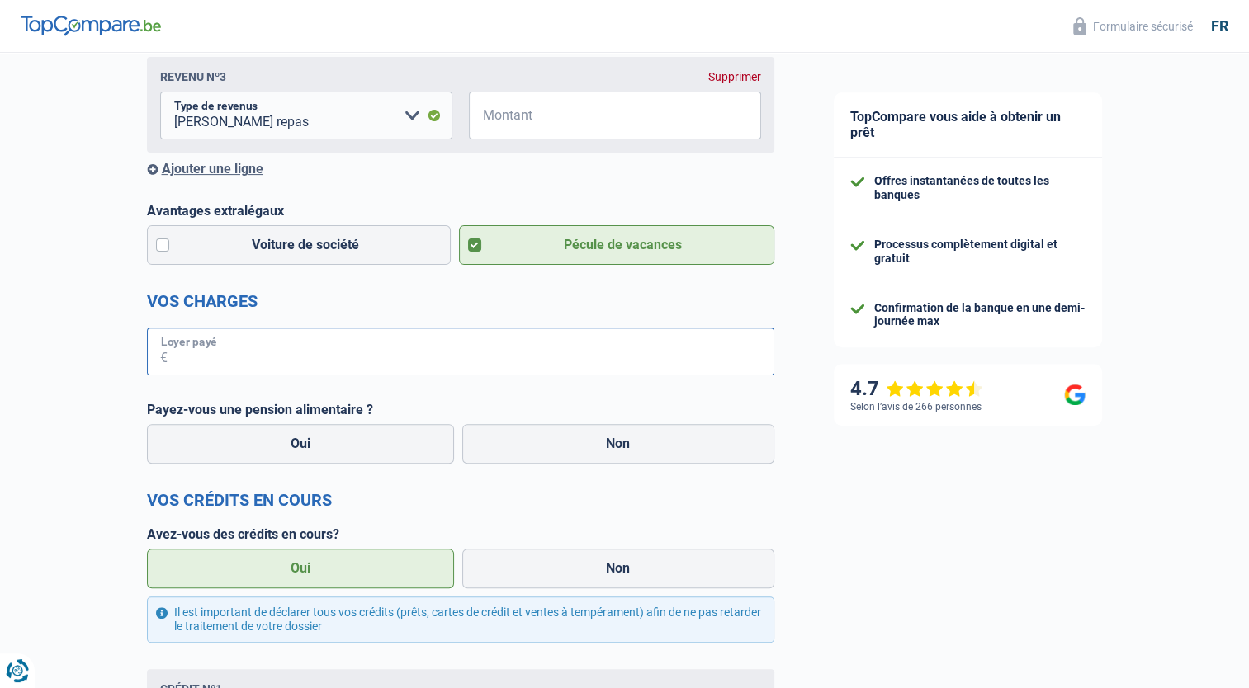
click at [272, 360] on input "Loyer payé" at bounding box center [471, 352] width 607 height 48
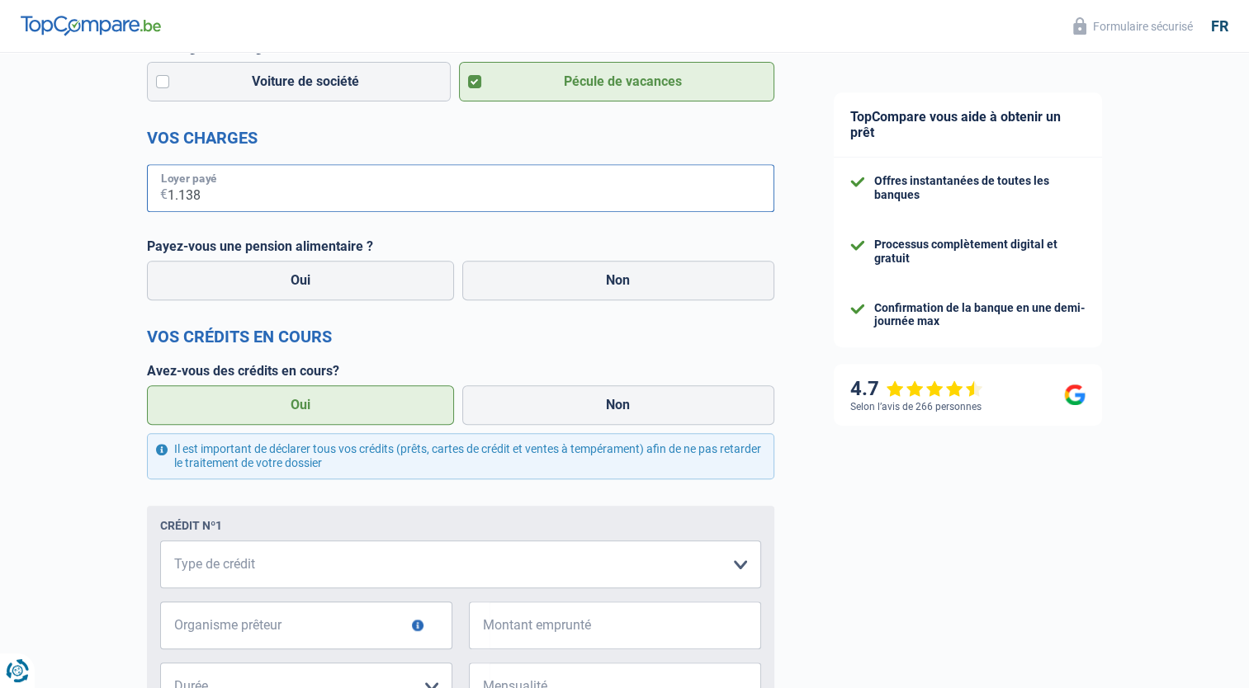
scroll to position [660, 0]
type input "1.138"
click at [518, 276] on label "Non" at bounding box center [618, 279] width 312 height 40
click at [518, 276] on input "Non" at bounding box center [618, 279] width 312 height 40
radio input "true"
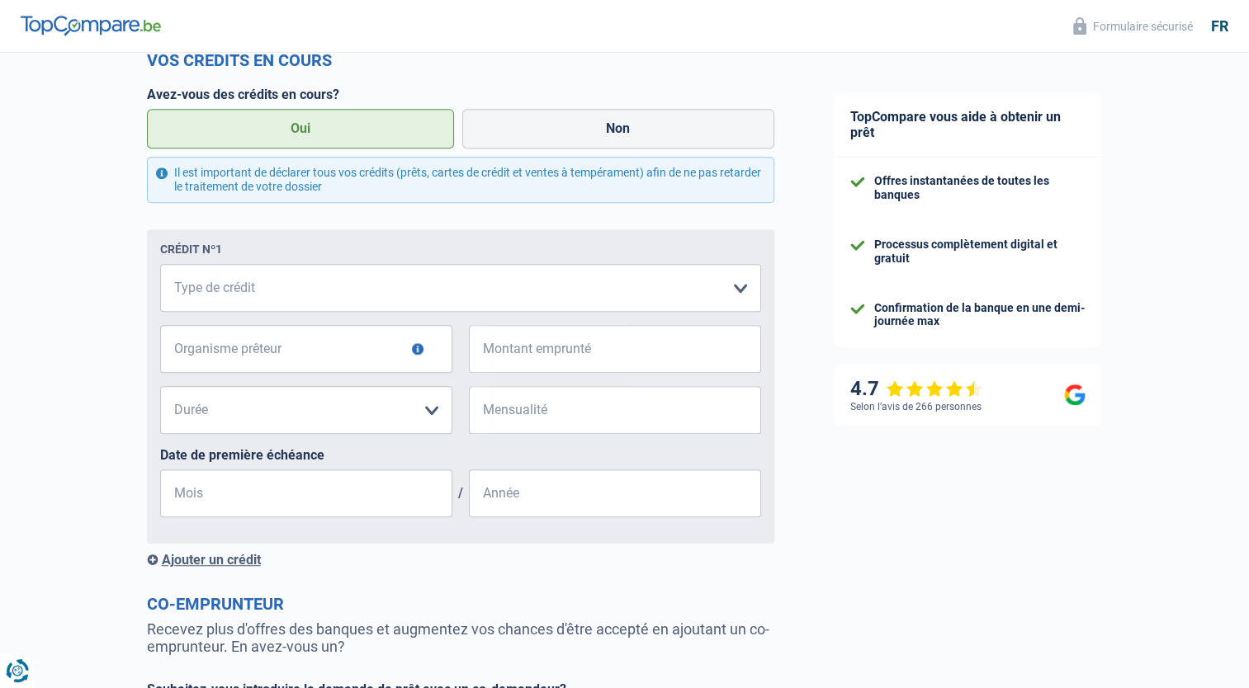
scroll to position [1008, 0]
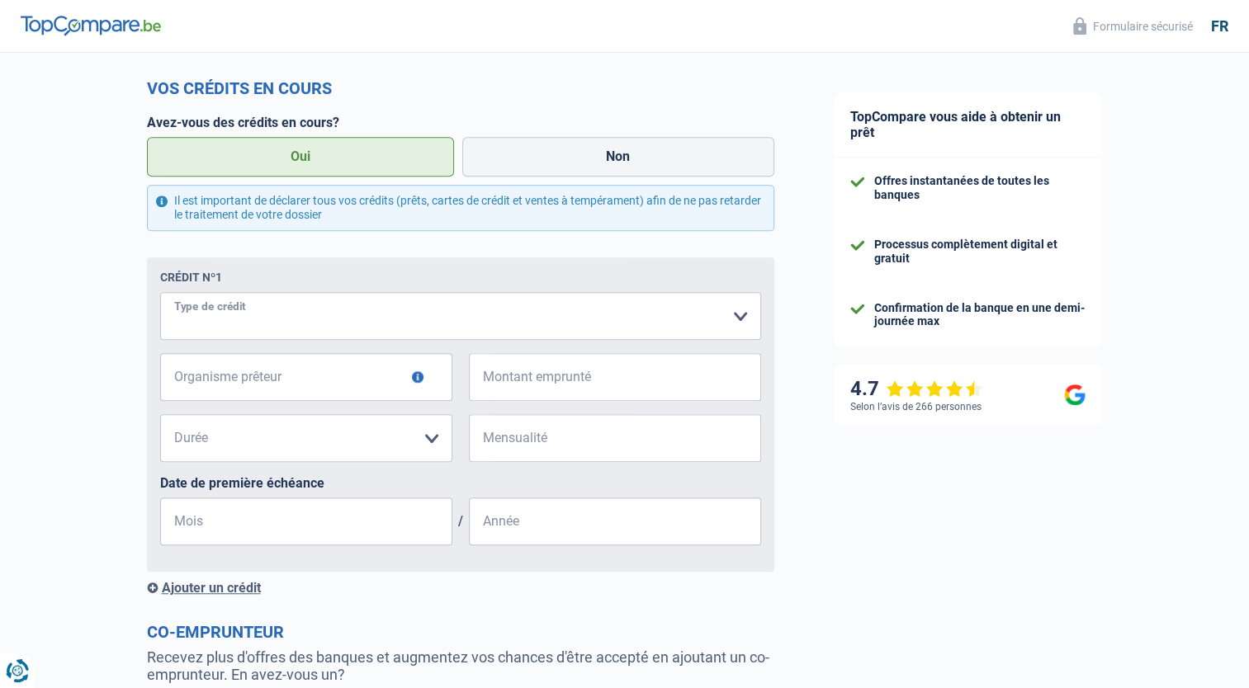
click at [197, 325] on select "Carte ou ouverture de crédit Prêt hypothécaire Vente à tempérament Prêt à tempé…" at bounding box center [460, 316] width 601 height 48
select select "personalLoan"
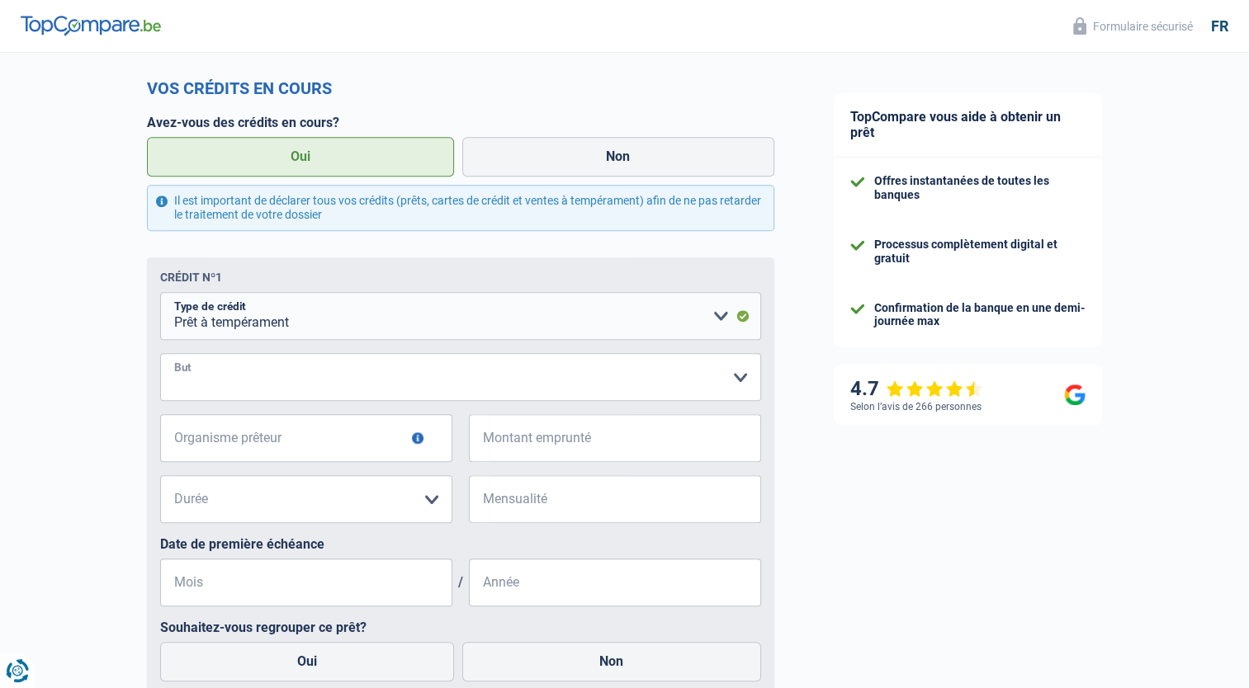
click at [247, 389] on select "Confort maison: meubles, textile, peinture, électroménager, outillage non-profe…" at bounding box center [460, 377] width 601 height 48
select select "other"
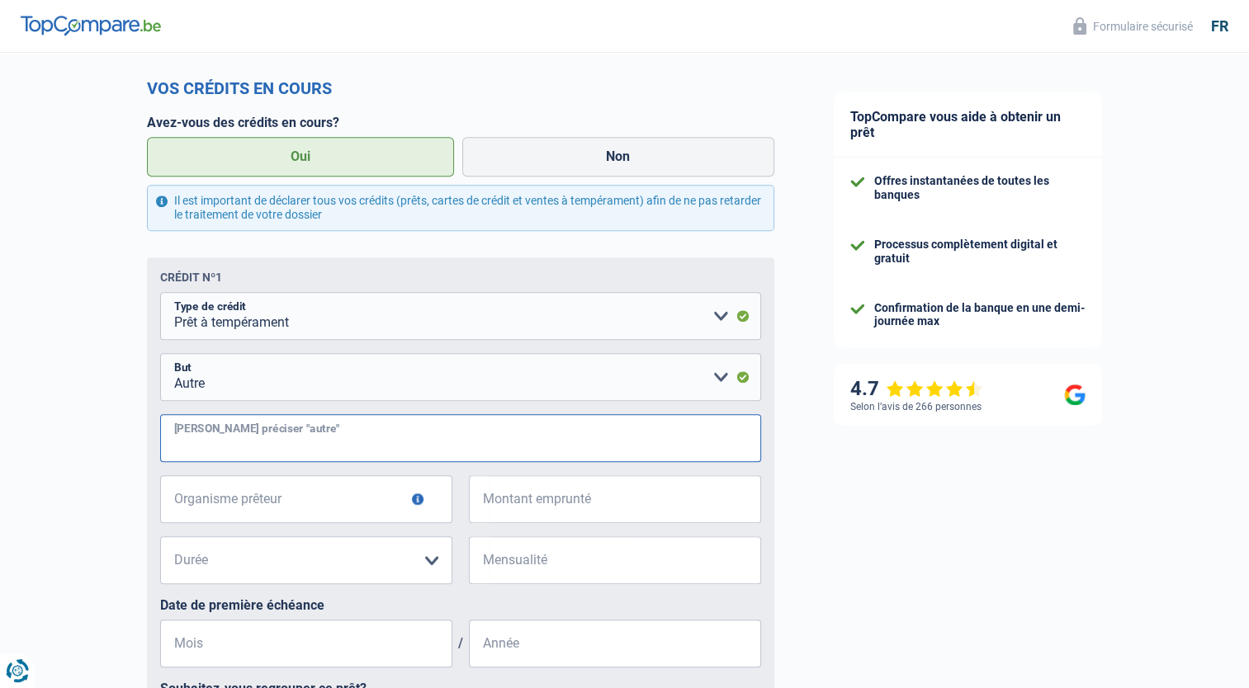
click at [302, 449] on input "[PERSON_NAME] préciser "autre"" at bounding box center [460, 438] width 601 height 48
type input "r"
click at [385, 452] on input "energie - remboursement décompte [DATE] sans relevé suite à un compteur défectu…" at bounding box center [460, 438] width 601 height 48
type input "energie - remboursement décompte final [DATE] sans relevé suite à un compteur d…"
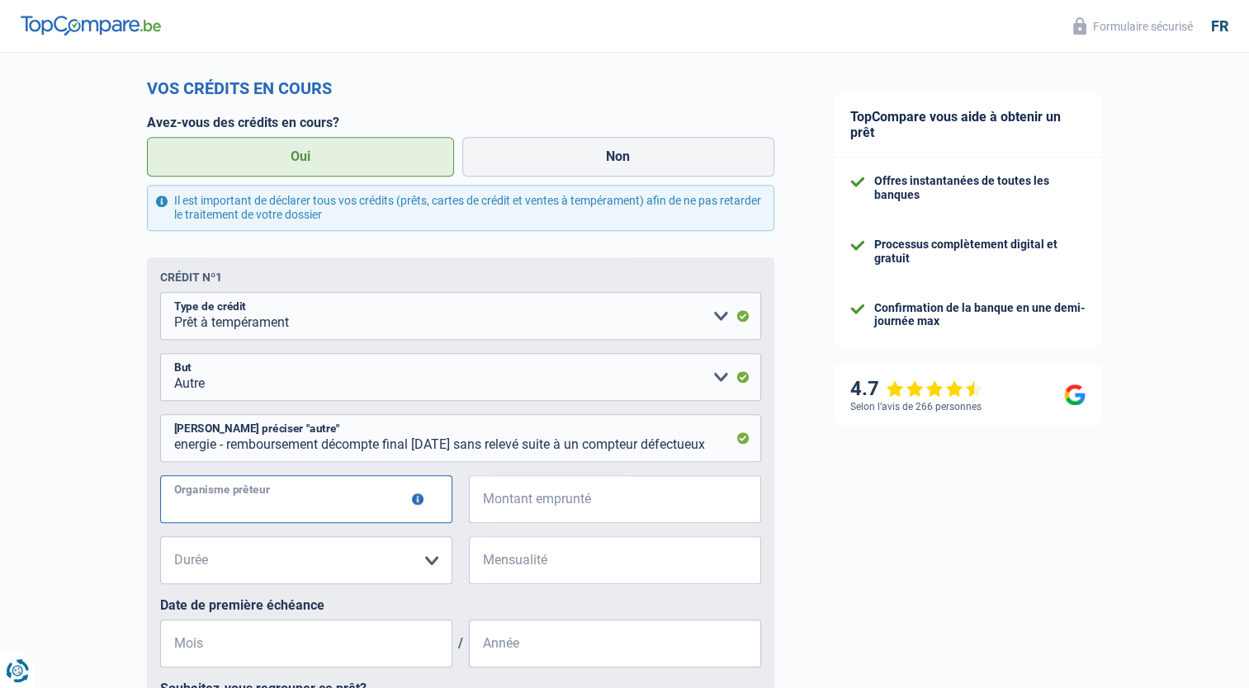
click at [281, 501] on input "Organisme prêteur" at bounding box center [306, 499] width 292 height 48
type input "Elantis"
click at [516, 493] on input "Montant emprunté" at bounding box center [624, 499] width 271 height 48
type input "6.500"
click at [353, 550] on select "12 mois 18 mois 24 mois 30 mois 36 mois 42 mois Veuillez sélectionner une option" at bounding box center [306, 560] width 292 height 48
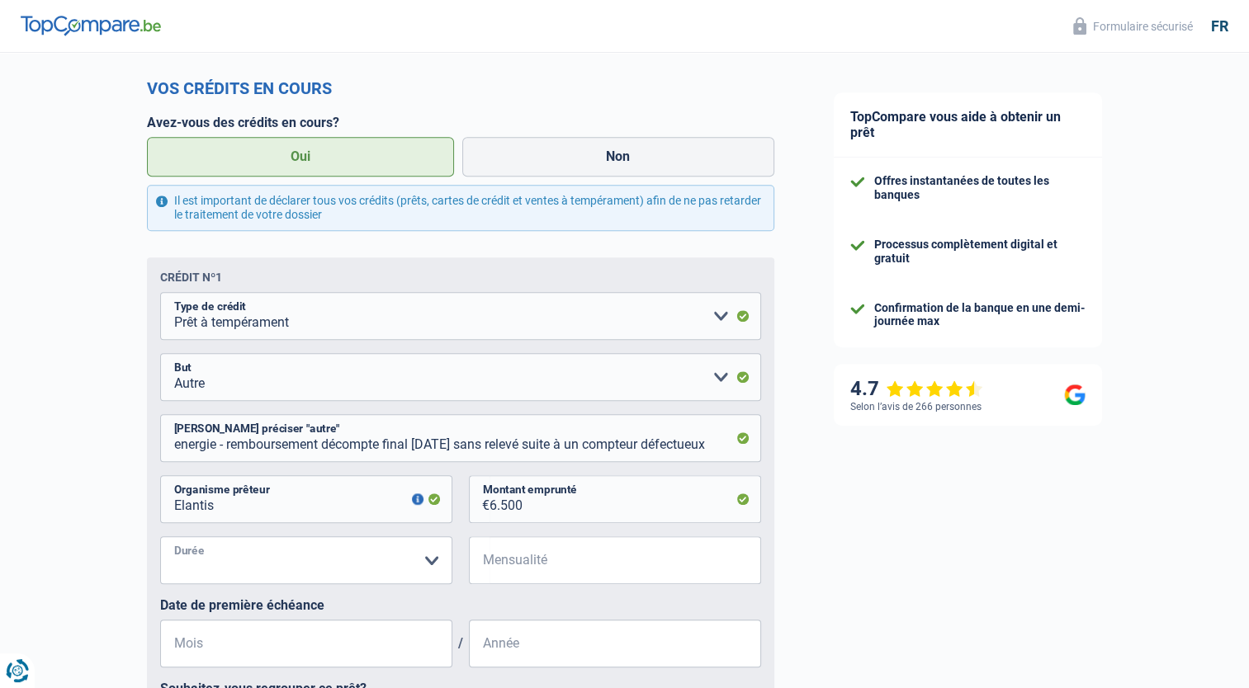
select select "42"
click at [160, 540] on select "12 mois 18 mois 24 mois 30 mois 36 mois 42 mois Veuillez sélectionner une option" at bounding box center [306, 560] width 292 height 48
click at [510, 555] on input "Mensualité" at bounding box center [624, 560] width 271 height 48
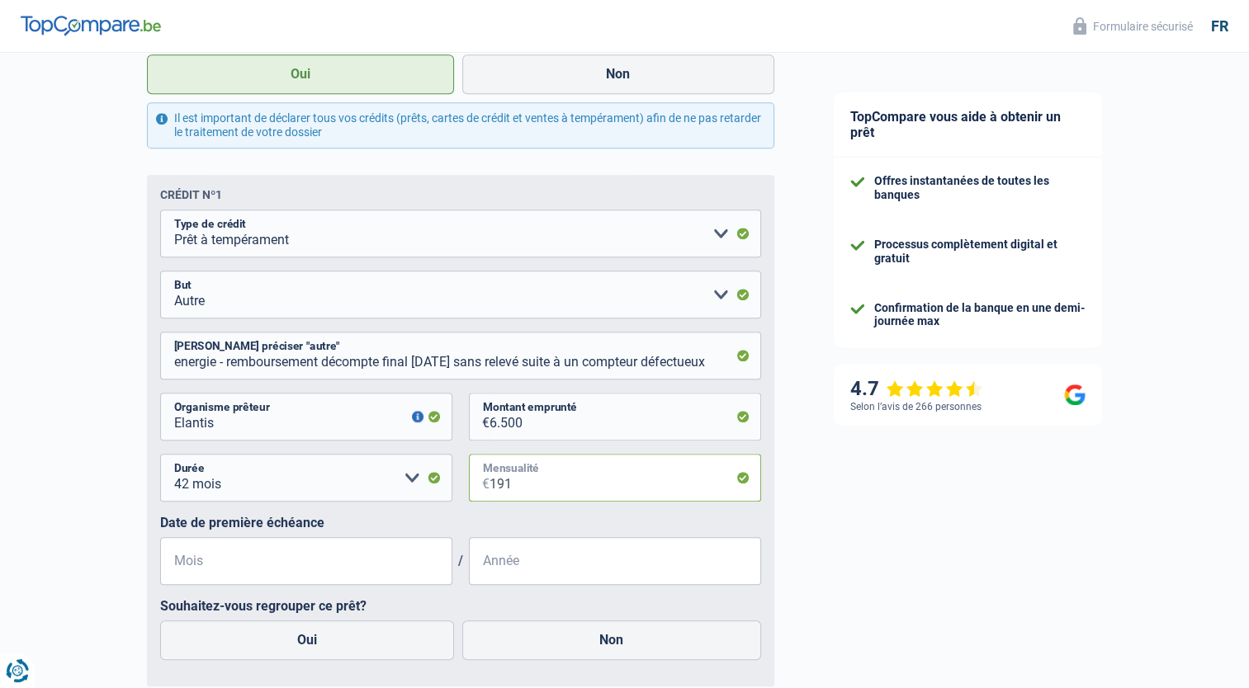
type input "191"
click at [323, 569] on input "Mois" at bounding box center [306, 561] width 292 height 48
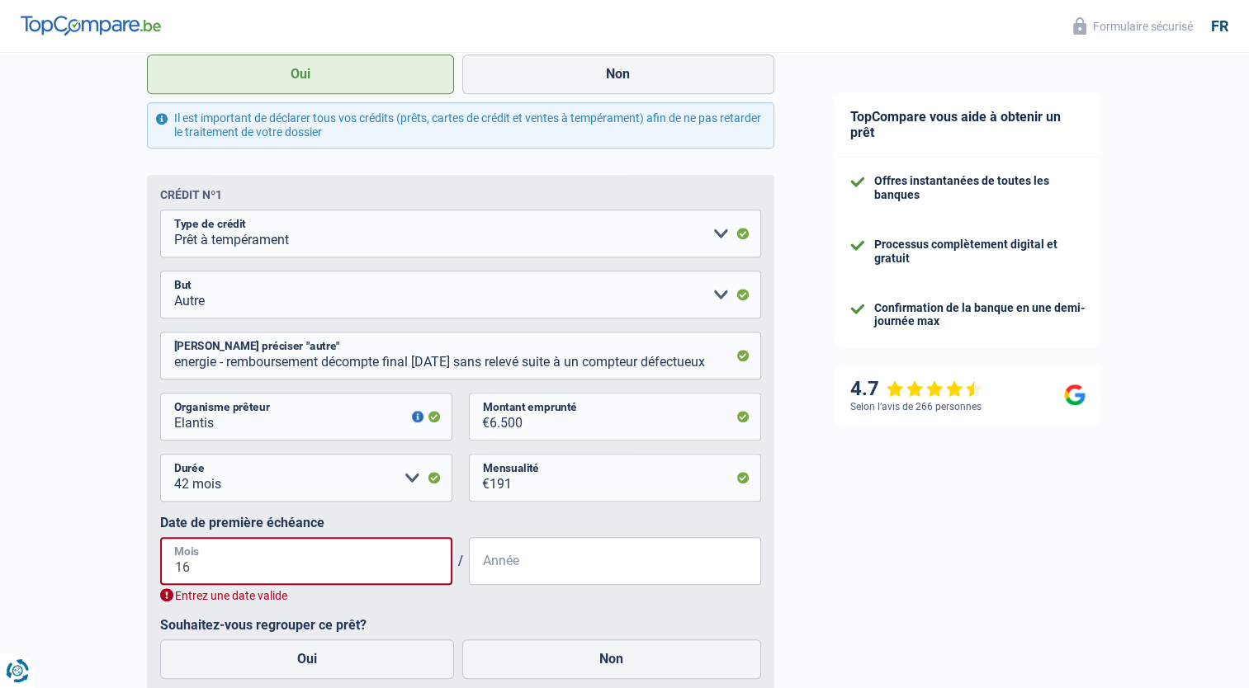
type input "1"
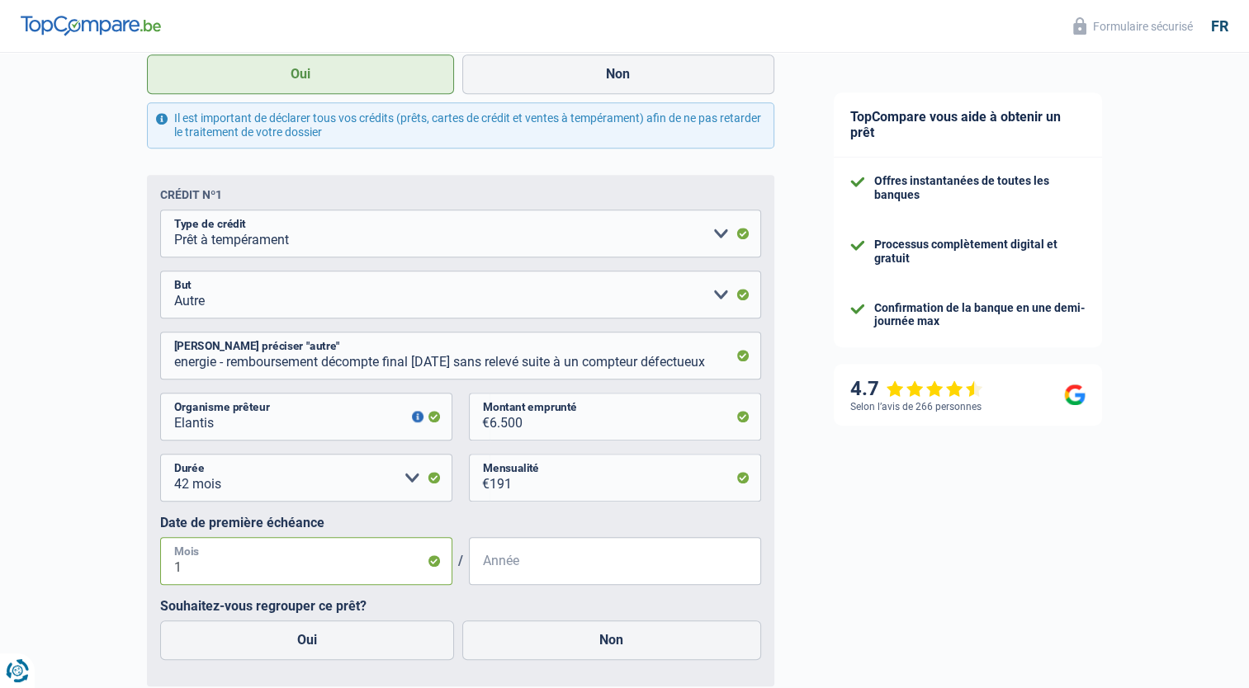
type input "11"
type input "2024"
click at [248, 641] on label "Oui" at bounding box center [307, 641] width 295 height 40
click at [248, 641] on input "Oui" at bounding box center [307, 641] width 295 height 40
radio input "true"
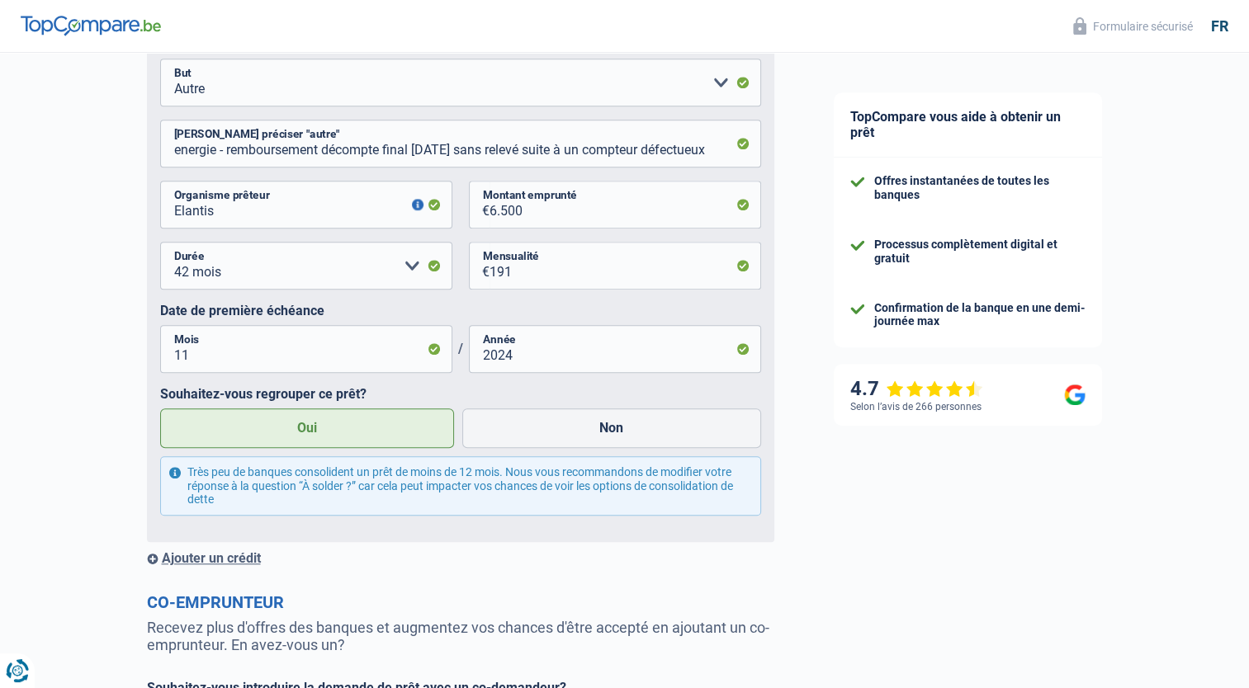
scroll to position [1338, 0]
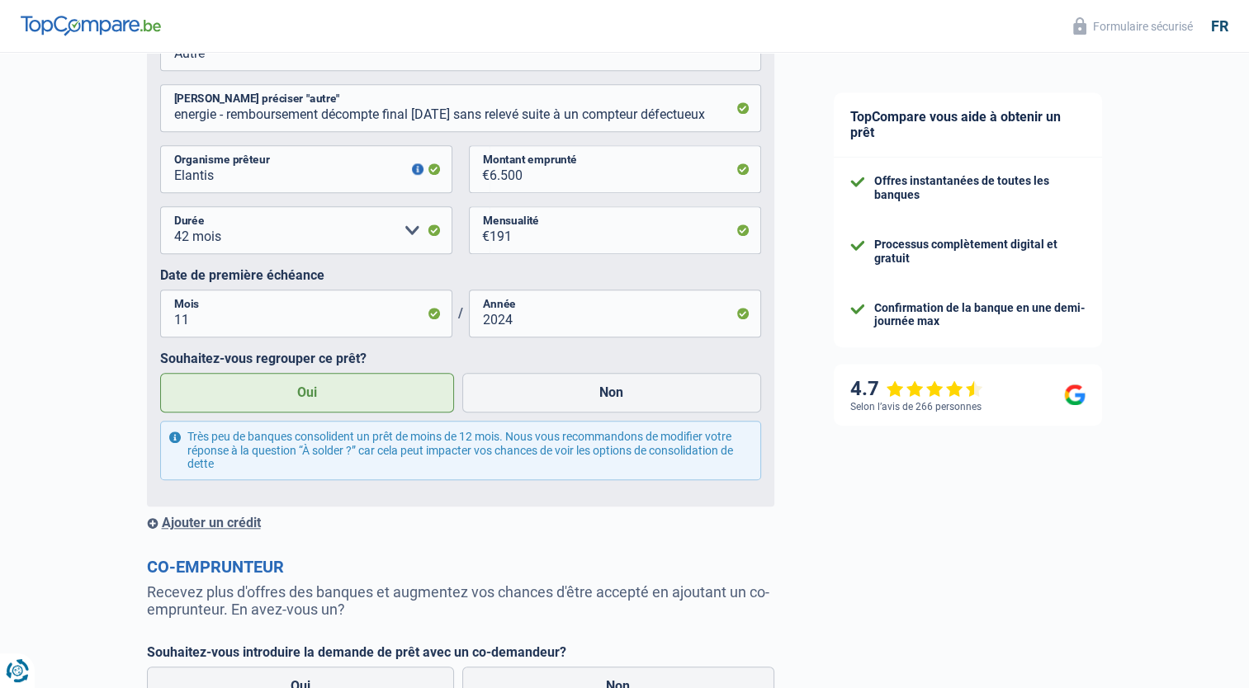
click at [240, 526] on div "Ajouter un crédit" at bounding box center [460, 523] width 627 height 16
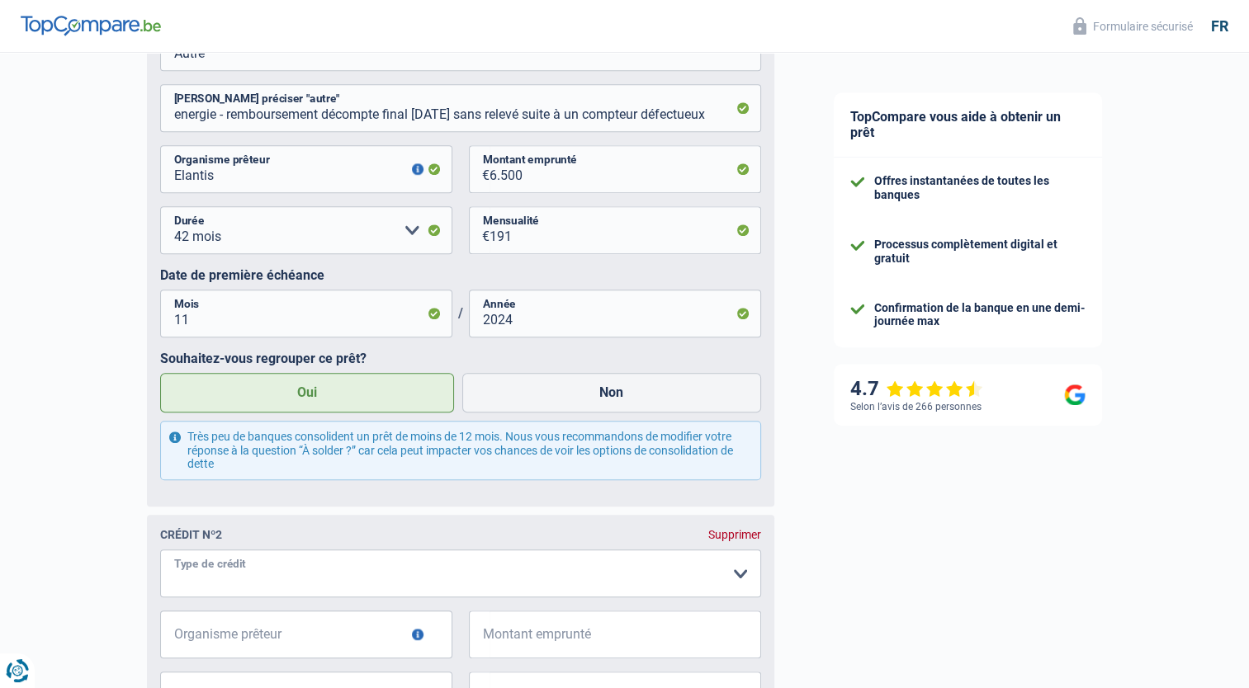
click at [475, 579] on select "Carte ou ouverture de crédit Prêt hypothécaire Vente à tempérament Prêt à tempé…" at bounding box center [460, 574] width 601 height 48
select select "cardOrCredit"
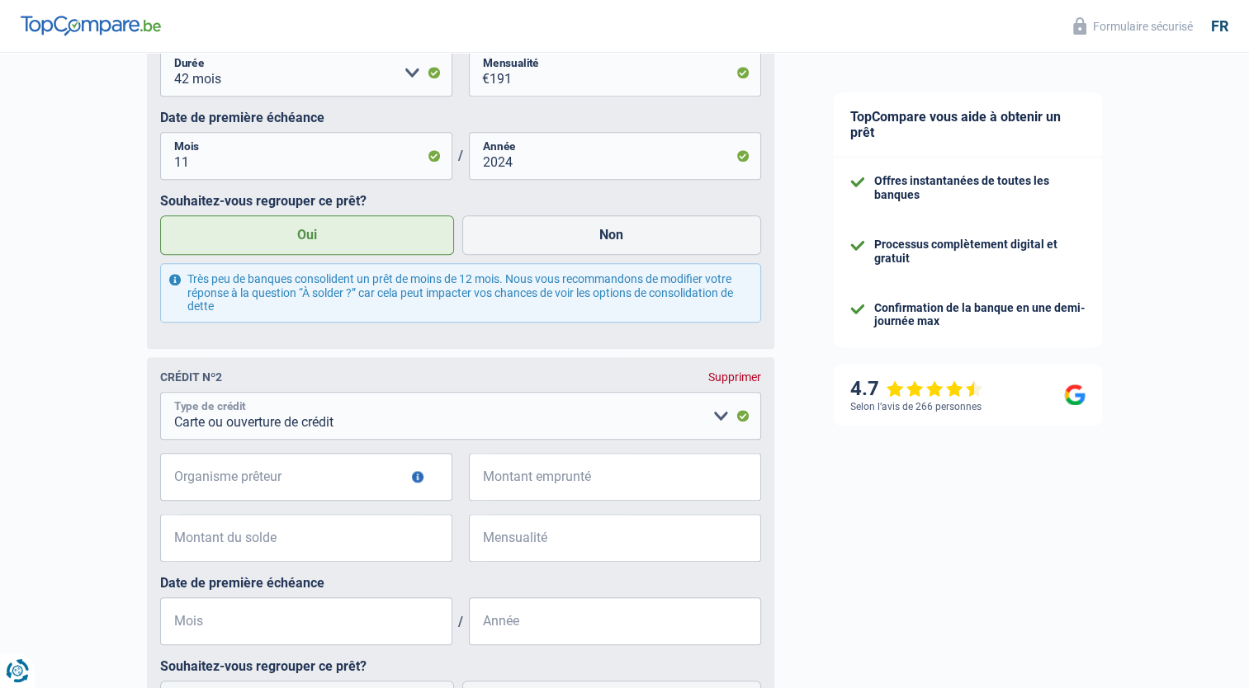
scroll to position [1503, 0]
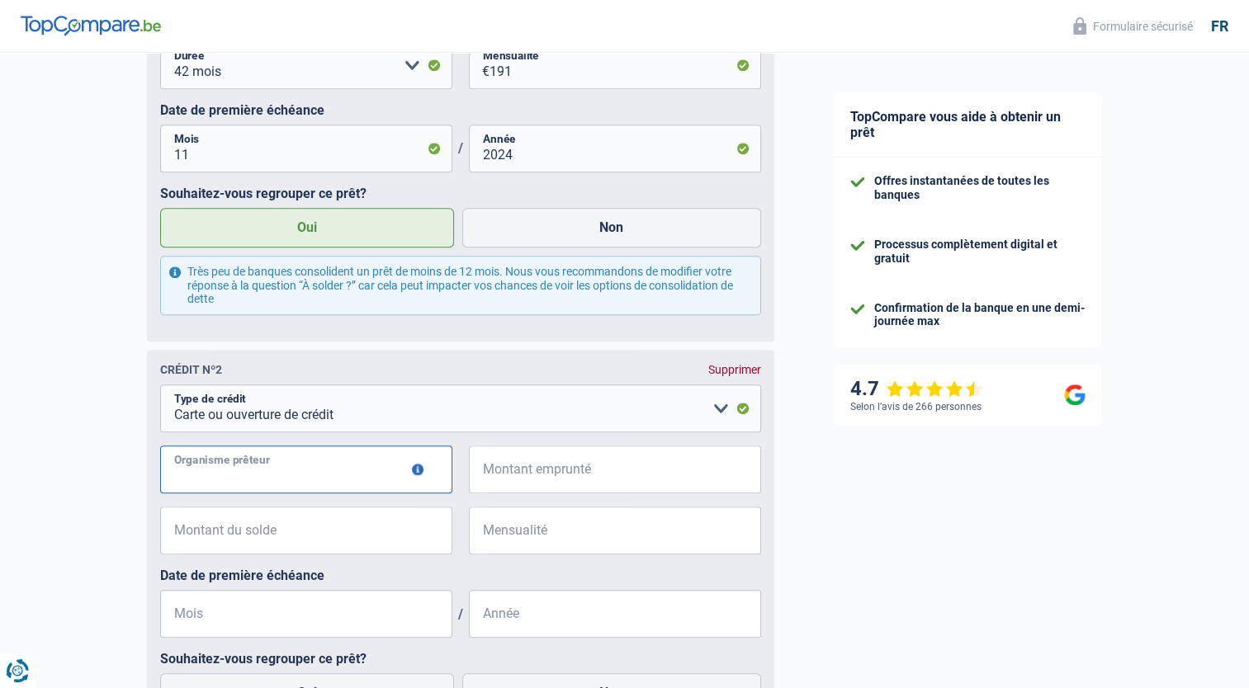
click at [277, 480] on input "Organisme prêteur" at bounding box center [306, 470] width 292 height 48
type input "Cofidis"
click at [570, 485] on input "Montant emprunté" at bounding box center [624, 470] width 271 height 48
type input "2.000"
click at [330, 542] on input "Montant du solde" at bounding box center [316, 531] width 271 height 48
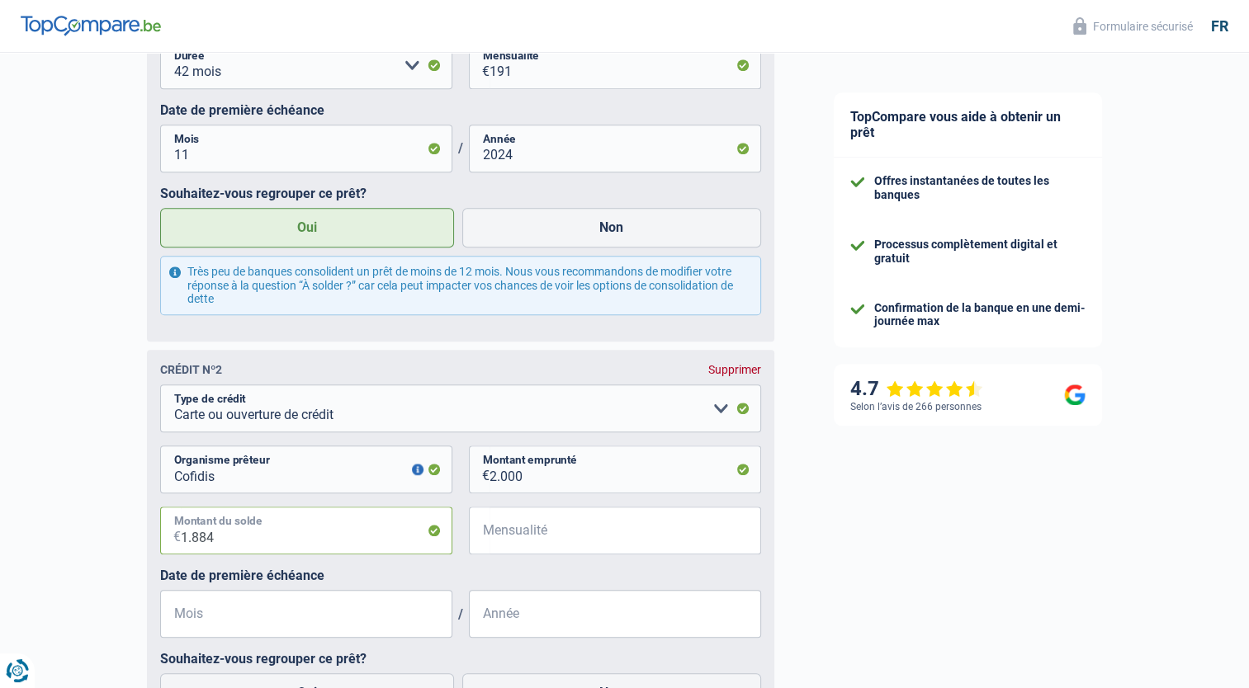
type input "1.884"
click at [556, 539] on input "Mensualité" at bounding box center [624, 531] width 271 height 48
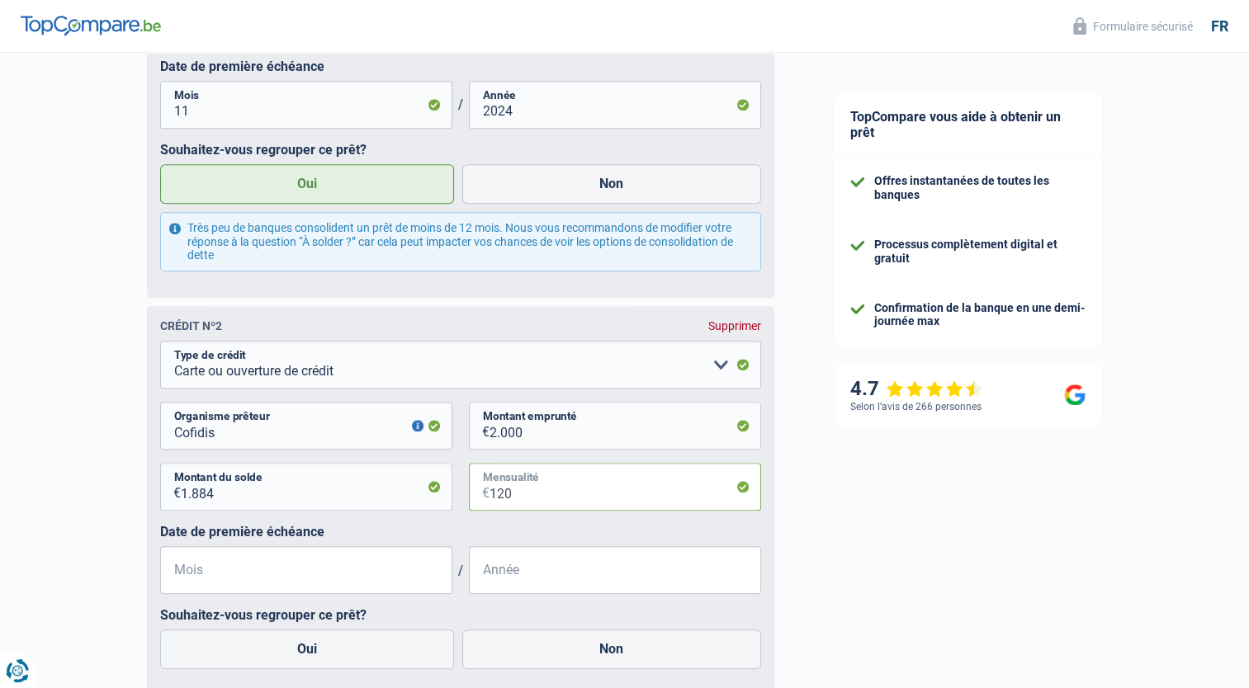
scroll to position [1585, 0]
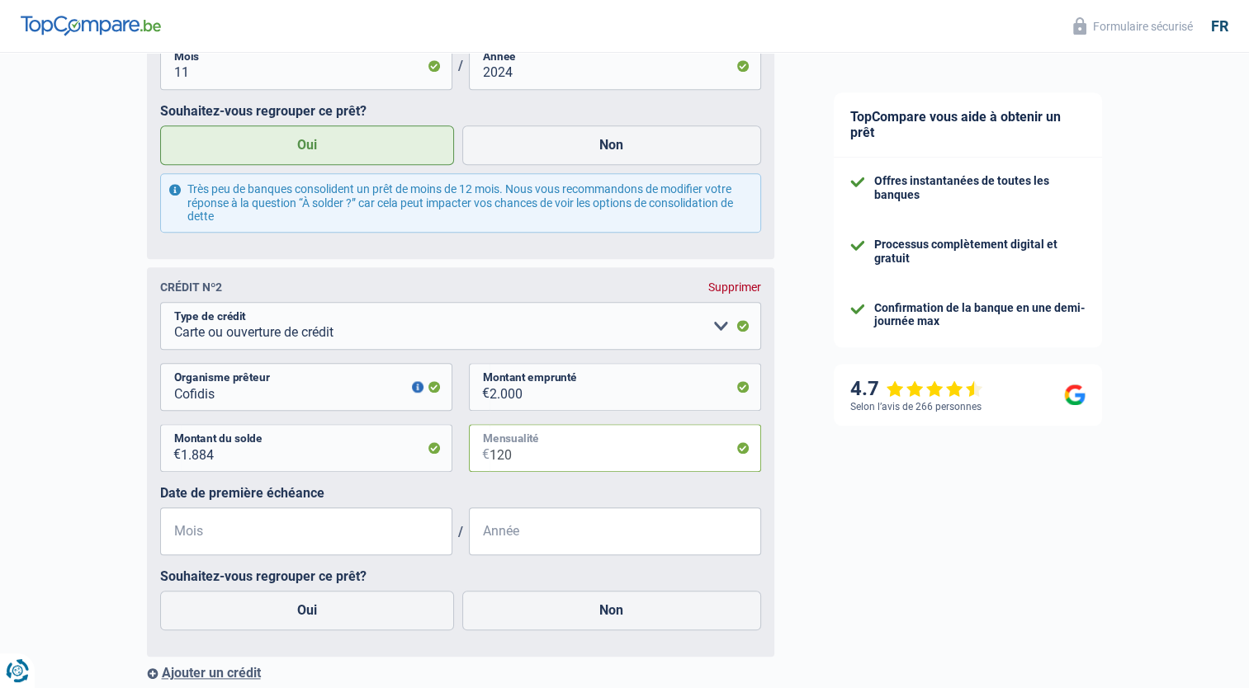
type input "120"
click at [347, 551] on input "Mois" at bounding box center [306, 531] width 292 height 48
click at [532, 519] on input "Année" at bounding box center [615, 531] width 292 height 48
click at [286, 540] on input "Mois" at bounding box center [306, 531] width 292 height 48
type input "02"
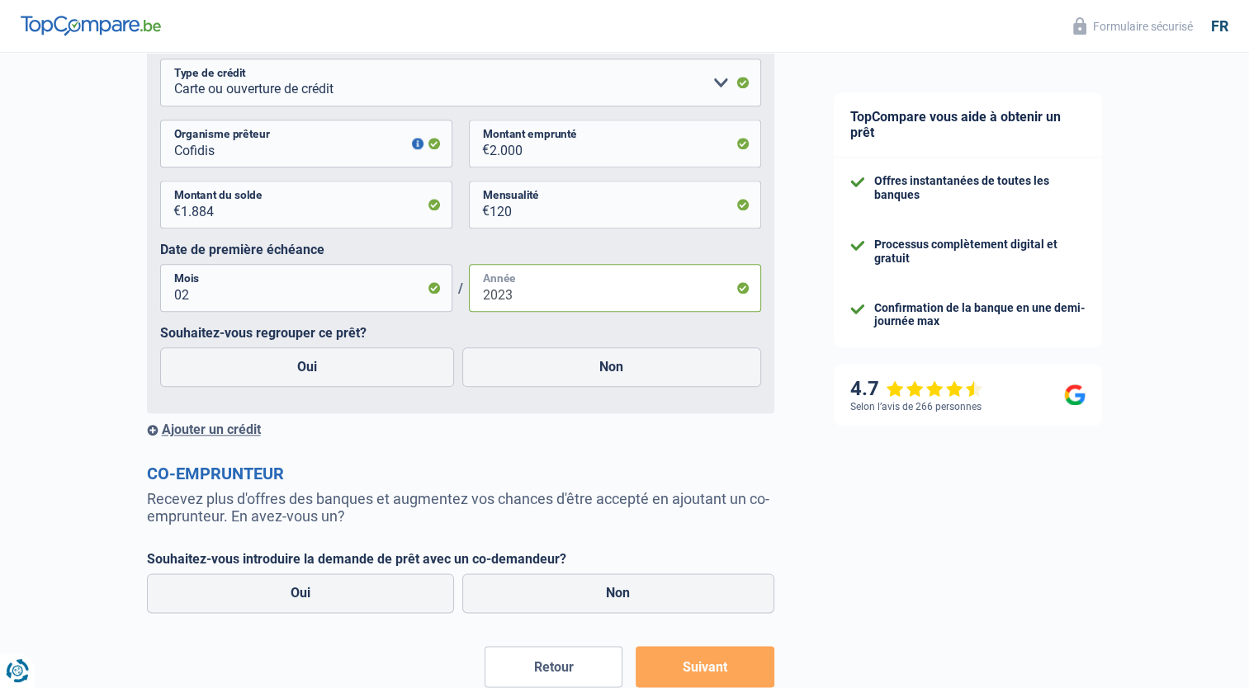
scroll to position [1833, 0]
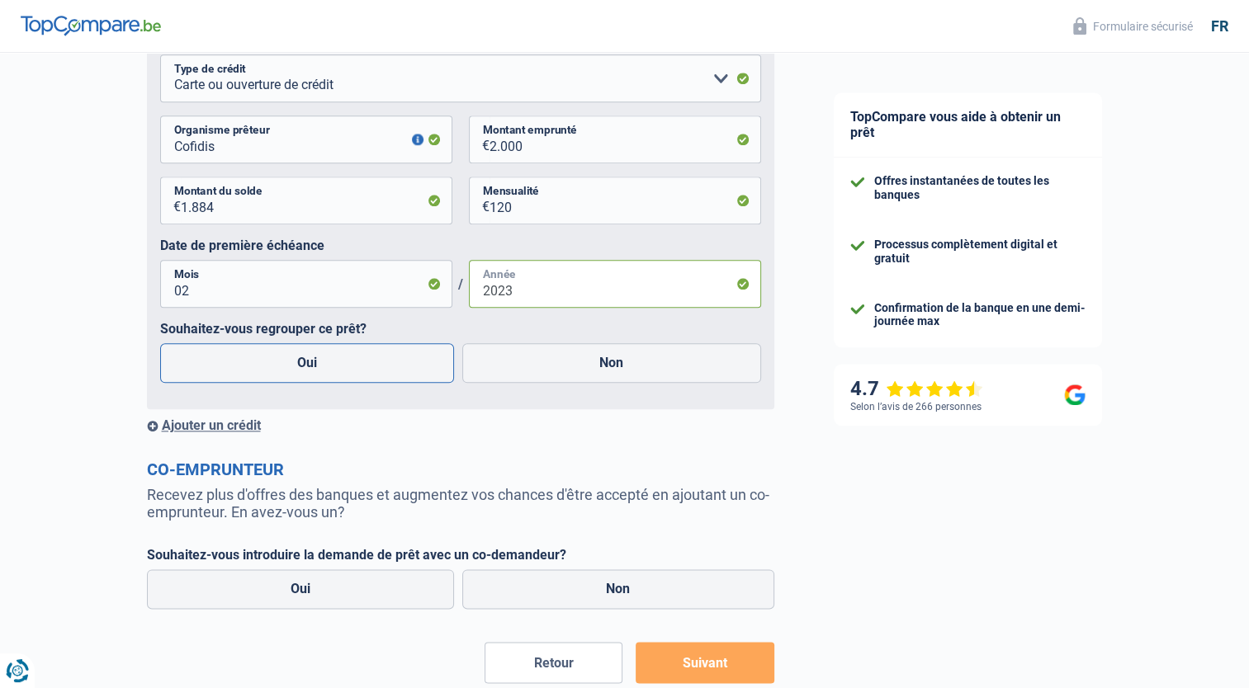
type input "2023"
click at [259, 357] on label "Oui" at bounding box center [307, 363] width 295 height 40
click at [259, 357] on input "Oui" at bounding box center [307, 363] width 295 height 40
radio input "true"
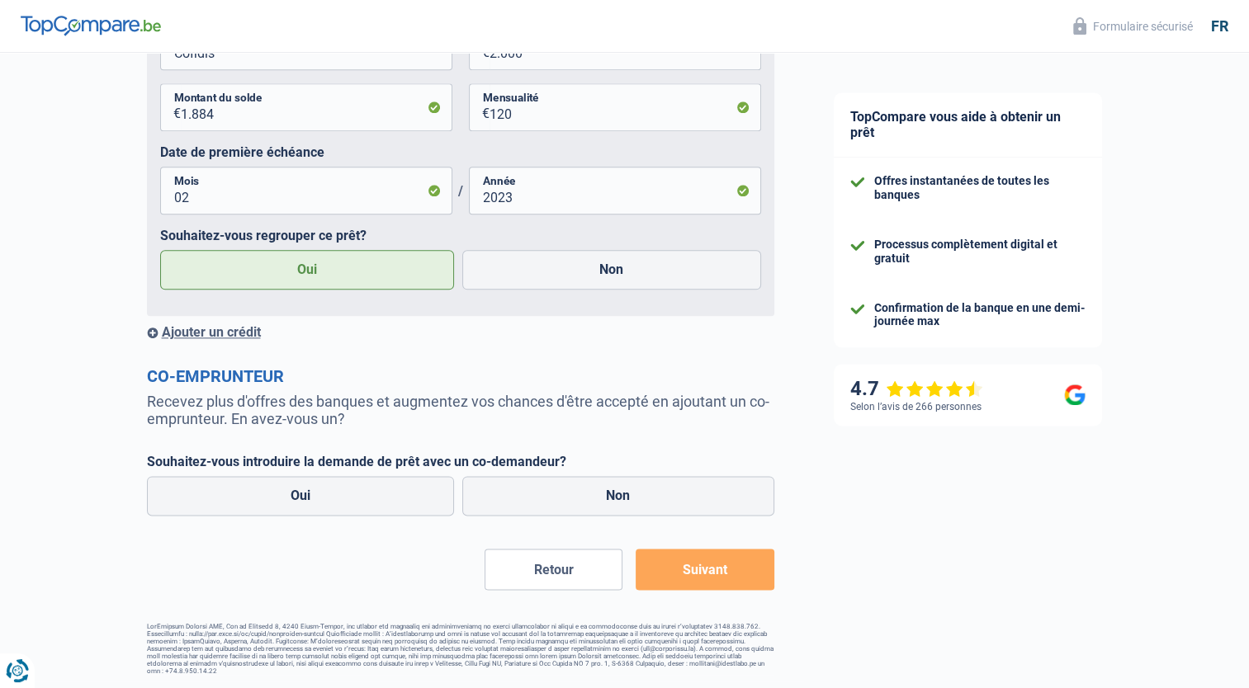
scroll to position [1931, 0]
click at [635, 493] on label "Non" at bounding box center [618, 496] width 312 height 40
click at [635, 493] on input "Non" at bounding box center [618, 496] width 312 height 40
radio input "true"
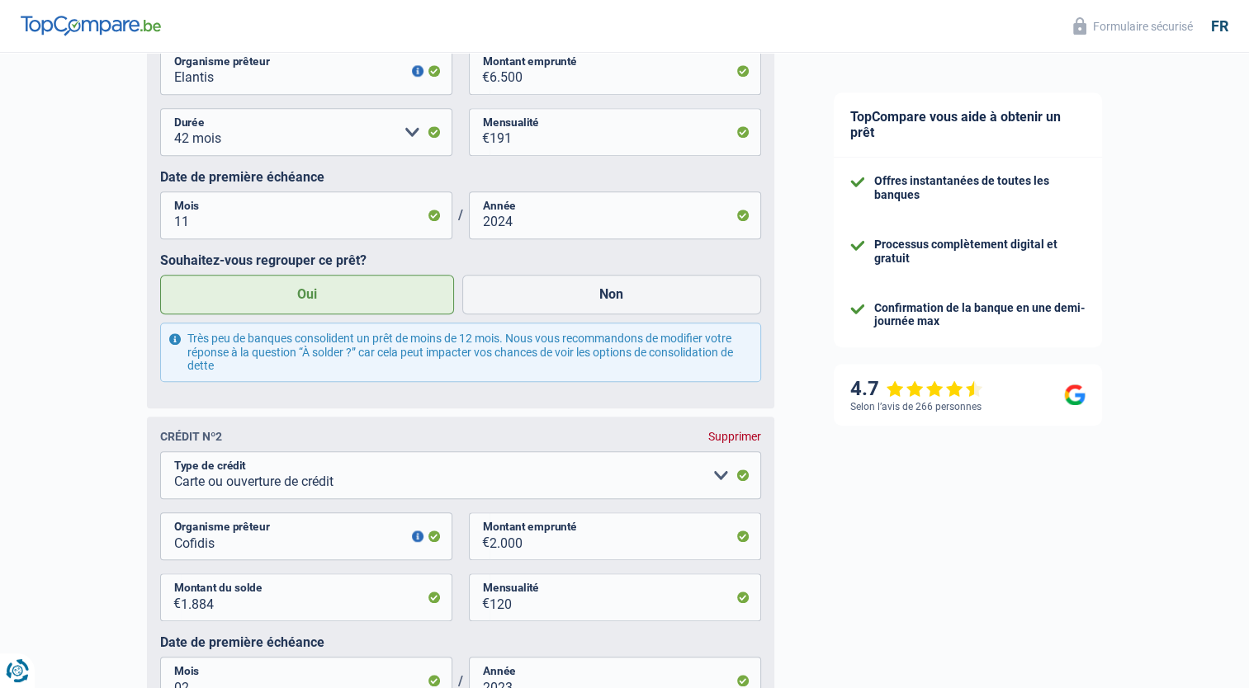
scroll to position [1188, 0]
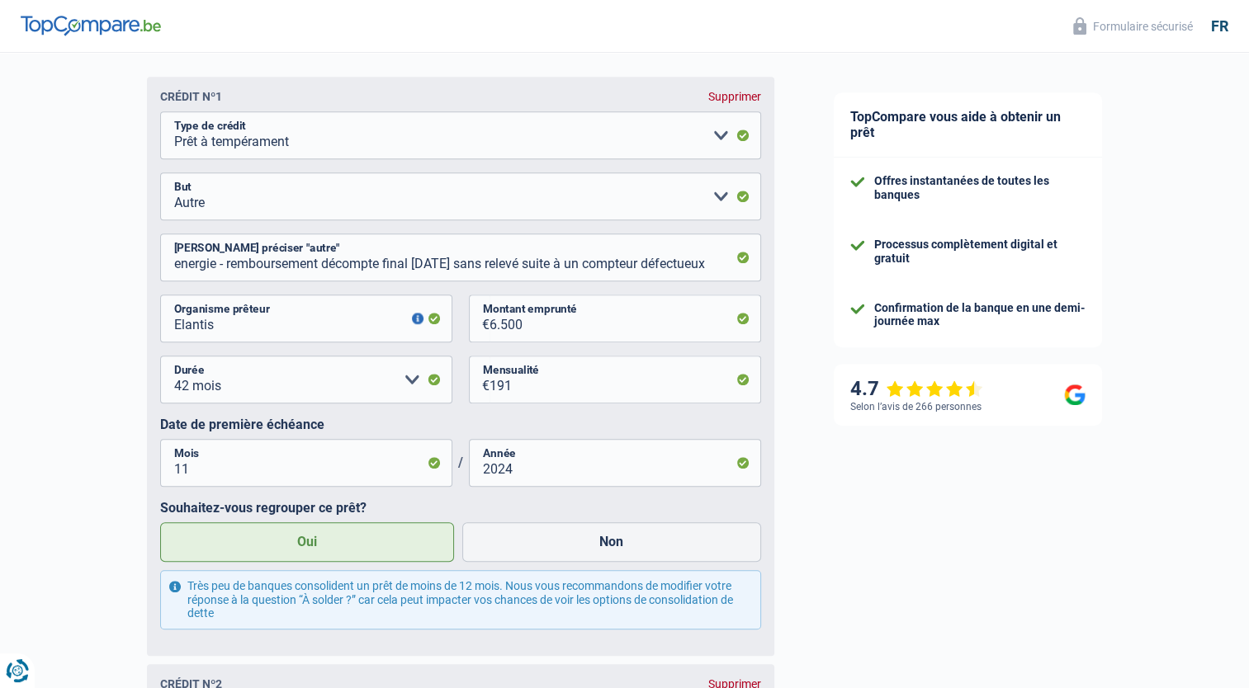
click at [412, 322] on button "button" at bounding box center [418, 319] width 12 height 12
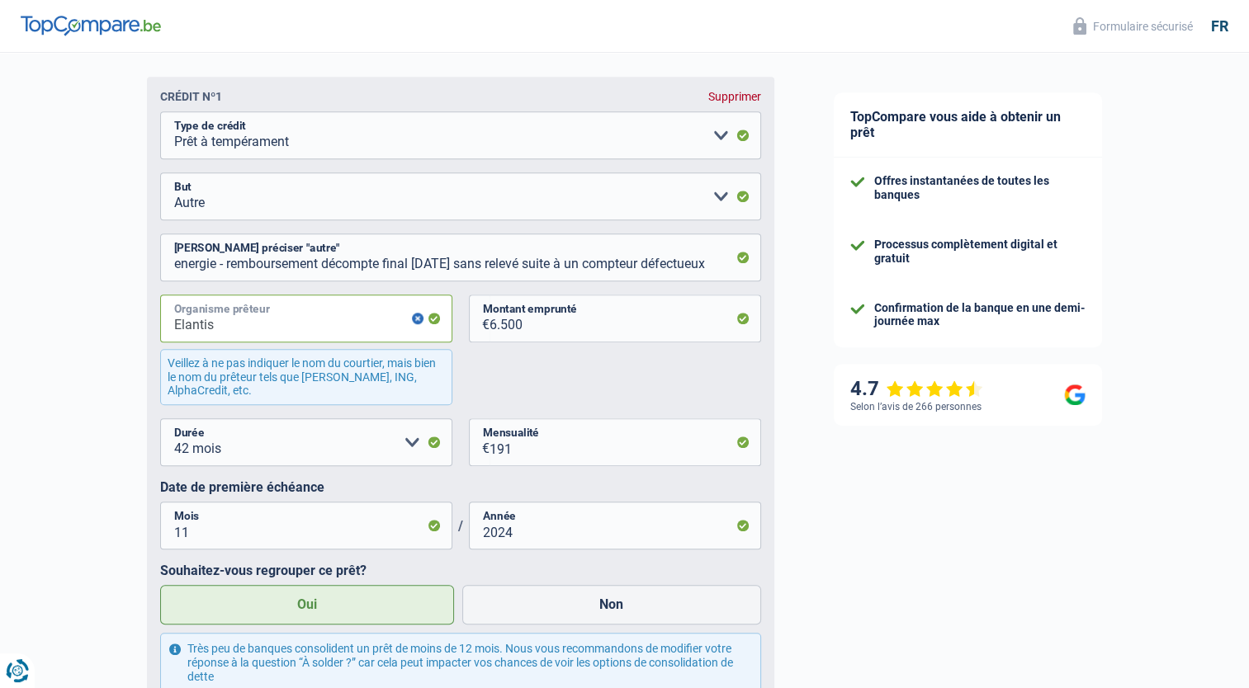
click at [248, 335] on input "Elantis" at bounding box center [306, 319] width 292 height 48
type input "Elantis SA"
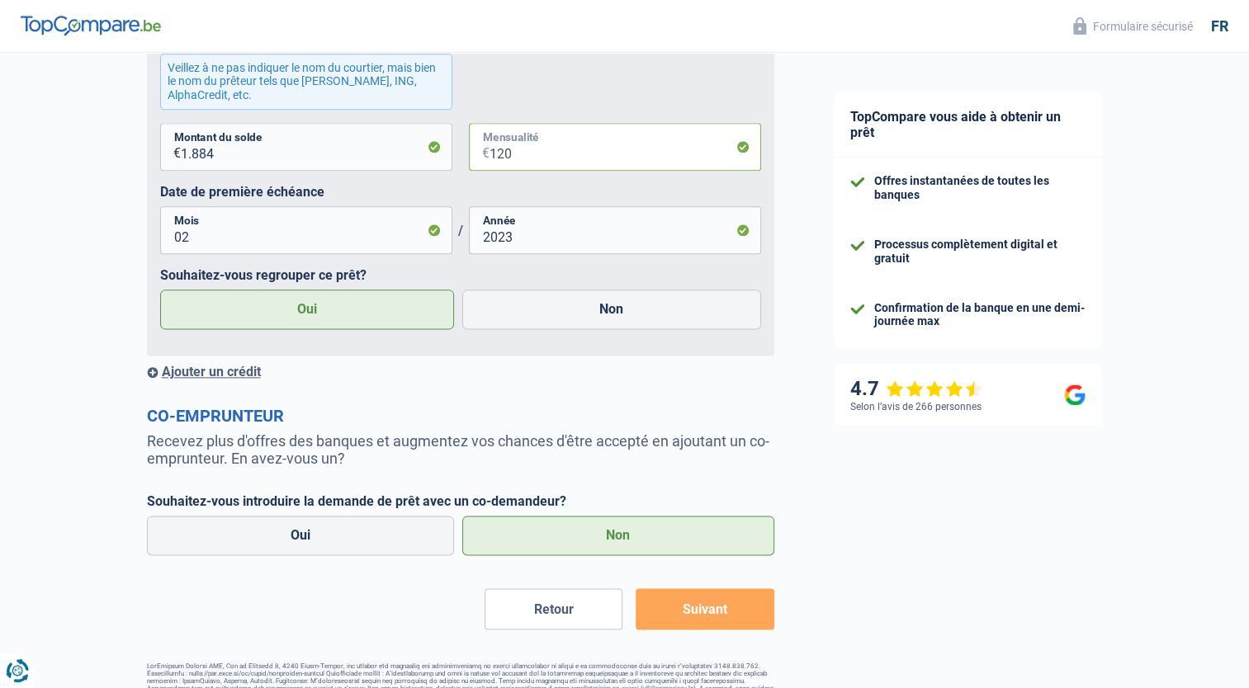
scroll to position [2013, 0]
drag, startPoint x: 576, startPoint y: 376, endPoint x: 545, endPoint y: 579, distance: 205.4
click at [691, 619] on button "Suivant" at bounding box center [704, 608] width 138 height 41
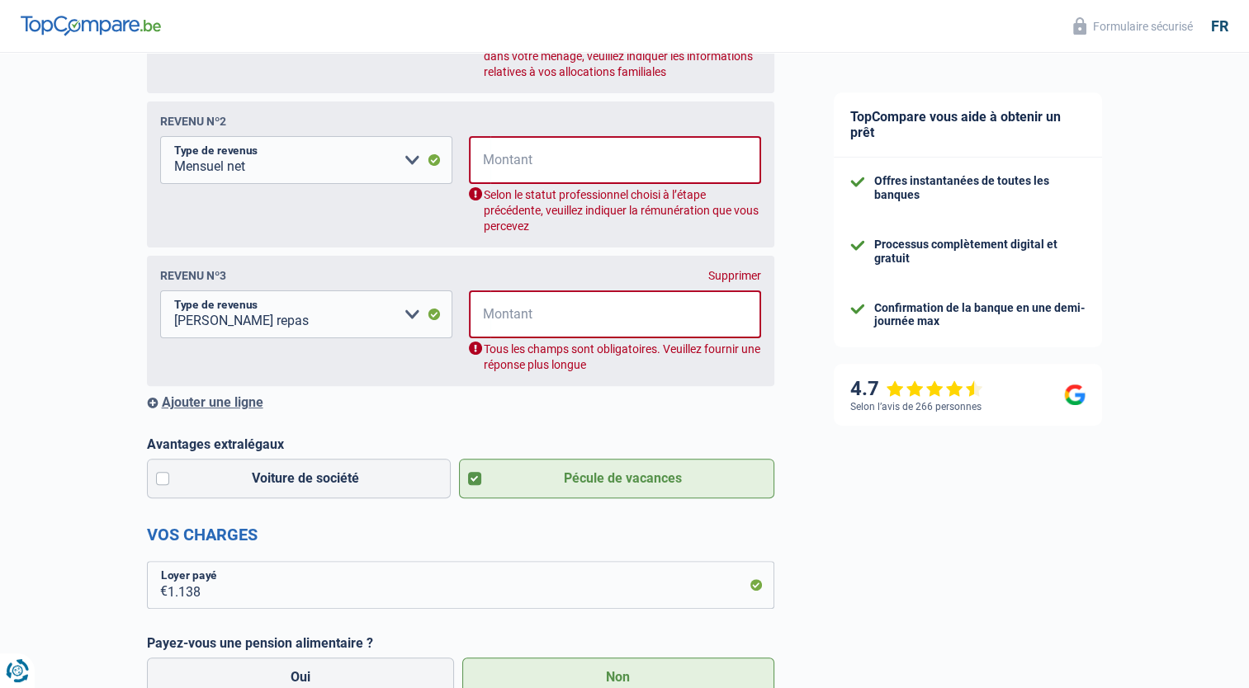
scroll to position [267, 0]
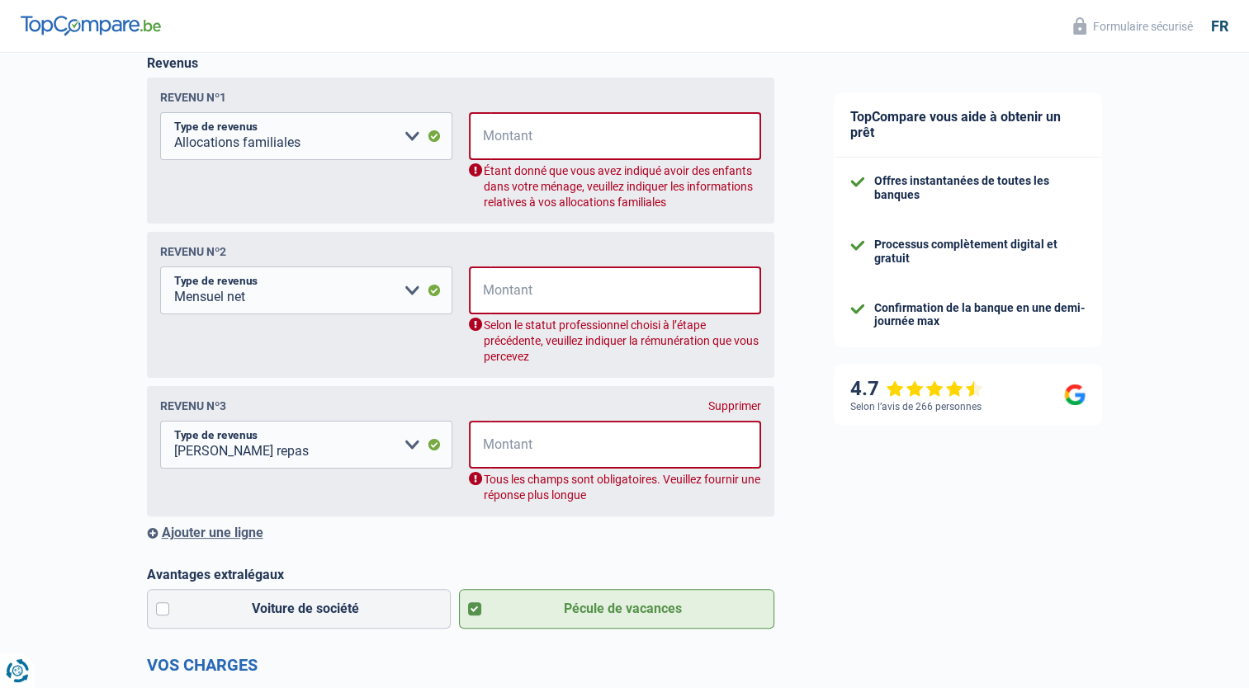
drag, startPoint x: 272, startPoint y: 249, endPoint x: 259, endPoint y: 179, distance: 71.4
click at [259, 179] on div "Revenu nº1 Allocation d'handicap Allocations chômage Allocations familiales Chè…" at bounding box center [460, 297] width 627 height 439
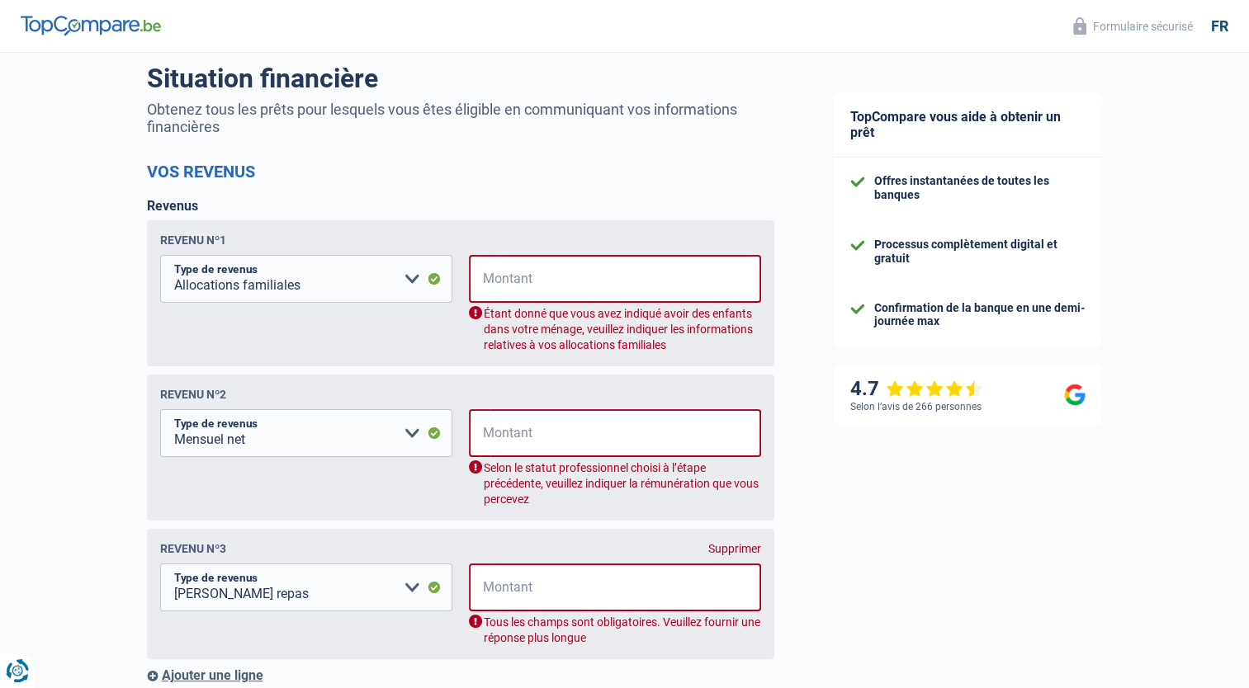
scroll to position [0, 0]
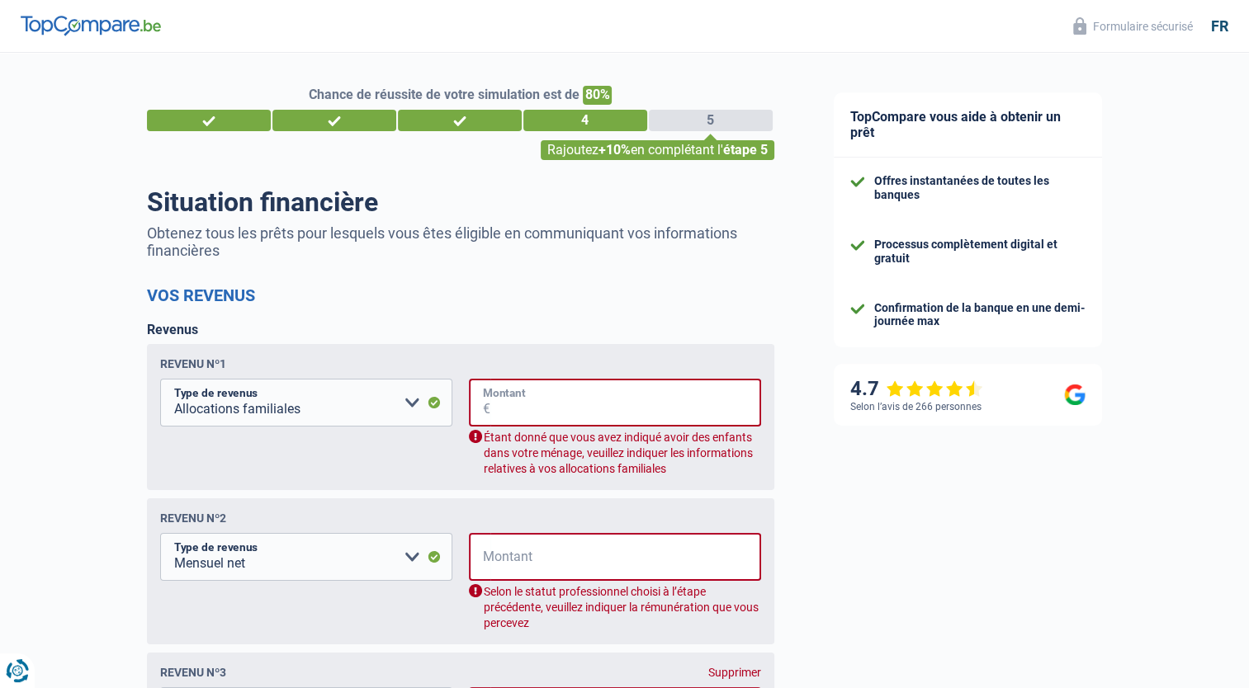
click at [564, 393] on input "Montant" at bounding box center [625, 403] width 271 height 48
click at [564, 394] on input "Montant" at bounding box center [625, 403] width 271 height 48
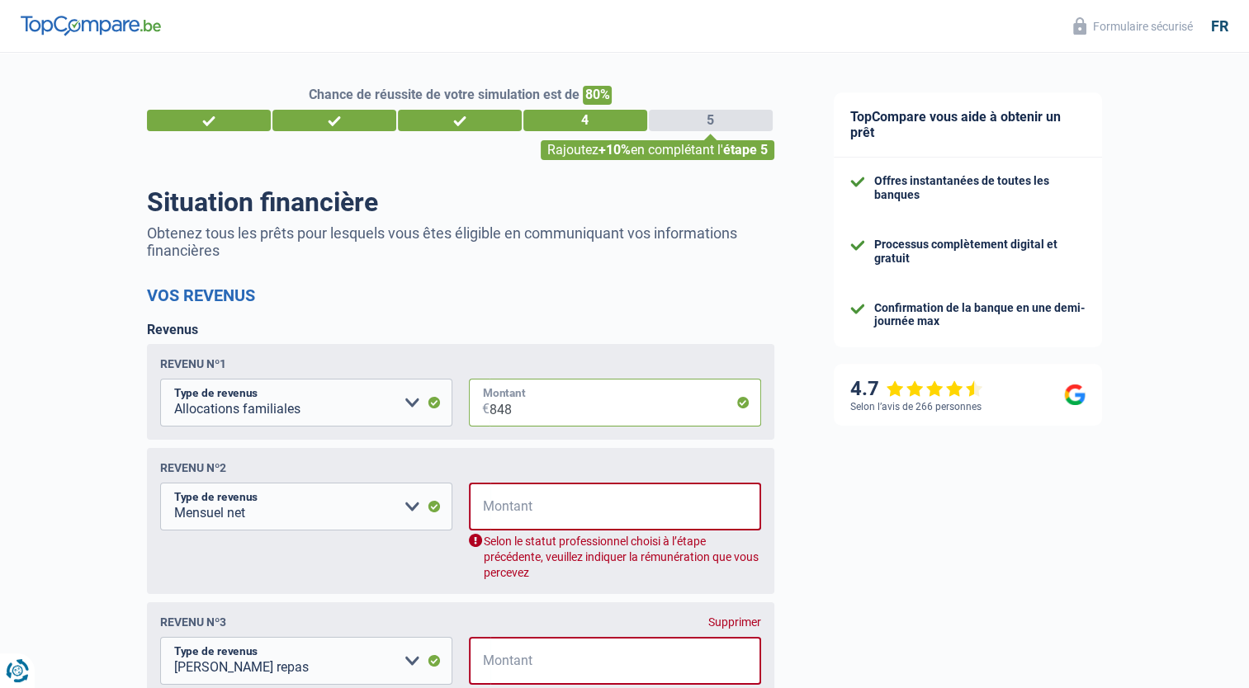
type input "848"
click at [554, 497] on input "Montant" at bounding box center [625, 507] width 271 height 48
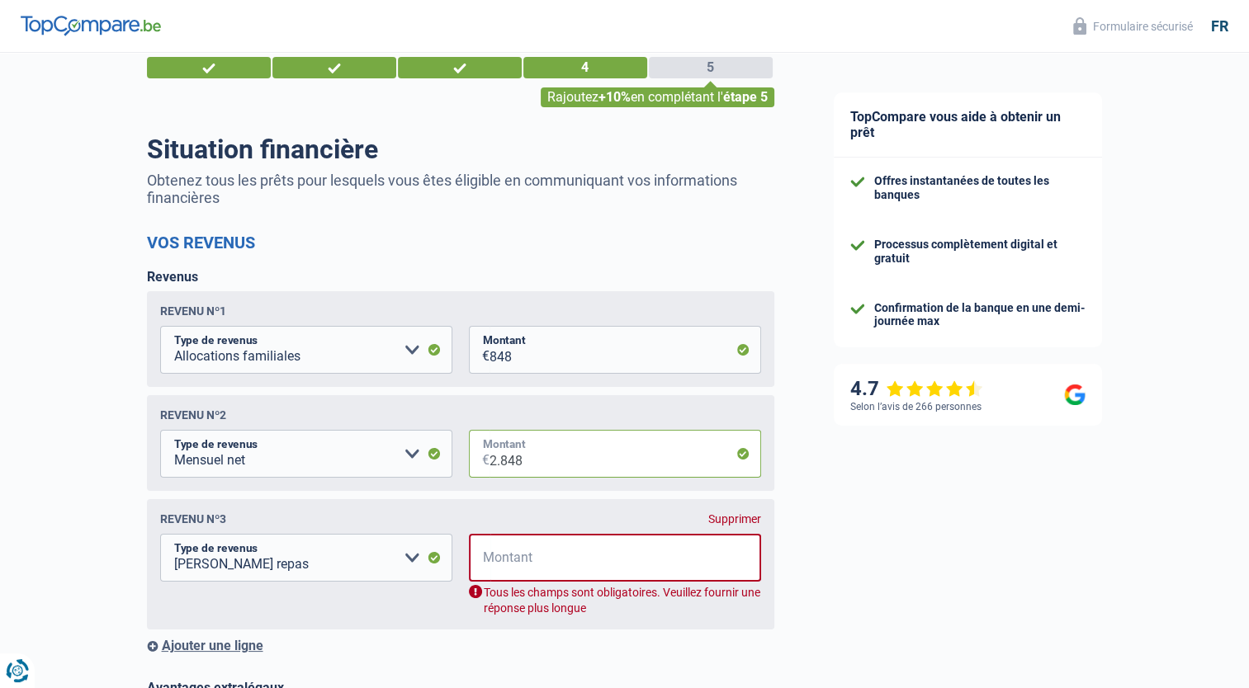
scroll to position [83, 0]
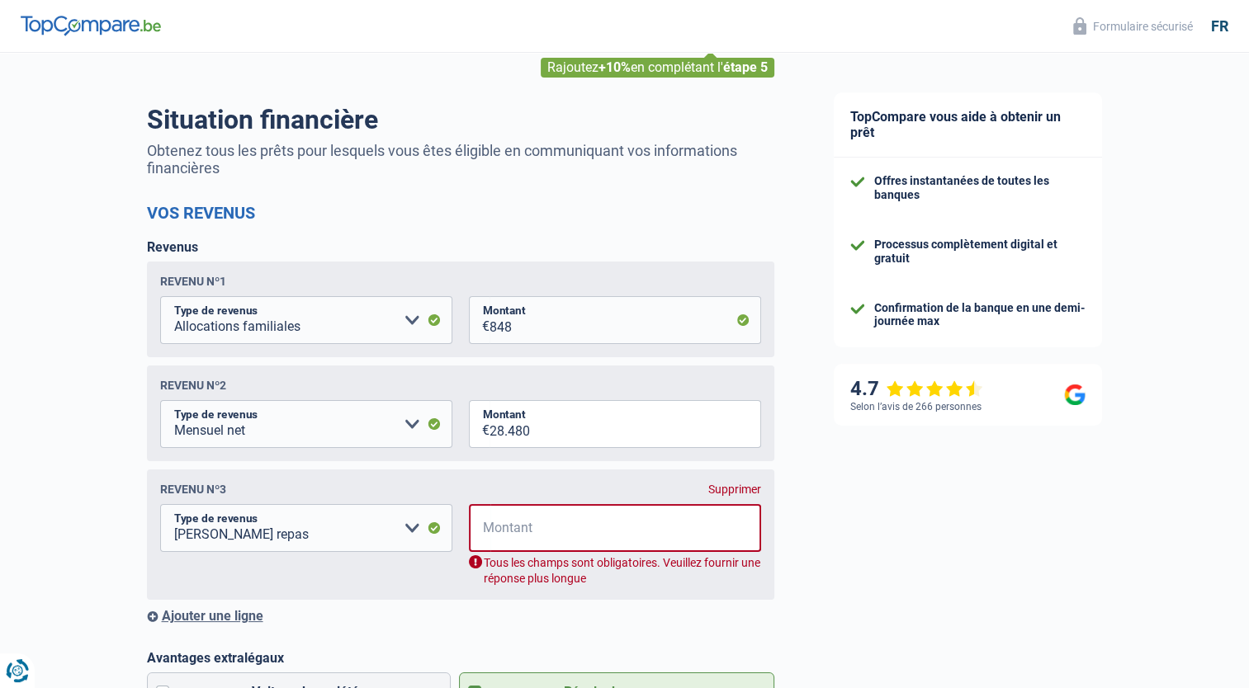
click at [554, 500] on div "Revenu nº3 Supprimer Allocation d'handicap Allocations chômage Allocations fami…" at bounding box center [460, 535] width 627 height 130
drag, startPoint x: 554, startPoint y: 500, endPoint x: 541, endPoint y: 439, distance: 62.3
click at [541, 439] on input "28.480" at bounding box center [624, 424] width 271 height 48
type input "2.848"
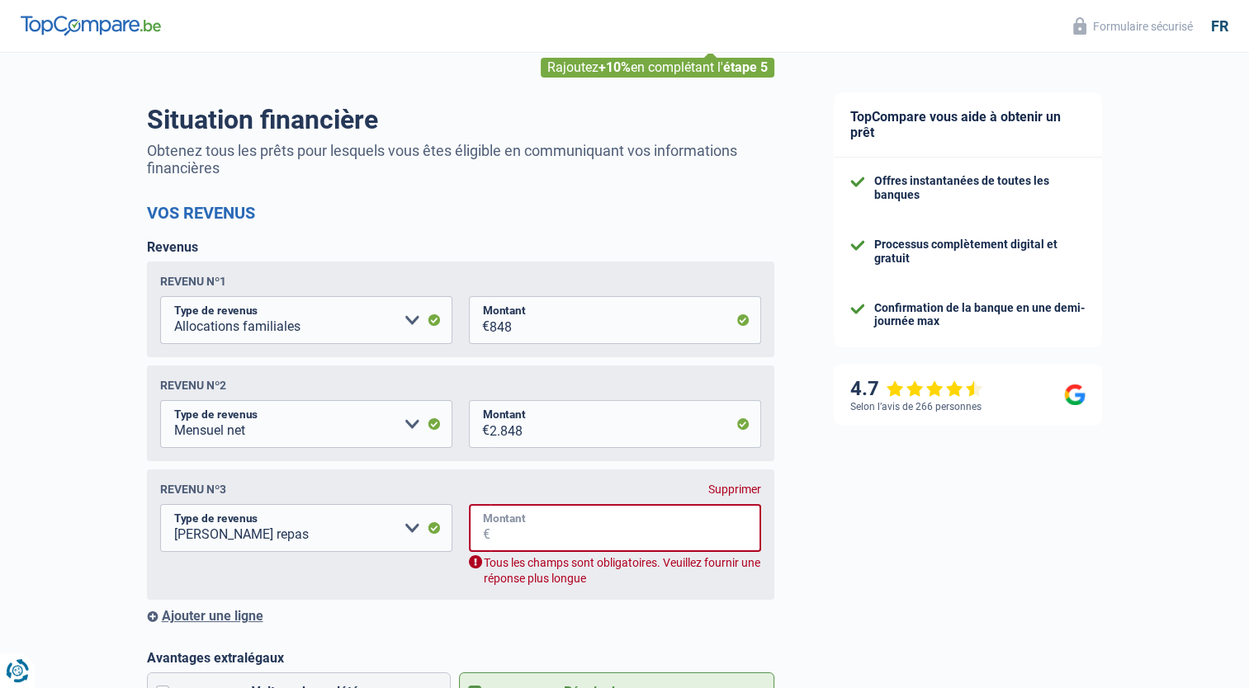
click at [513, 531] on input "Montant" at bounding box center [625, 528] width 271 height 48
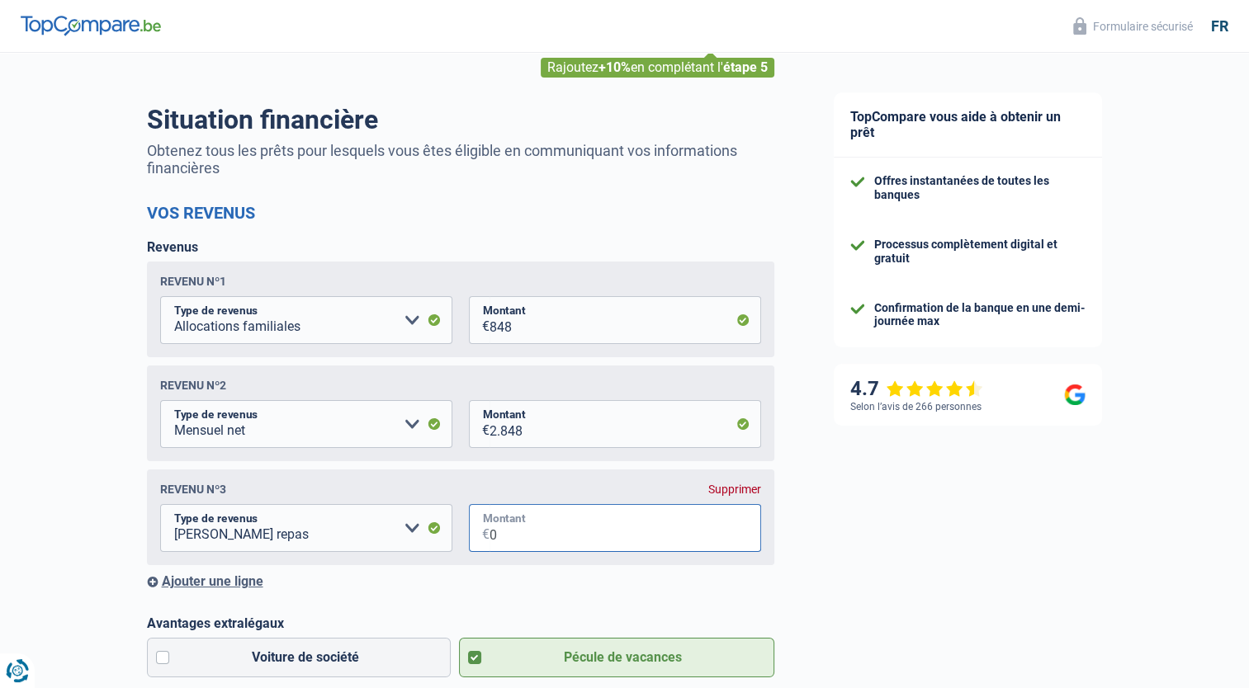
click at [511, 536] on input "0" at bounding box center [624, 528] width 271 height 48
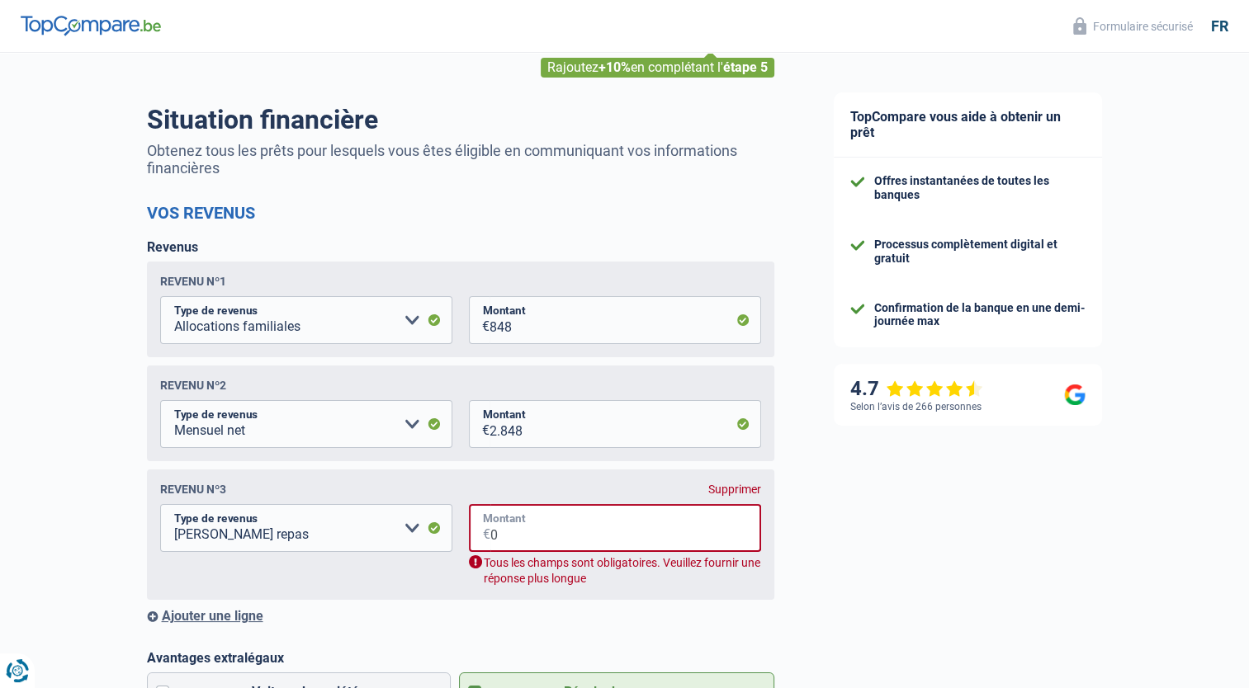
type input "0"
click at [725, 495] on div "Supprimer" at bounding box center [734, 489] width 53 height 13
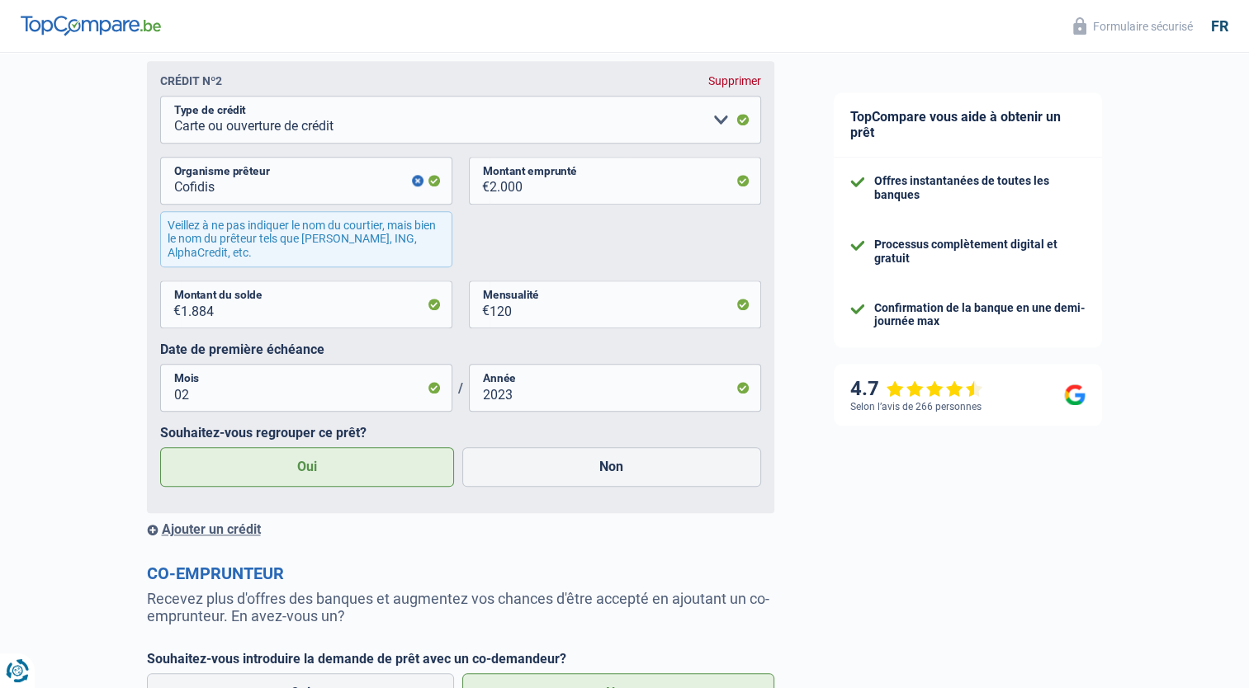
scroll to position [1815, 0]
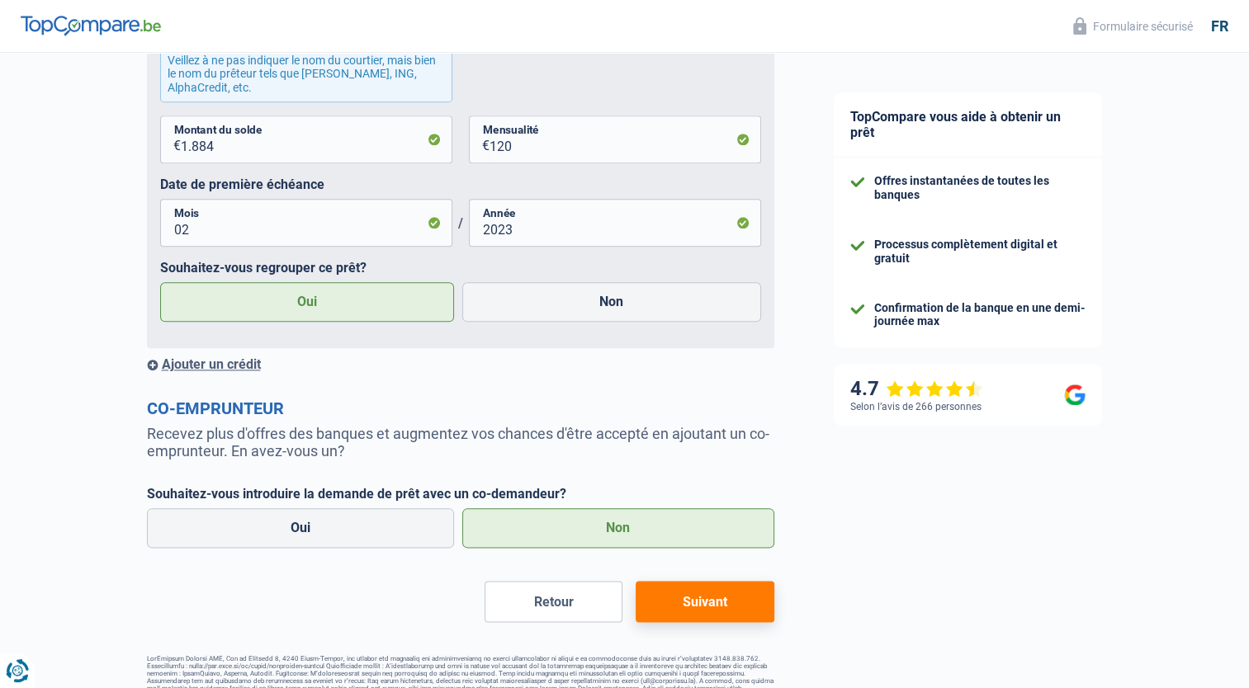
click at [713, 608] on button "Suivant" at bounding box center [704, 601] width 138 height 41
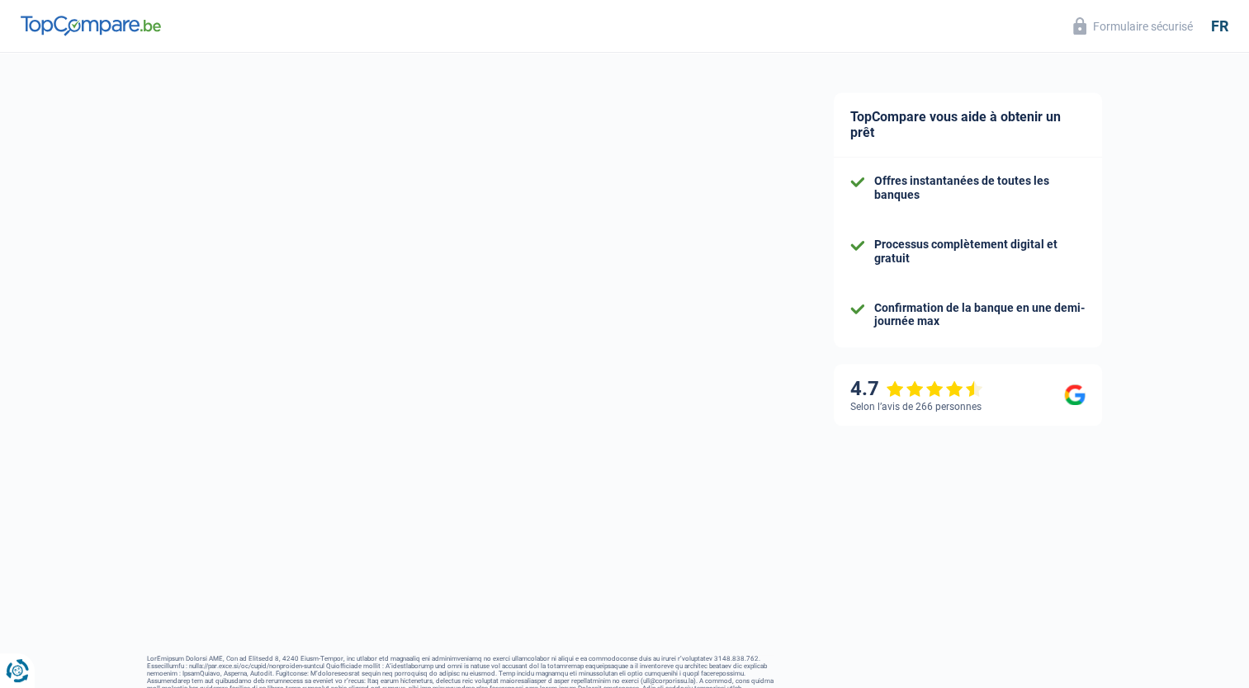
select select "refinancing"
select select "42"
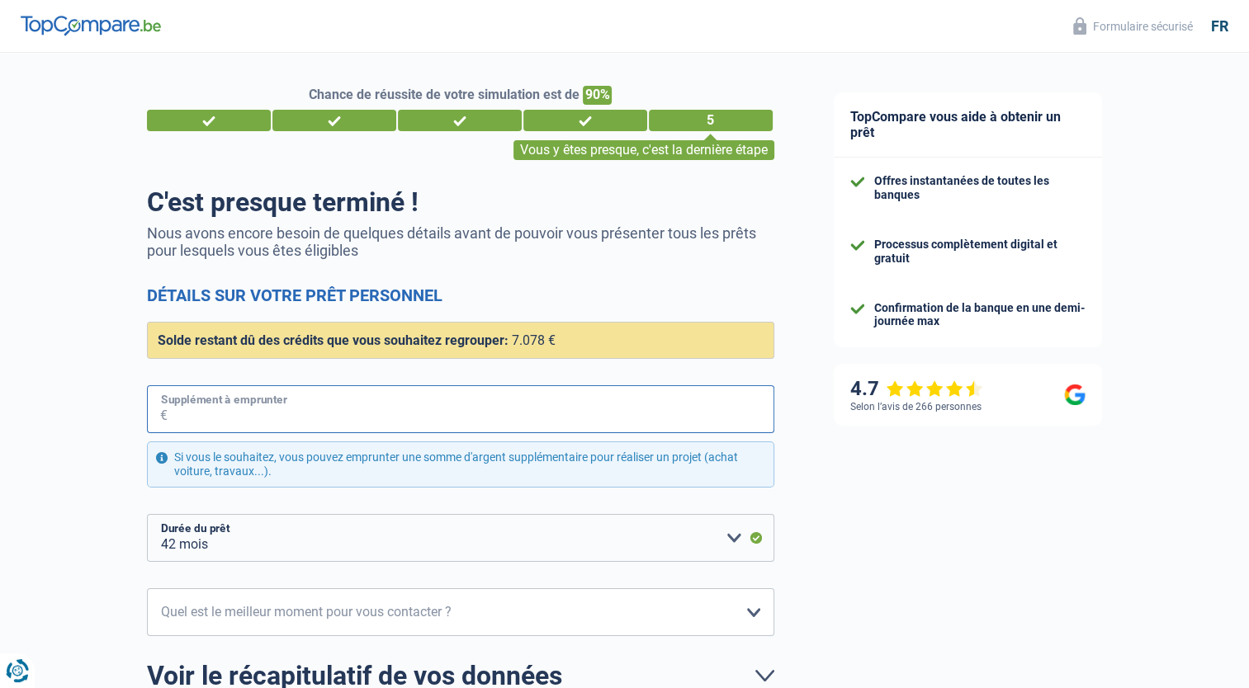
click at [396, 399] on input "Supplément à emprunter" at bounding box center [471, 409] width 607 height 48
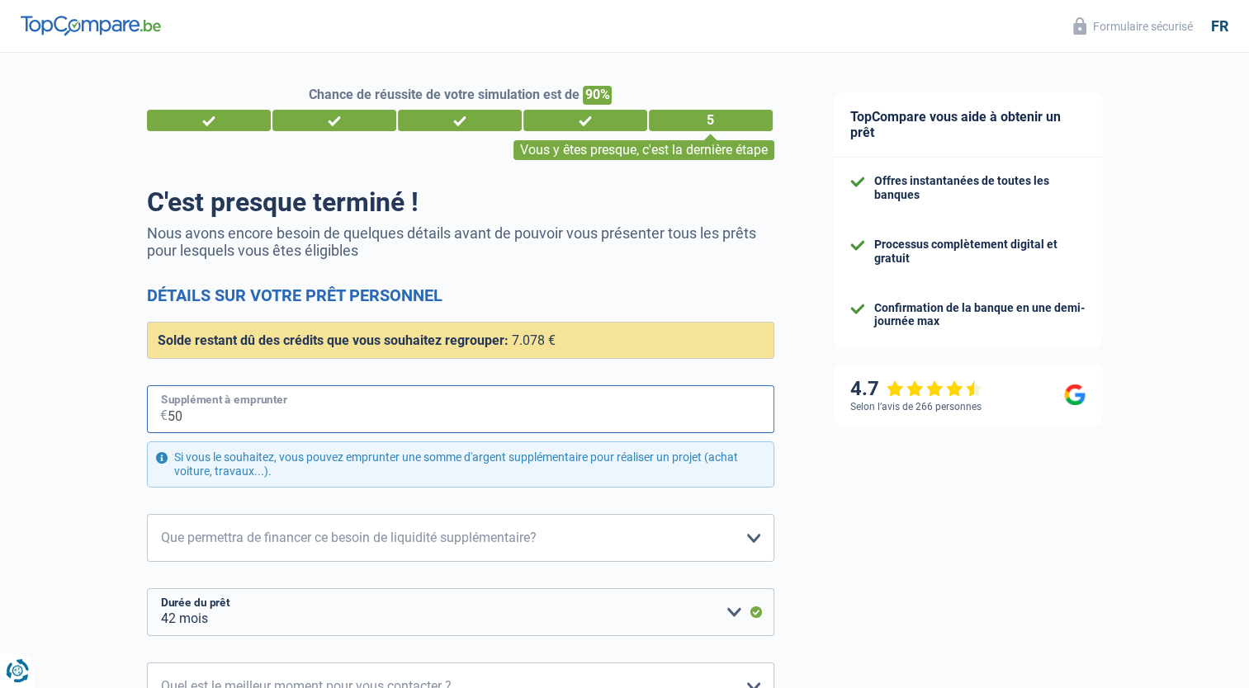
type input "500"
select select "48"
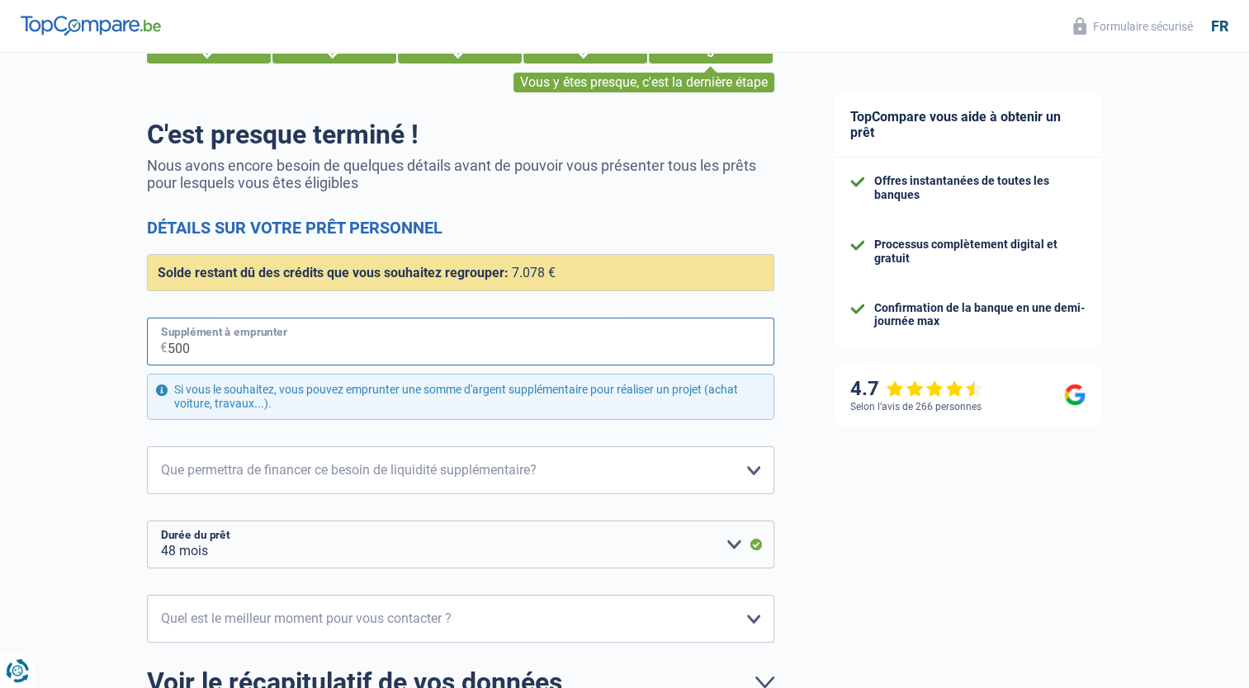
scroll to position [165, 0]
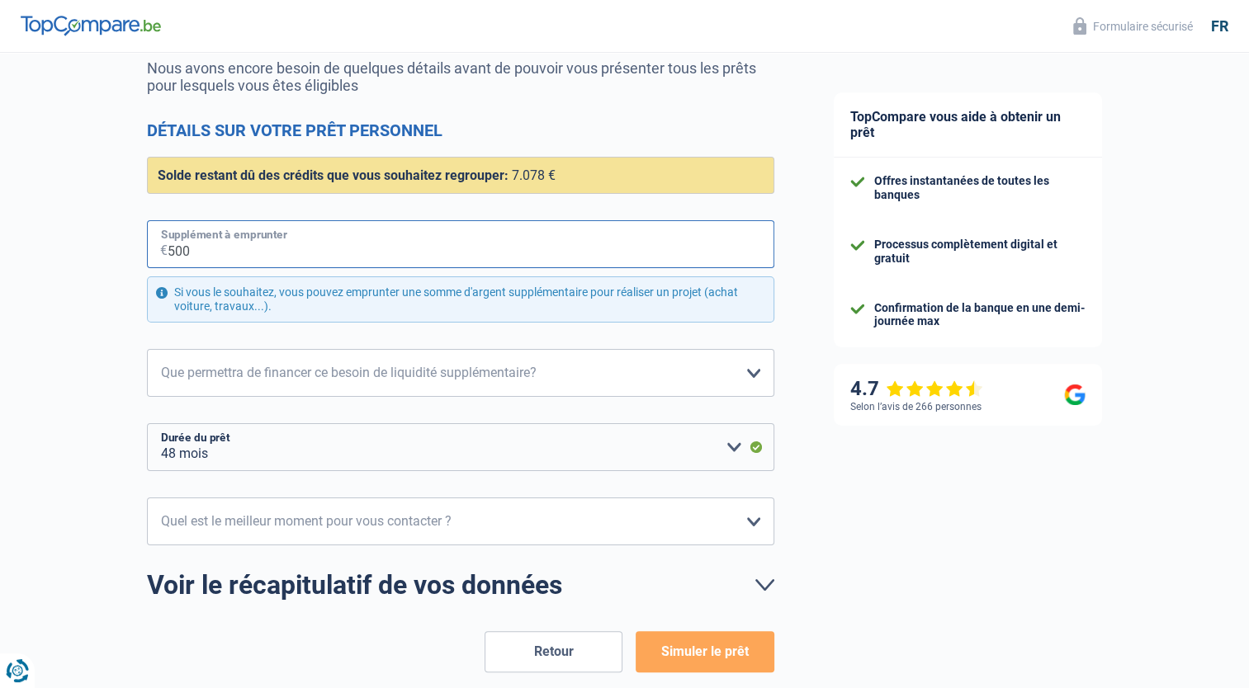
type input "500"
click at [244, 385] on select "Confort maison: meubles, textile, peinture, électroménager, outillage non-profe…" at bounding box center [460, 373] width 627 height 48
select select "tech"
click at [147, 349] on select "Confort maison: meubles, textile, peinture, électroménager, outillage non-profe…" at bounding box center [460, 373] width 627 height 48
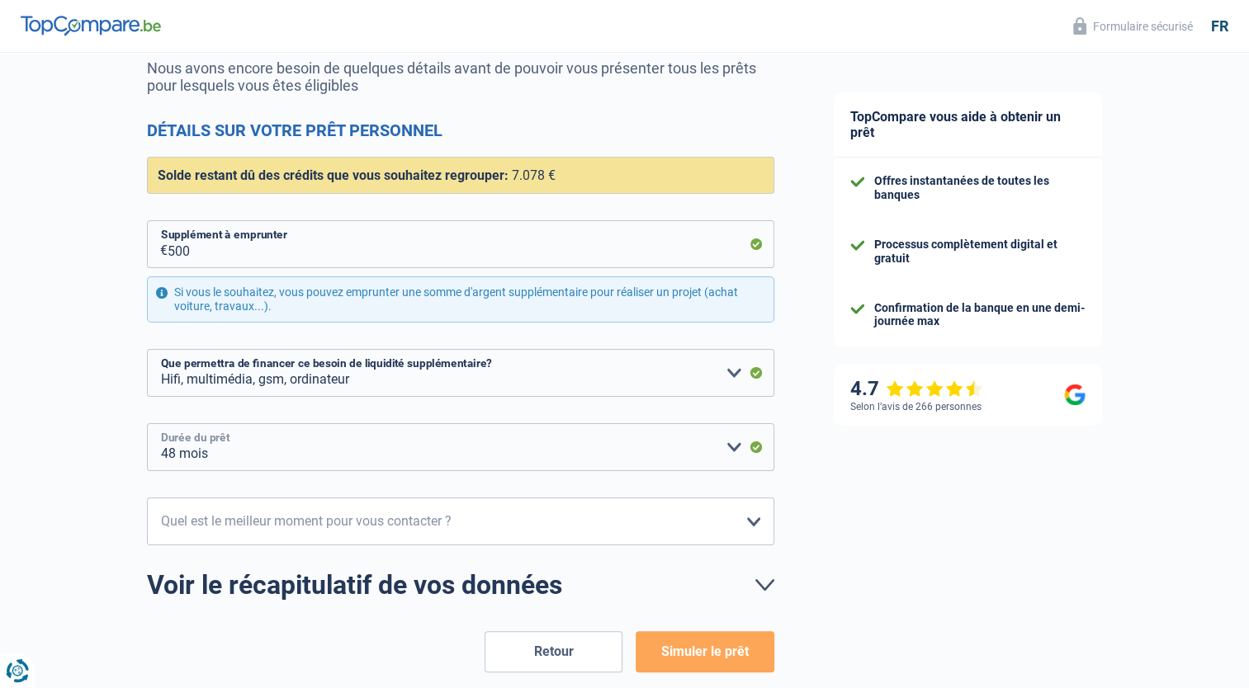
click at [327, 448] on select "12 mois 18 mois 24 mois 30 mois 36 mois 42 mois 48 mois Veuillez sélectionner u…" at bounding box center [460, 447] width 627 height 48
click at [147, 423] on select "12 mois 18 mois 24 mois 30 mois 36 mois 42 mois 48 mois Veuillez sélectionner u…" at bounding box center [460, 447] width 627 height 48
click at [322, 530] on select "10h-12h 12h-14h 14h-16h 16h-18h Veuillez sélectionner une option" at bounding box center [460, 522] width 627 height 48
select select "16-18"
click at [147, 498] on select "10h-12h 12h-14h 14h-16h 16h-18h Veuillez sélectionner une option" at bounding box center [460, 522] width 627 height 48
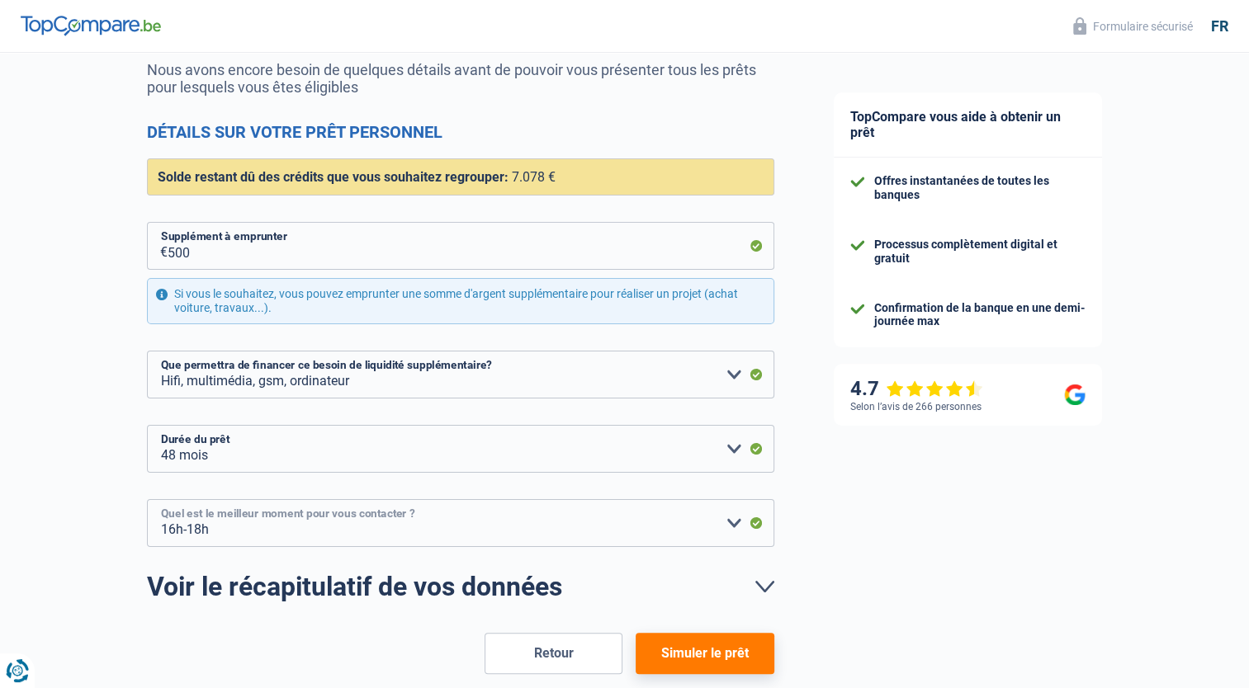
scroll to position [164, 0]
click at [267, 529] on select "10h-12h 12h-14h 14h-16h 16h-18h Veuillez sélectionner une option" at bounding box center [460, 522] width 627 height 48
click at [147, 498] on select "10h-12h 12h-14h 14h-16h 16h-18h Veuillez sélectionner une option" at bounding box center [460, 522] width 627 height 48
click at [696, 655] on button "Simuler le prêt" at bounding box center [704, 652] width 138 height 41
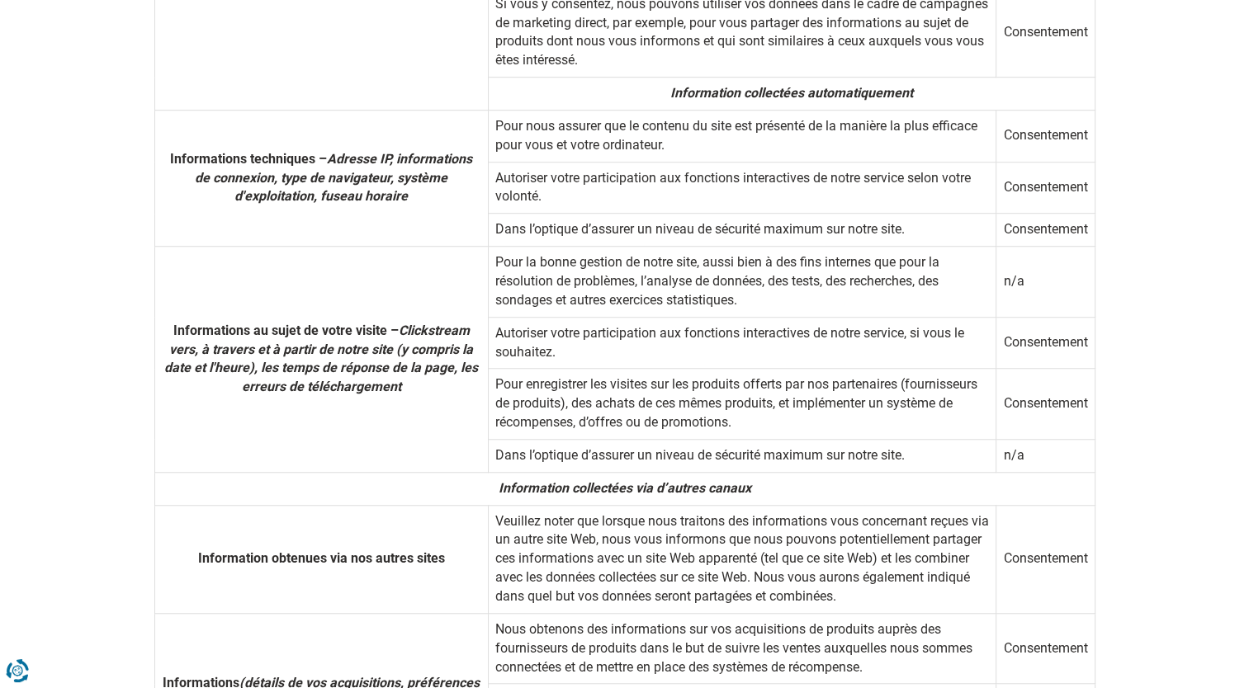
scroll to position [825, 0]
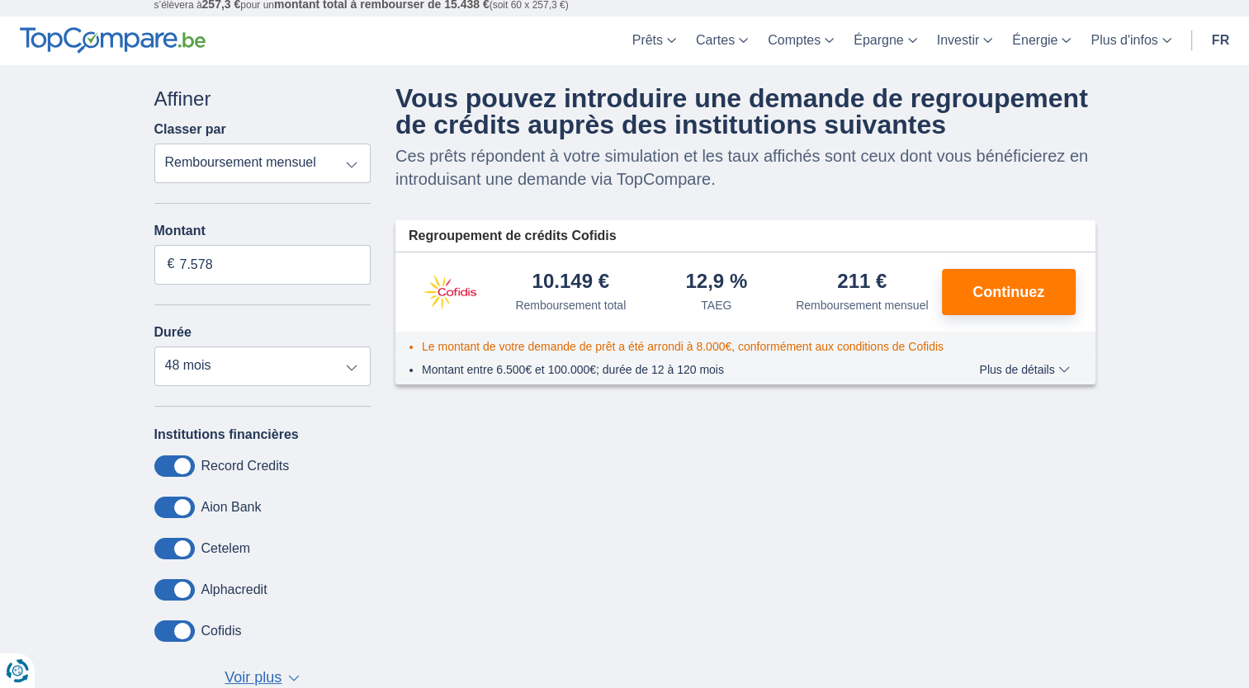
scroll to position [83, 0]
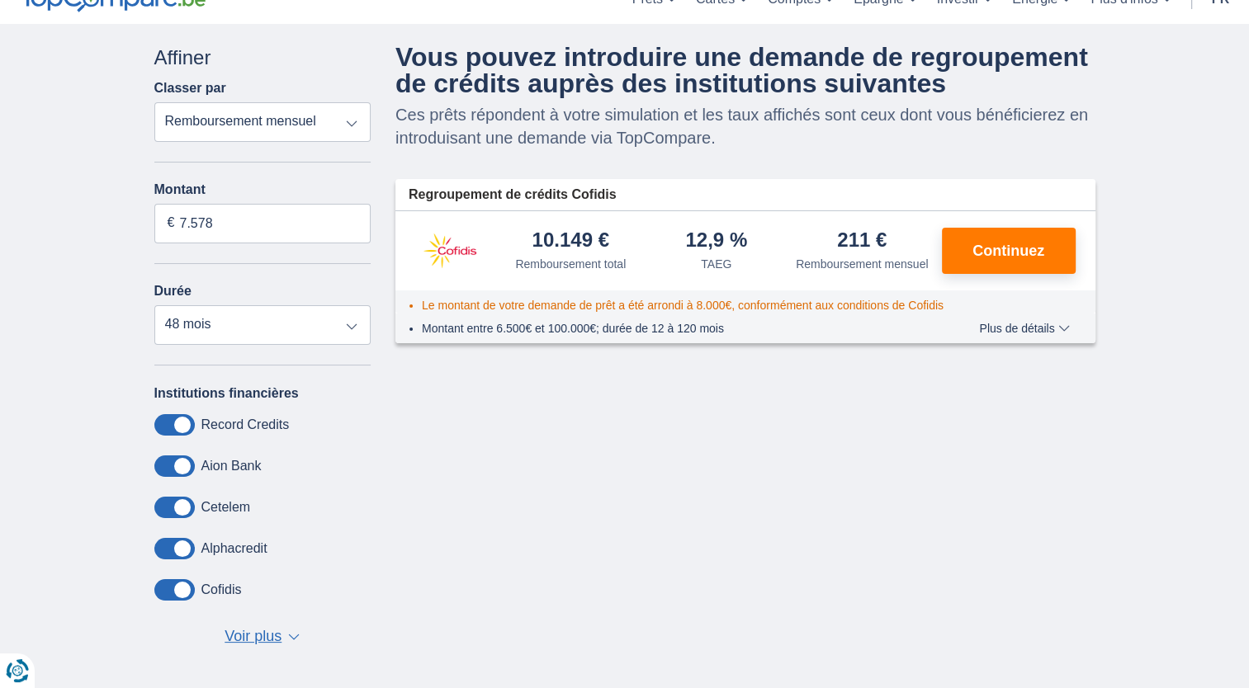
click at [281, 633] on span "Voir plus" at bounding box center [252, 636] width 57 height 21
